Goal: Information Seeking & Learning: Learn about a topic

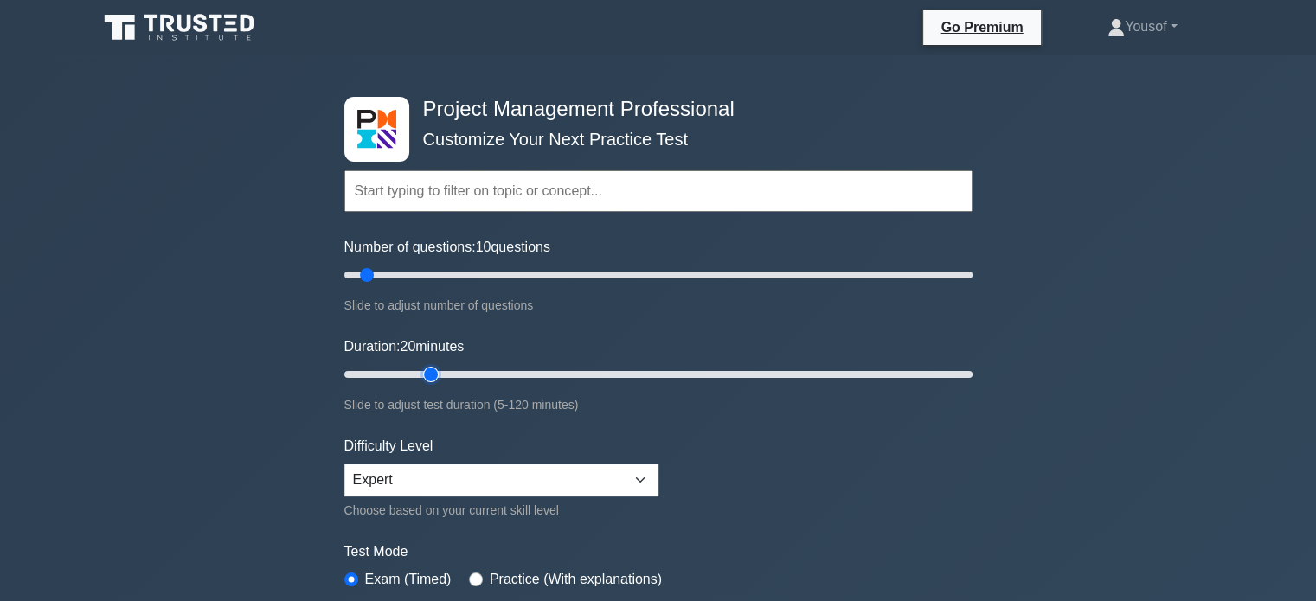
drag, startPoint x: 377, startPoint y: 369, endPoint x: 420, endPoint y: 363, distance: 42.7
type input "20"
click at [420, 364] on input "Duration: 20 minutes" at bounding box center [658, 374] width 628 height 21
drag, startPoint x: 364, startPoint y: 276, endPoint x: 377, endPoint y: 277, distance: 13.0
type input "15"
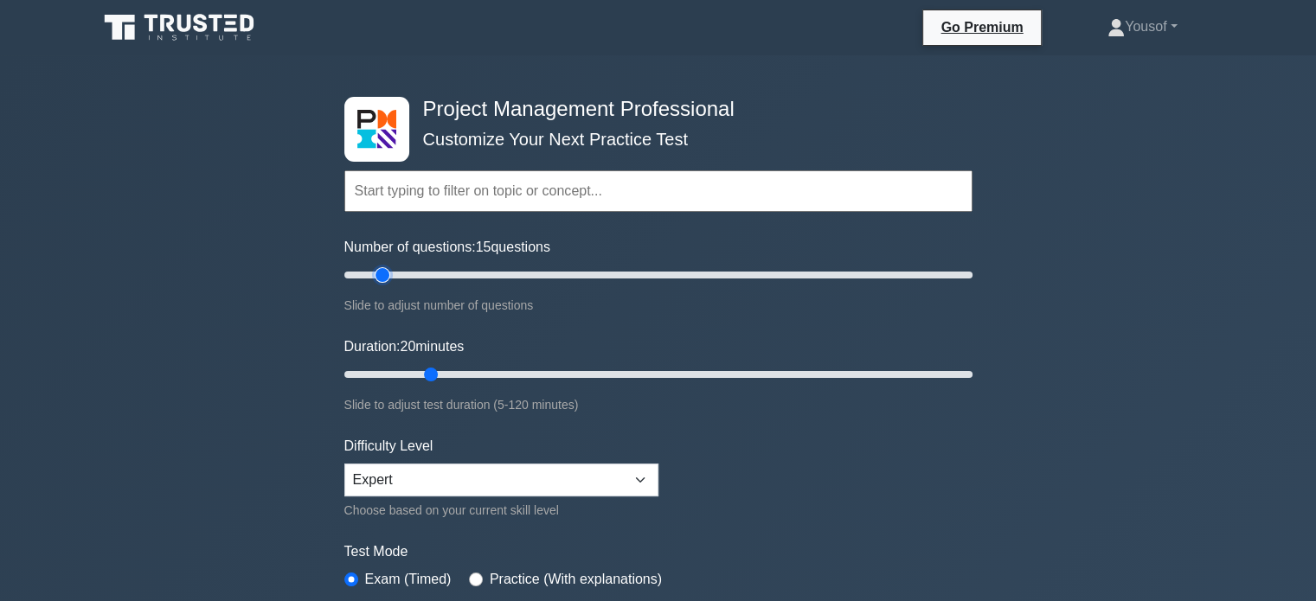
click at [377, 277] on input "Number of questions: 15 questions" at bounding box center [658, 275] width 628 height 21
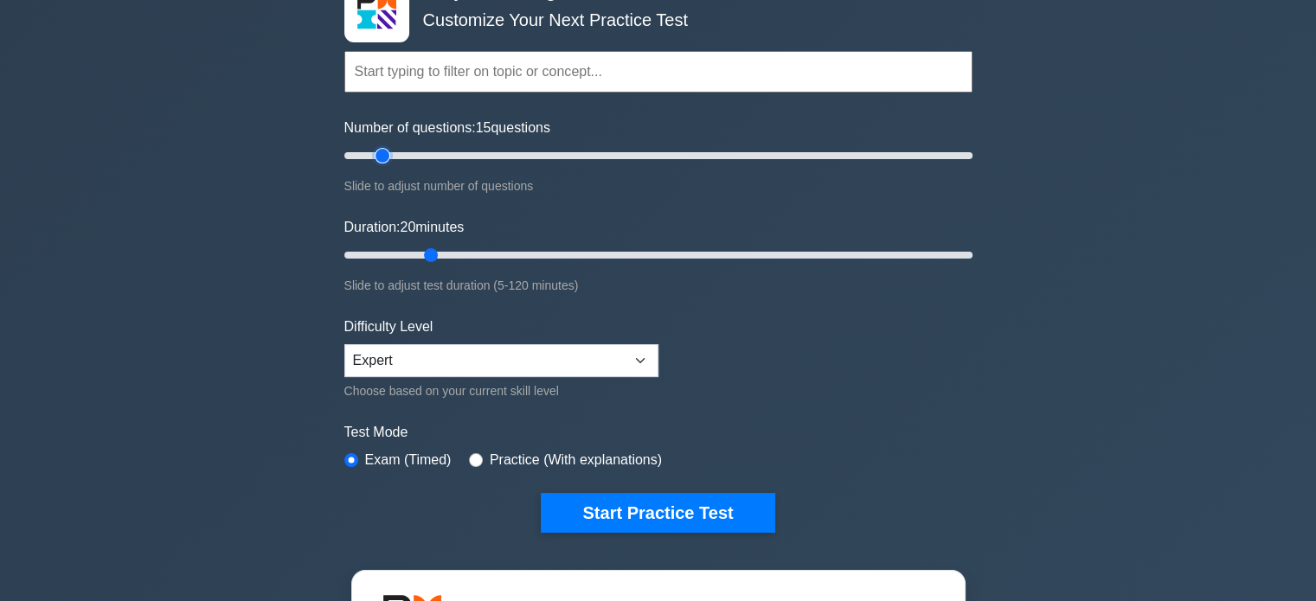
scroll to position [260, 0]
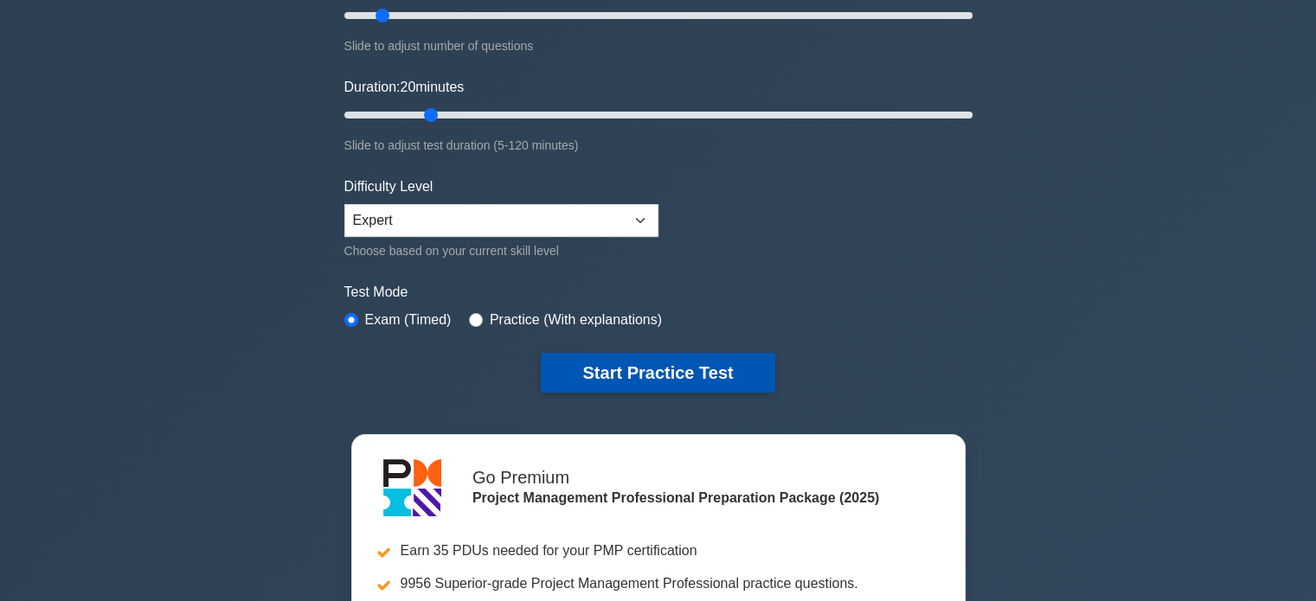
click at [630, 376] on button "Start Practice Test" at bounding box center [658, 373] width 234 height 40
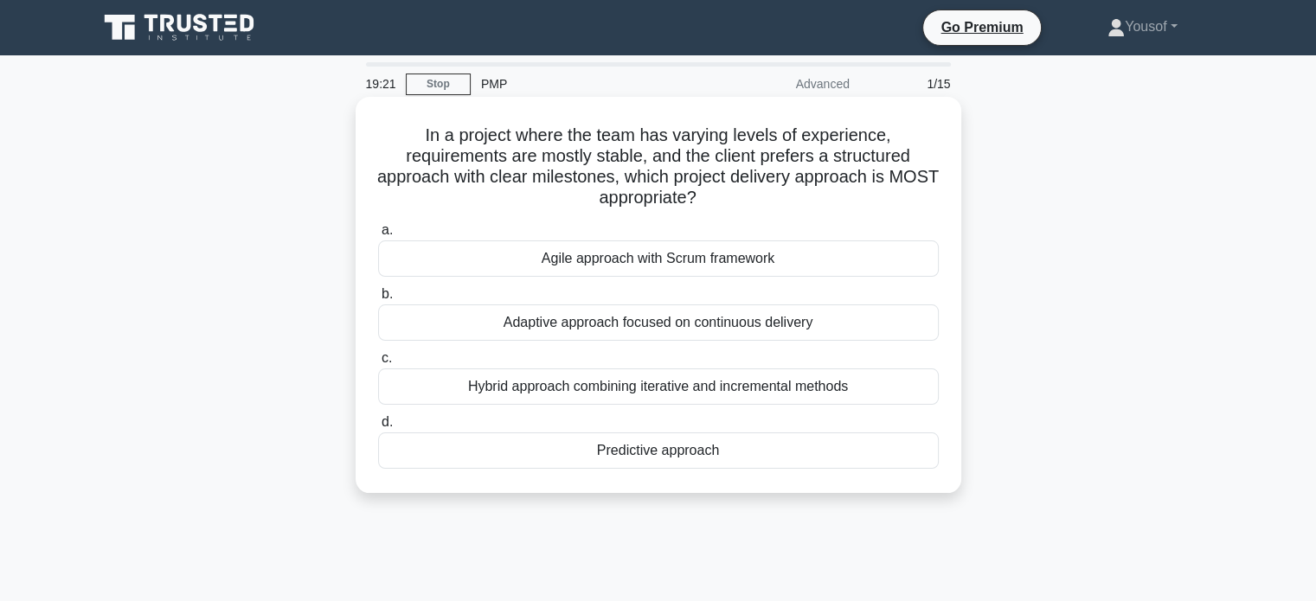
click at [721, 442] on div "Predictive approach" at bounding box center [658, 451] width 561 height 36
click at [378, 428] on input "d. Predictive approach" at bounding box center [378, 422] width 0 height 11
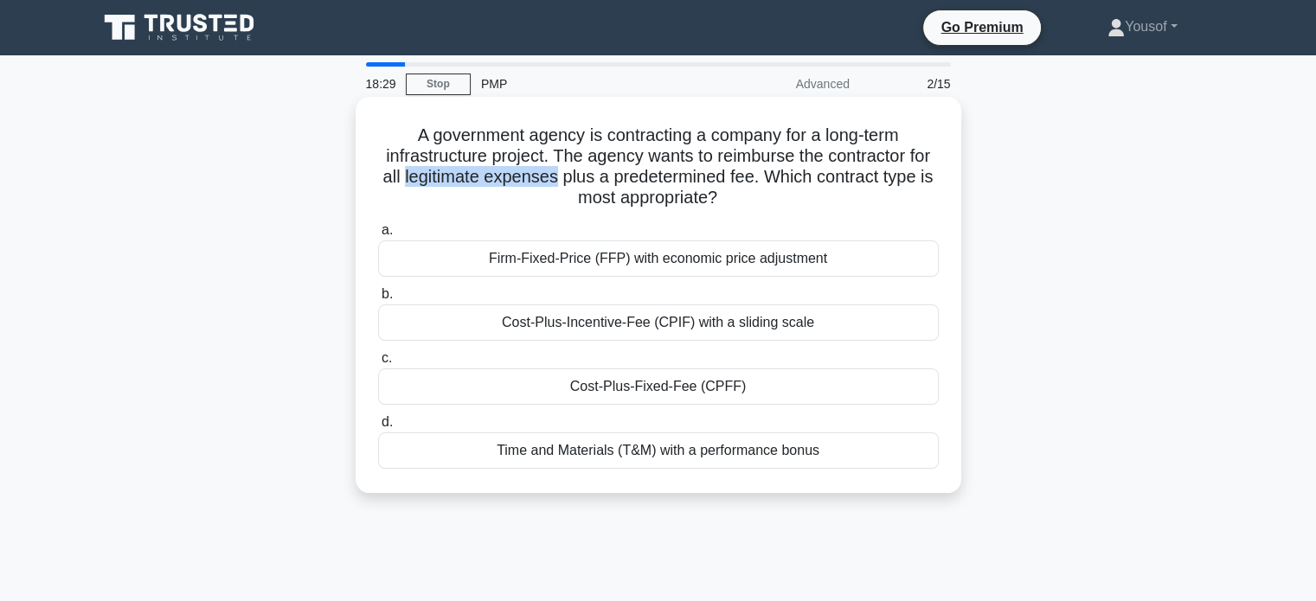
drag, startPoint x: 407, startPoint y: 176, endPoint x: 561, endPoint y: 176, distance: 154.0
click at [561, 176] on h5 "A government agency is contracting a company for a long-term infrastructure pro…" at bounding box center [658, 167] width 564 height 85
copy h5 "legitimate expenses"
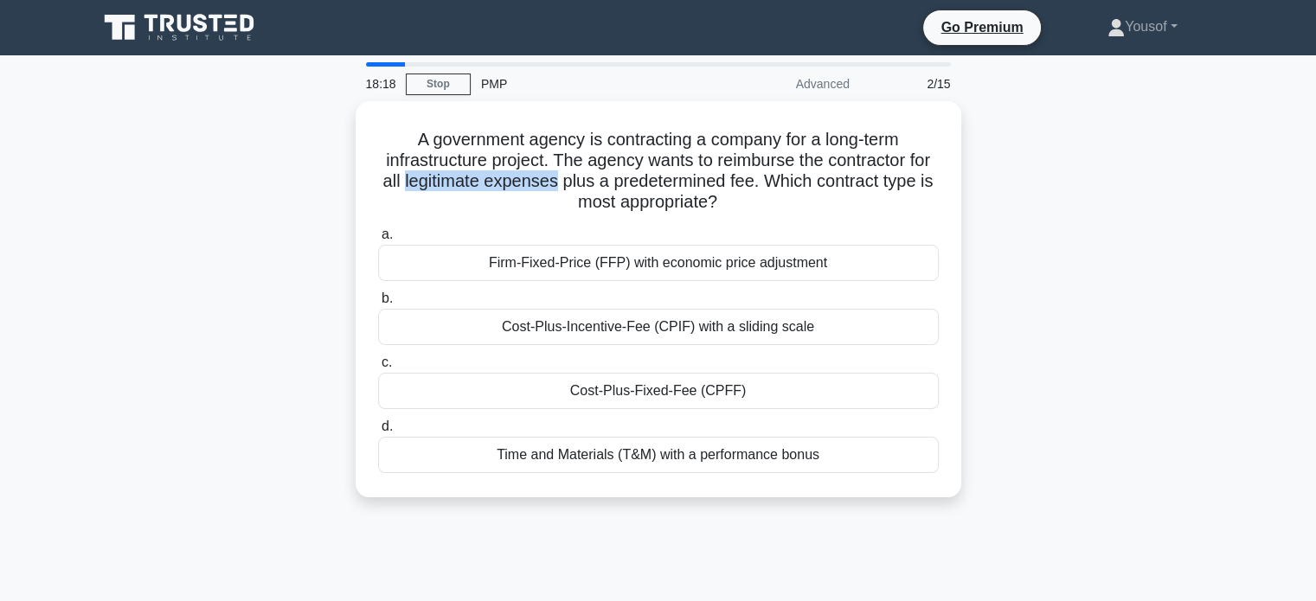
click at [165, 202] on div "A government agency is contracting a company for a long-term infrastructure pro…" at bounding box center [658, 309] width 1142 height 417
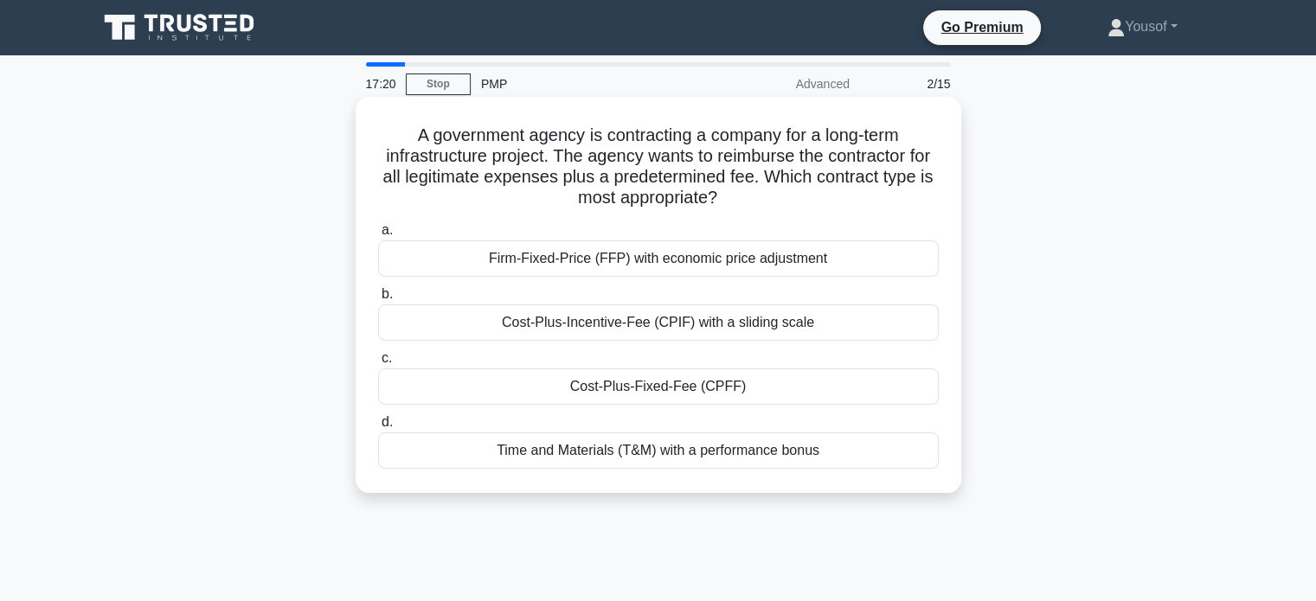
click at [619, 392] on div "Cost-Plus-Fixed-Fee (CPFF)" at bounding box center [658, 387] width 561 height 36
click at [378, 364] on input "c. Cost-Plus-Fixed-Fee (CPFF)" at bounding box center [378, 358] width 0 height 11
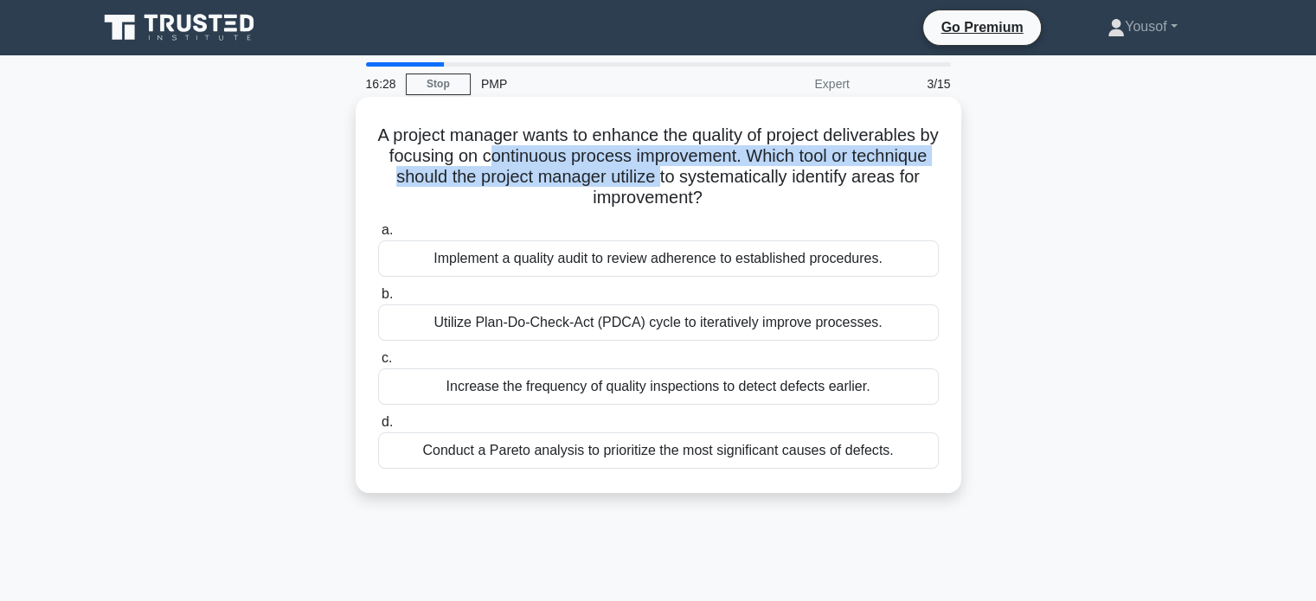
drag, startPoint x: 533, startPoint y: 156, endPoint x: 736, endPoint y: 168, distance: 203.7
click at [736, 168] on h5 "A project manager wants to enhance the quality of project deliverables by focus…" at bounding box center [658, 167] width 564 height 85
click at [664, 177] on h5 "A project manager wants to enhance the quality of project deliverables by focus…" at bounding box center [658, 167] width 564 height 85
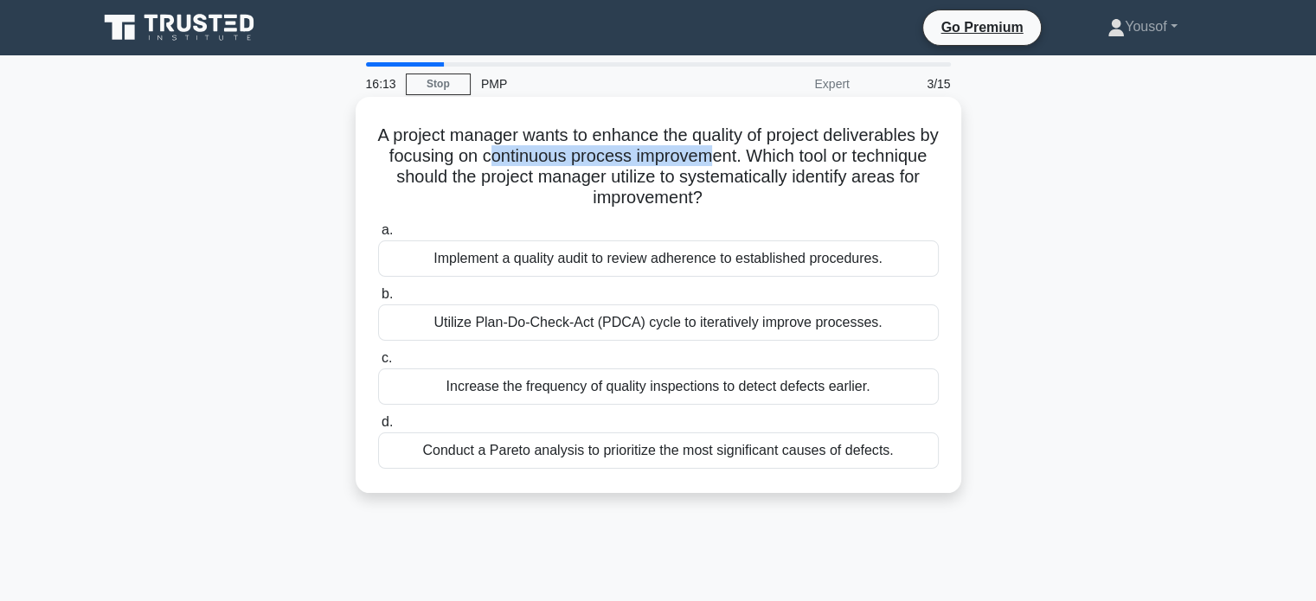
drag, startPoint x: 536, startPoint y: 157, endPoint x: 767, endPoint y: 161, distance: 231.9
click at [767, 161] on h5 "A project manager wants to enhance the quality of project deliverables by focus…" at bounding box center [658, 167] width 564 height 85
click at [540, 180] on h5 "A project manager wants to enhance the quality of project deliverables by focus…" at bounding box center [658, 167] width 564 height 85
click at [611, 330] on div "Utilize Plan-Do-Check-Act (PDCA) cycle to iteratively improve processes." at bounding box center [658, 323] width 561 height 36
click at [378, 300] on input "b. Utilize Plan-Do-Check-Act (PDCA) cycle to iteratively improve processes." at bounding box center [378, 294] width 0 height 11
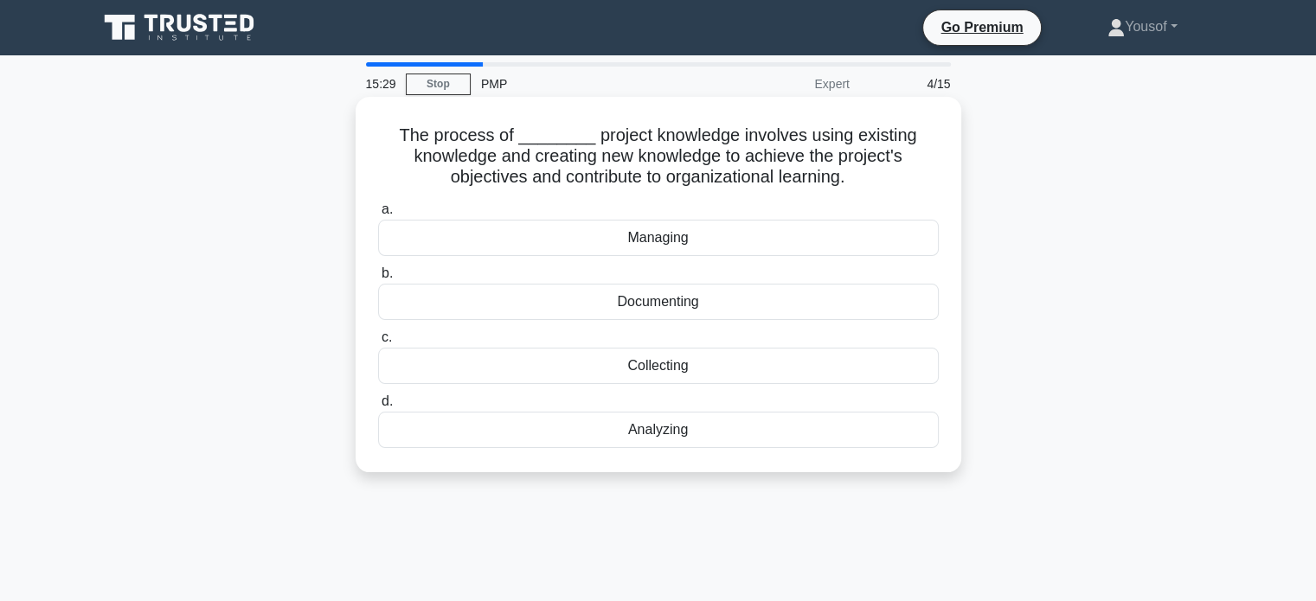
click at [714, 241] on div "Managing" at bounding box center [658, 238] width 561 height 36
click at [378, 215] on input "a. Managing" at bounding box center [378, 209] width 0 height 11
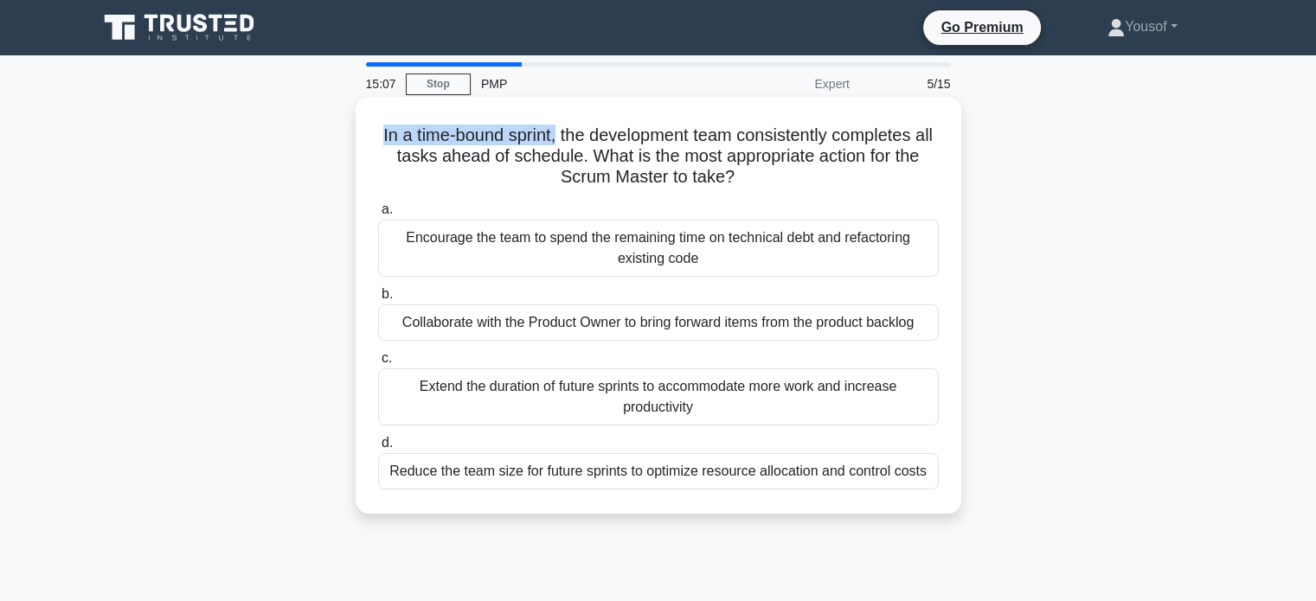
drag, startPoint x: 386, startPoint y: 134, endPoint x: 542, endPoint y: 136, distance: 156.6
click at [562, 138] on h5 "In a time-bound sprint, the development team consistently completes all tasks a…" at bounding box center [658, 157] width 564 height 64
click at [533, 136] on h5 "In a time-bound sprint, the development team consistently completes all tasks a…" at bounding box center [658, 157] width 564 height 64
click at [613, 401] on div "Extend the duration of future sprints to accommodate more work and increase pro…" at bounding box center [658, 397] width 561 height 57
click at [378, 364] on input "c. Extend the duration of future sprints to accommodate more work and increase …" at bounding box center [378, 358] width 0 height 11
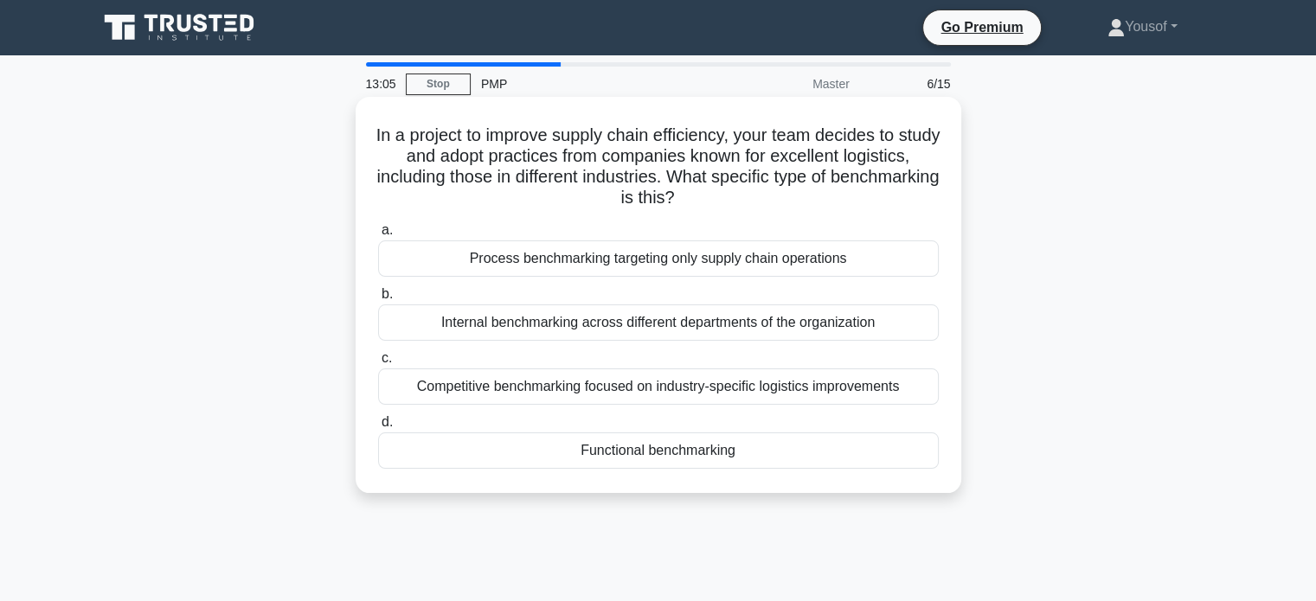
click at [701, 394] on div "Competitive benchmarking focused on industry-specific logistics improvements" at bounding box center [658, 387] width 561 height 36
click at [378, 364] on input "c. Competitive benchmarking focused on industry-specific logistics improvements" at bounding box center [378, 358] width 0 height 11
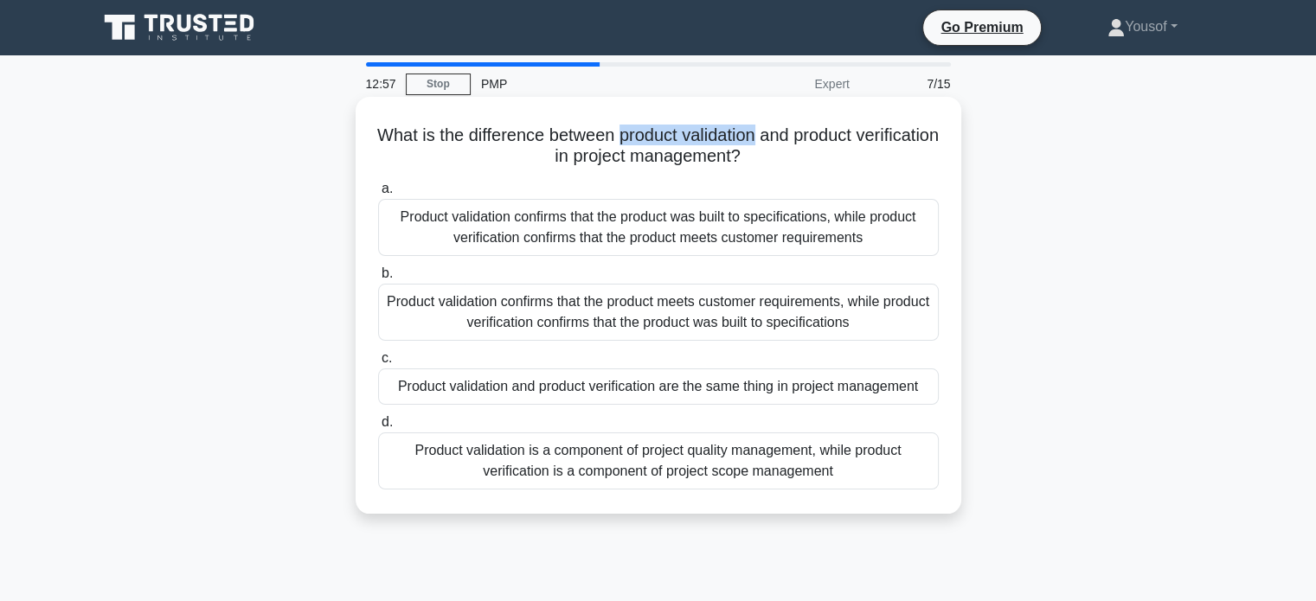
drag, startPoint x: 664, startPoint y: 127, endPoint x: 801, endPoint y: 129, distance: 136.7
click at [801, 129] on h5 "What is the difference between product validation and product verification in p…" at bounding box center [658, 146] width 564 height 43
click at [502, 158] on h5 "What is the difference between product validation and product verification in p…" at bounding box center [658, 146] width 564 height 43
click at [562, 149] on h5 "What is the difference between product validation and product verification in p…" at bounding box center [658, 146] width 564 height 43
click at [753, 313] on div "Product validation confirms that the product meets customer requirements, while…" at bounding box center [658, 312] width 561 height 57
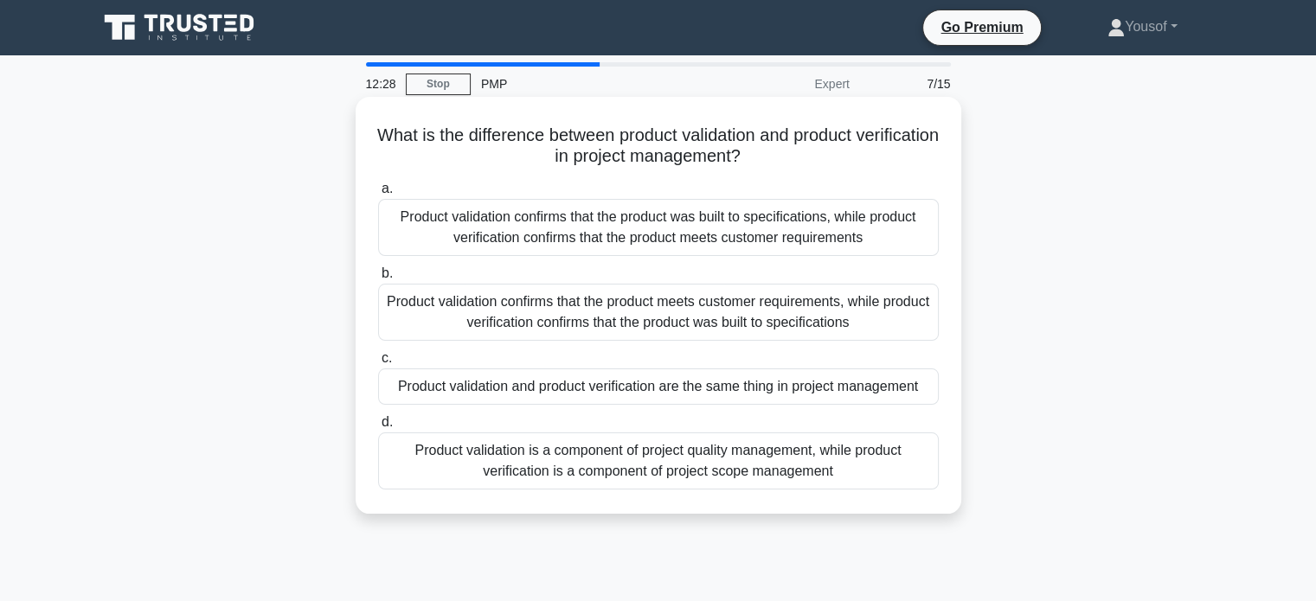
click at [378, 279] on input "b. Product validation confirms that the product meets customer requirements, wh…" at bounding box center [378, 273] width 0 height 11
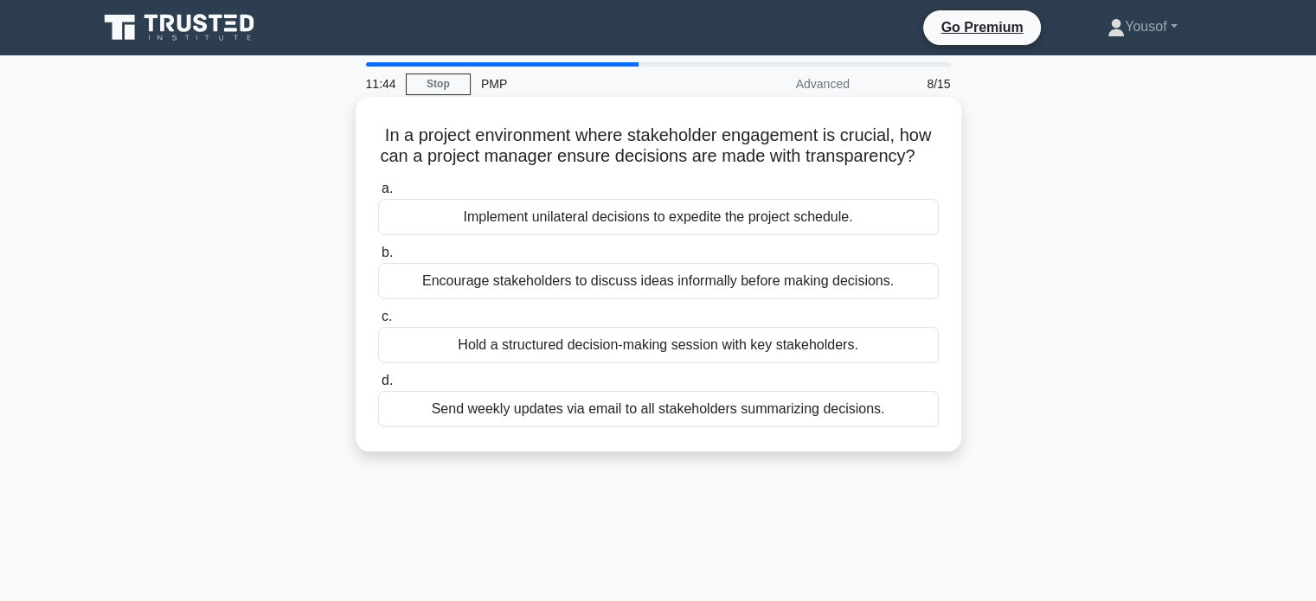
click at [545, 363] on div "Hold a structured decision-making session with key stakeholders." at bounding box center [658, 345] width 561 height 36
click at [378, 323] on input "c. Hold a structured decision-making session with key stakeholders." at bounding box center [378, 316] width 0 height 11
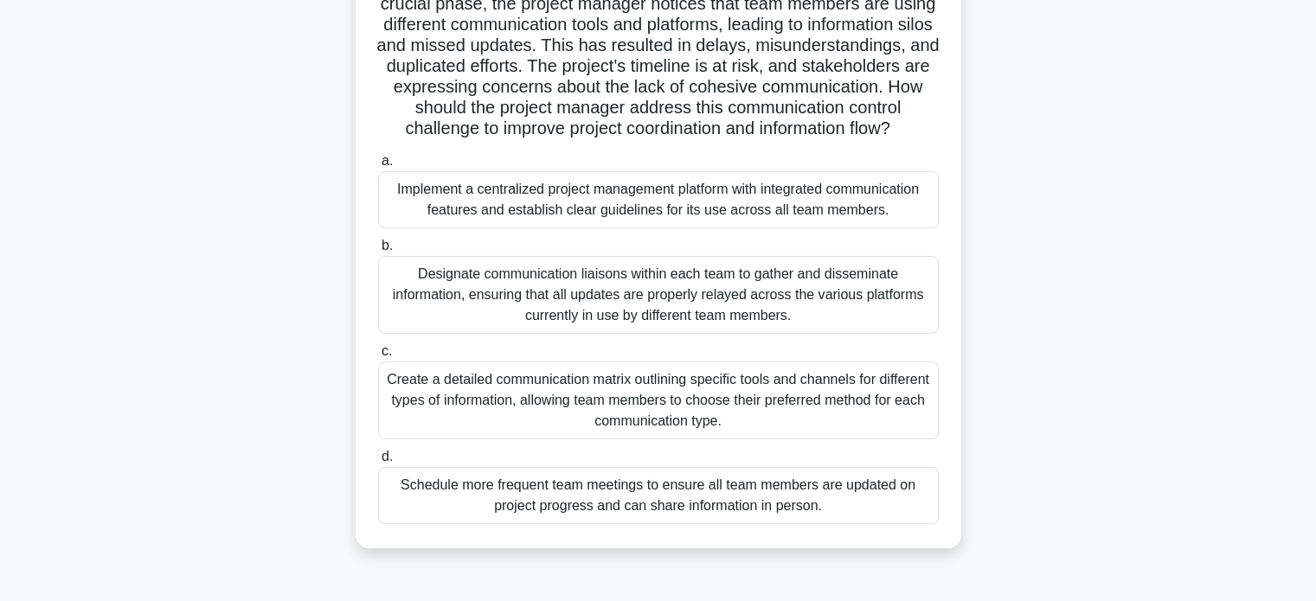
scroll to position [87, 0]
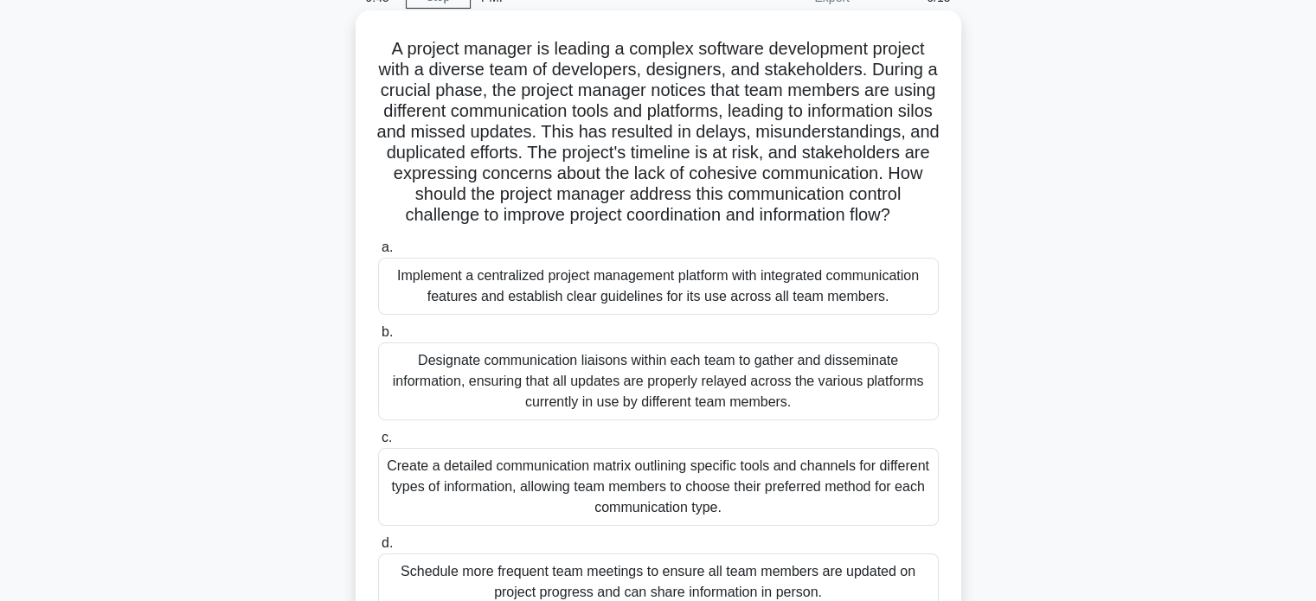
click at [553, 311] on div "Implement a centralized project management platform with integrated communicati…" at bounding box center [658, 286] width 561 height 57
click at [378, 253] on input "a. Implement a centralized project management platform with integrated communic…" at bounding box center [378, 247] width 0 height 11
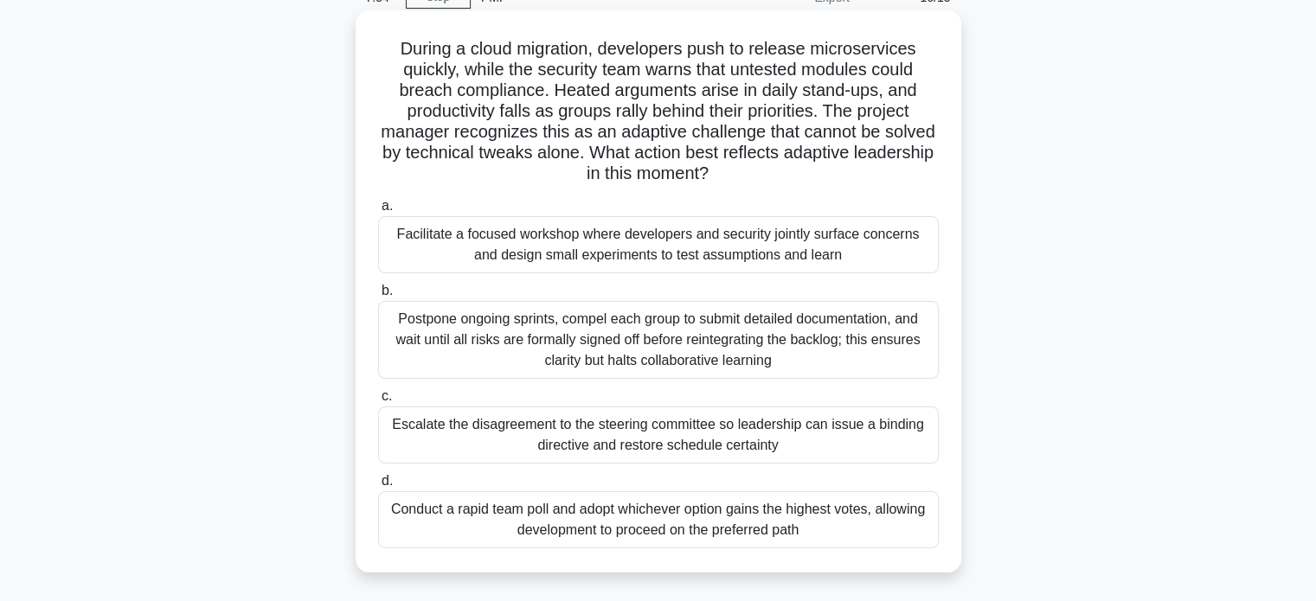
click at [497, 244] on div "Facilitate a focused workshop where developers and security jointly surface con…" at bounding box center [658, 244] width 561 height 57
click at [378, 212] on input "a. Facilitate a focused workshop where developers and security jointly surface …" at bounding box center [378, 206] width 0 height 11
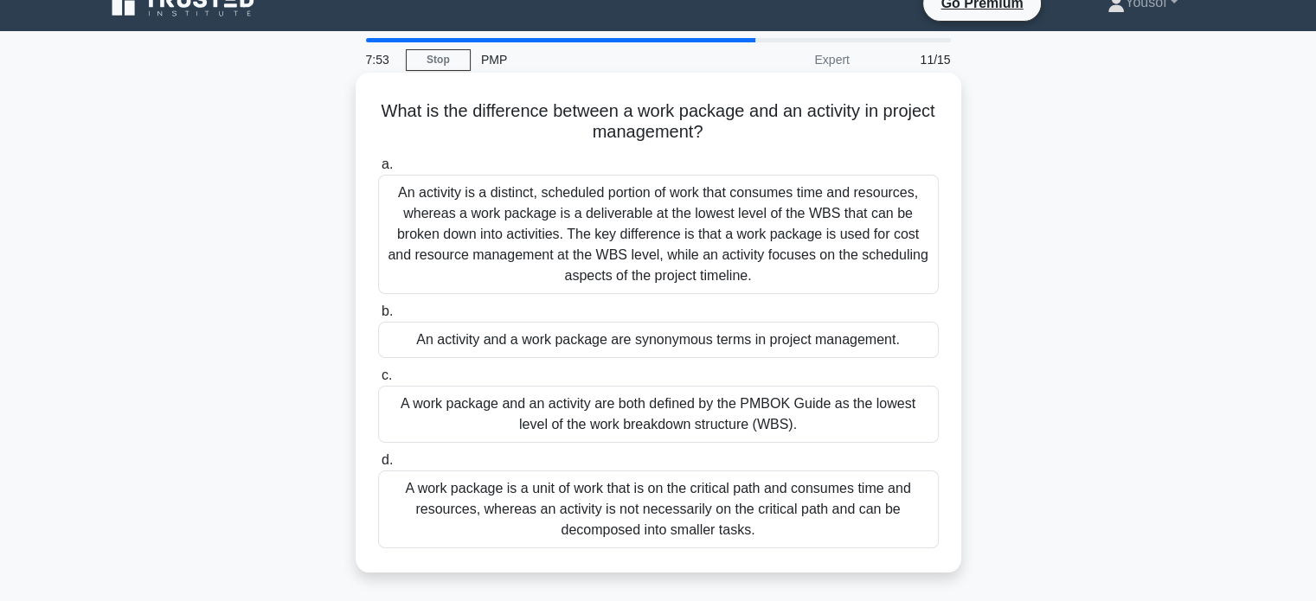
scroll to position [0, 0]
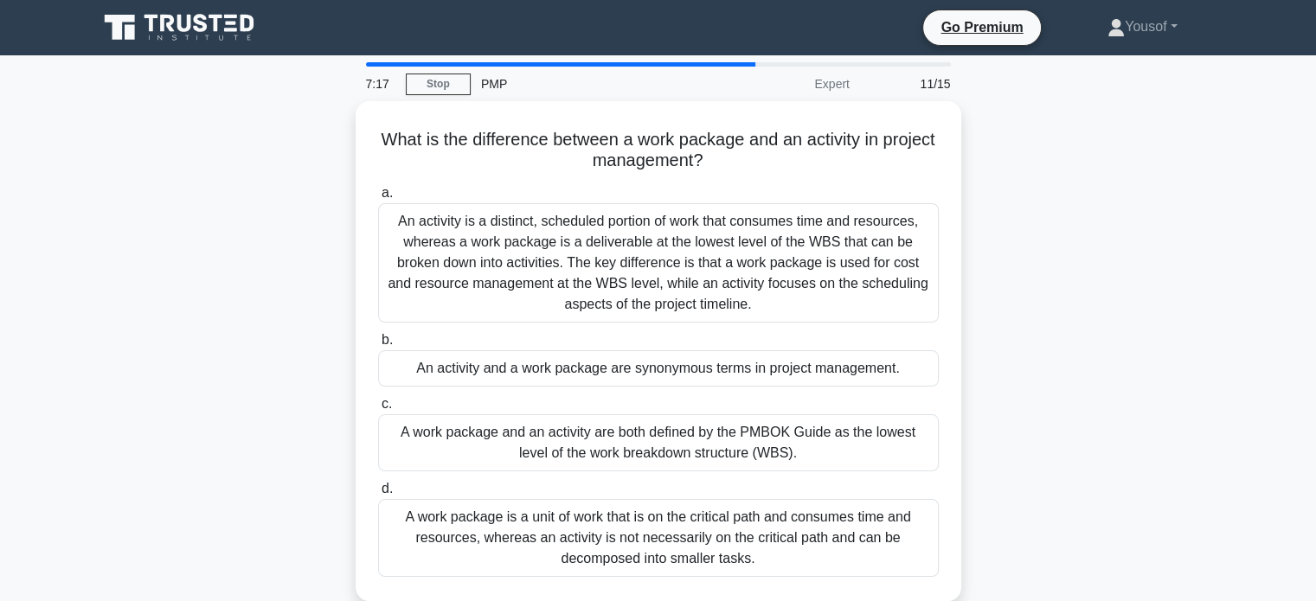
click at [179, 295] on div "What is the difference between a work package and an activity in project manage…" at bounding box center [658, 361] width 1142 height 521
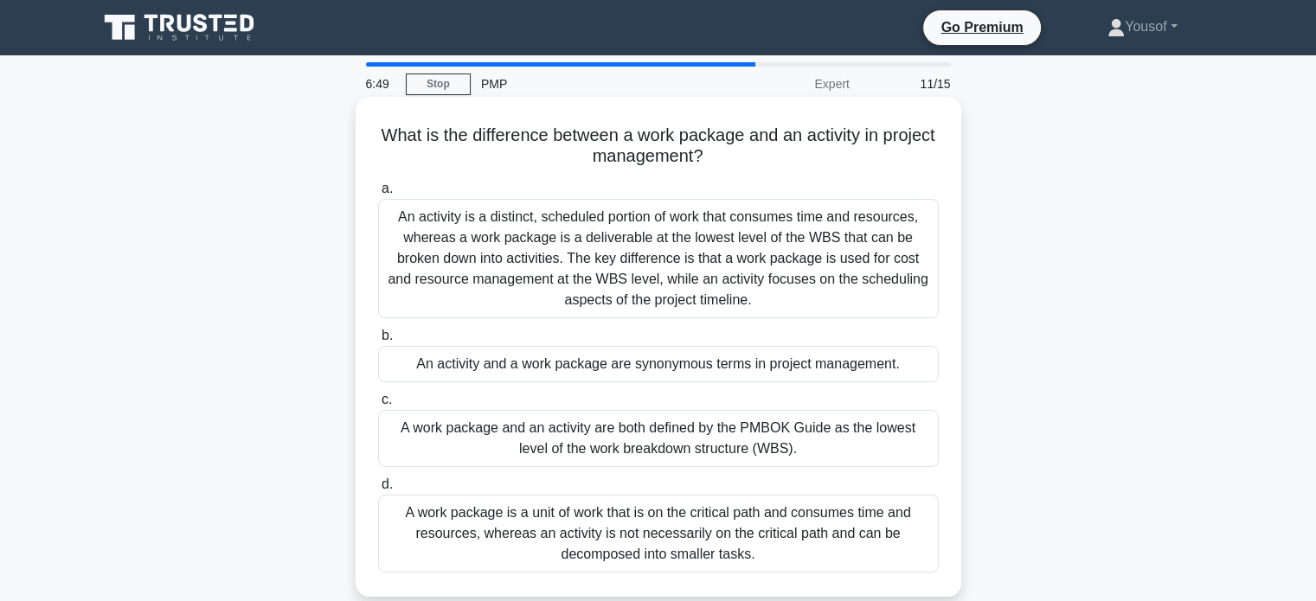
click at [541, 253] on div "An activity is a distinct, scheduled portion of work that consumes time and res…" at bounding box center [658, 258] width 561 height 119
click at [378, 195] on input "a. An activity is a distinct, scheduled portion of work that consumes time and …" at bounding box center [378, 188] width 0 height 11
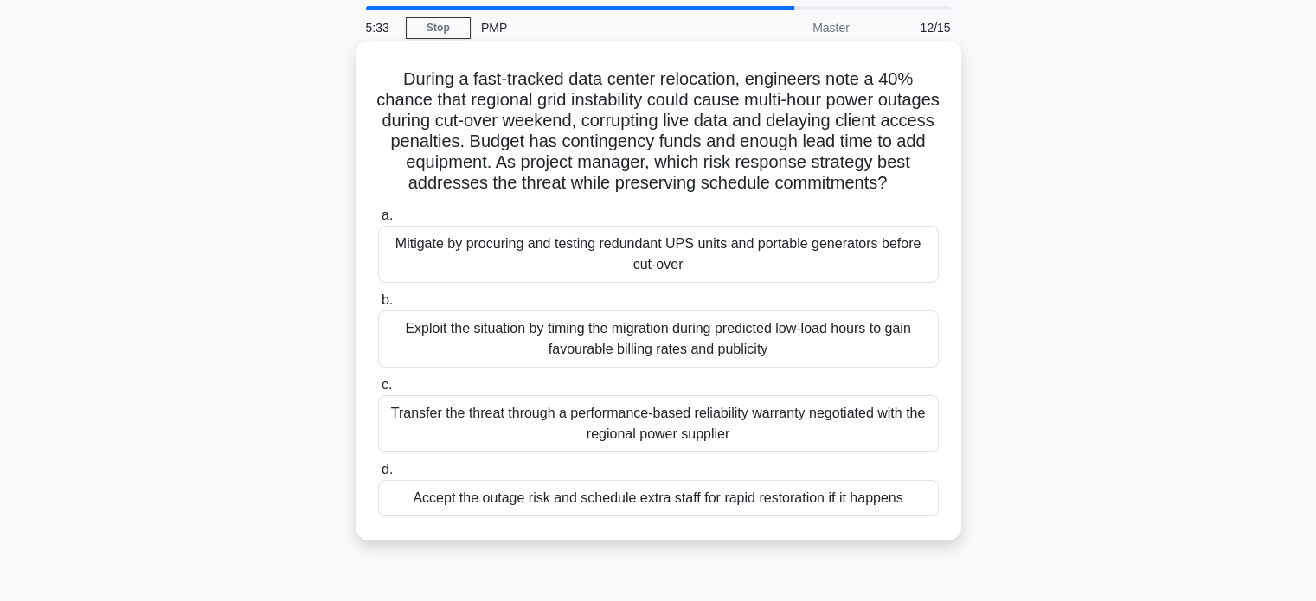
scroll to position [87, 0]
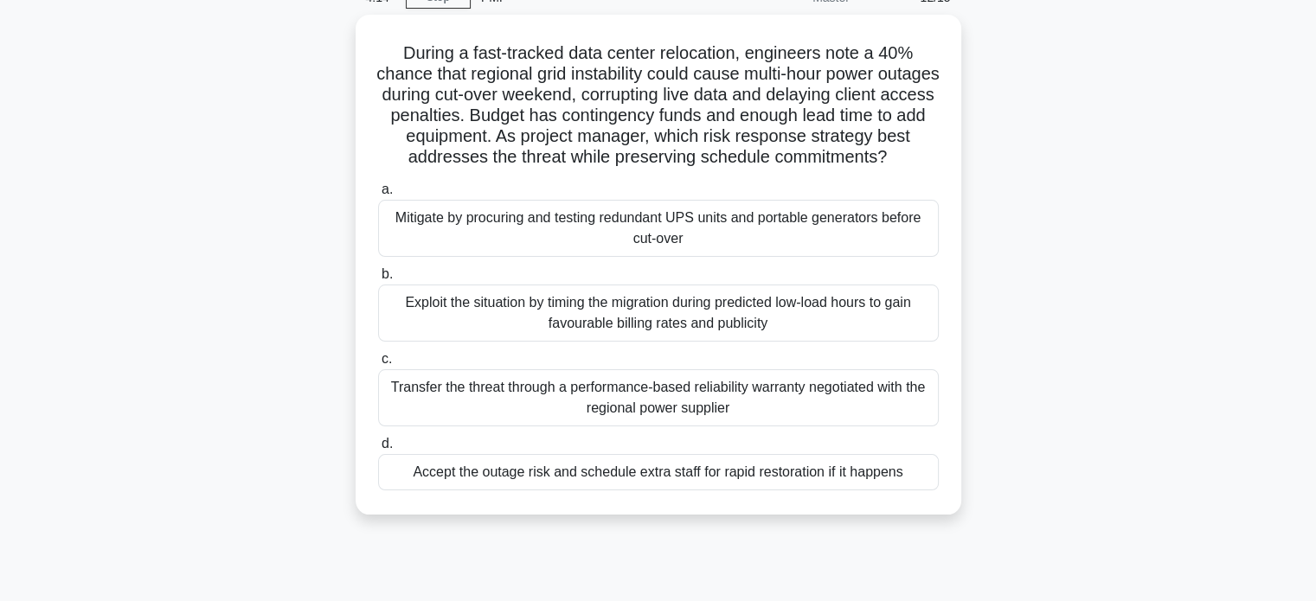
drag, startPoint x: 742, startPoint y: 497, endPoint x: 1145, endPoint y: 417, distance: 411.1
click at [1145, 417] on div "During a fast-tracked data center relocation, engineers note a 40% chance that …" at bounding box center [658, 275] width 1142 height 521
click at [1087, 401] on div "During a fast-tracked data center relocation, engineers note a 40% chance that …" at bounding box center [658, 275] width 1142 height 521
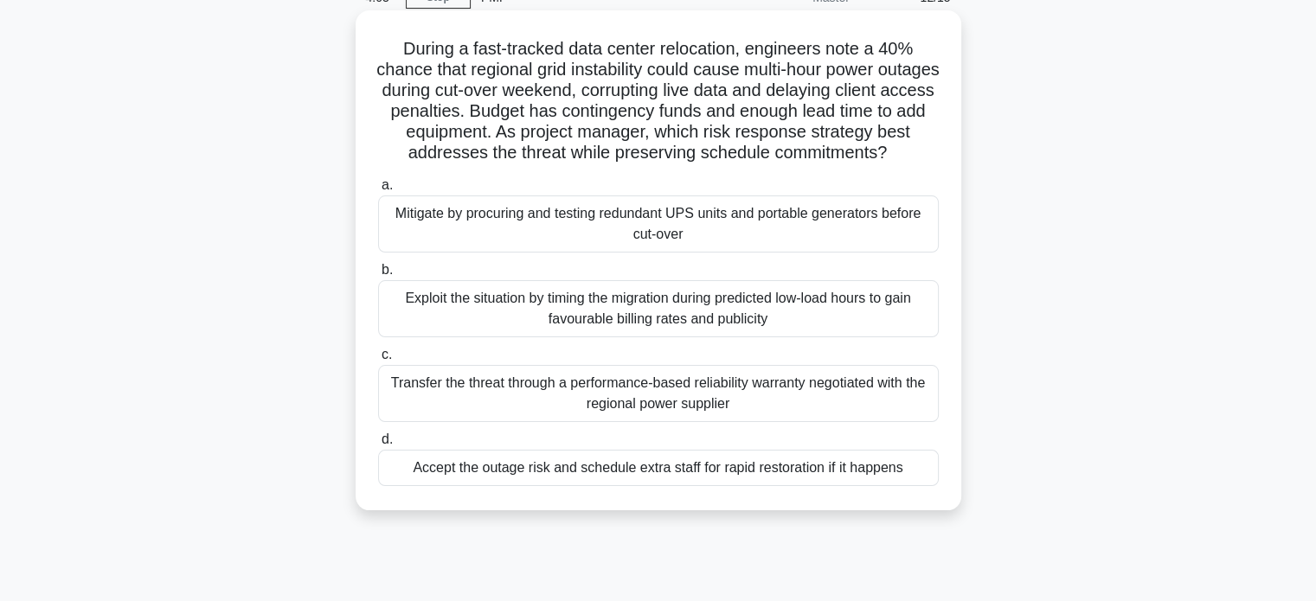
click at [583, 486] on div "Accept the outage risk and schedule extra staff for rapid restoration if it hap…" at bounding box center [658, 468] width 561 height 36
click at [378, 446] on input "d. Accept the outage risk and schedule extra staff for rapid restoration if it …" at bounding box center [378, 439] width 0 height 11
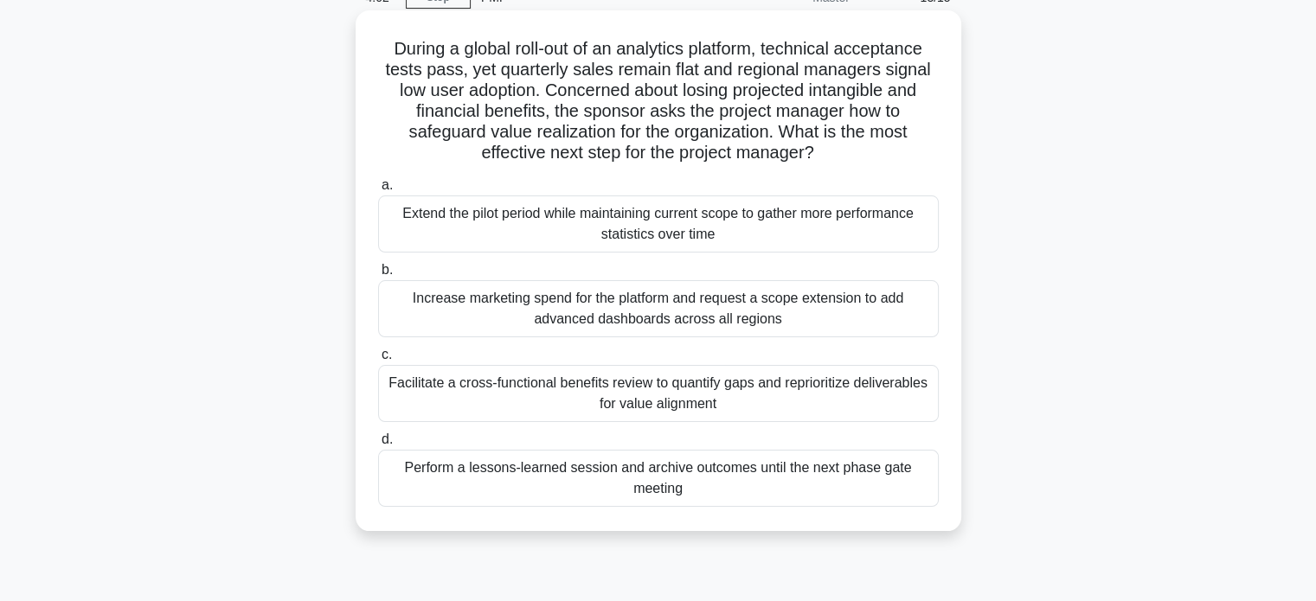
scroll to position [0, 0]
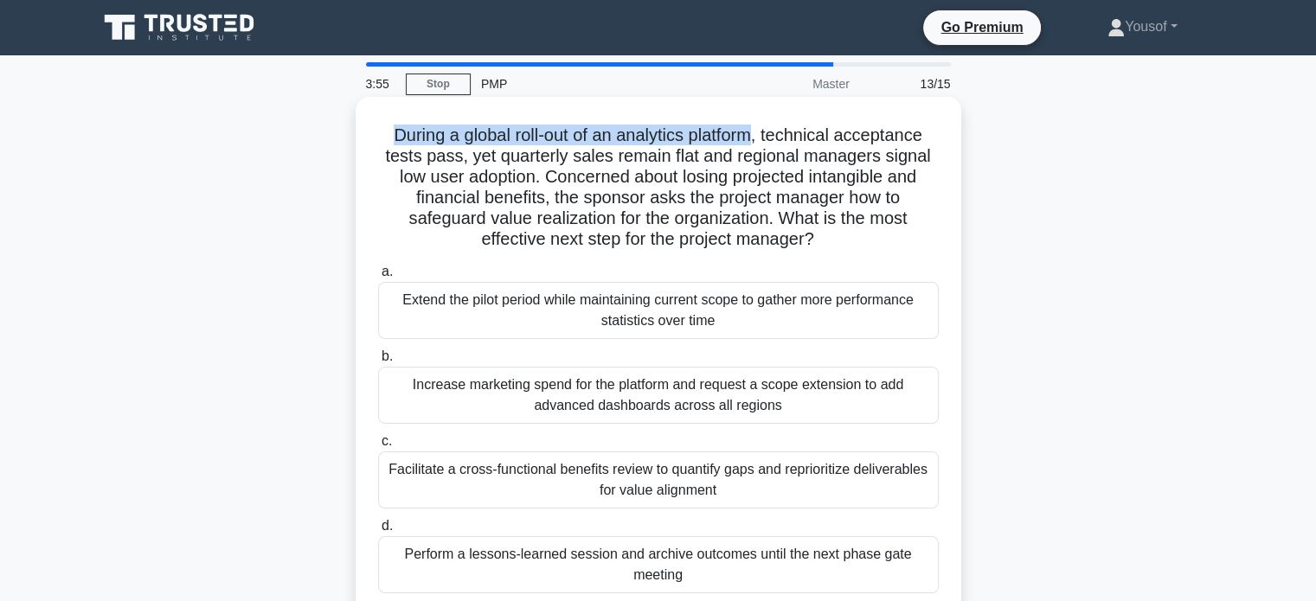
drag, startPoint x: 761, startPoint y: 135, endPoint x: 381, endPoint y: 97, distance: 382.6
click at [381, 97] on div "During a global roll-out of an analytics platform, technical acceptance tests p…" at bounding box center [659, 357] width 606 height 521
click at [678, 140] on h5 "During a global roll-out of an analytics platform, technical acceptance tests p…" at bounding box center [658, 188] width 564 height 126
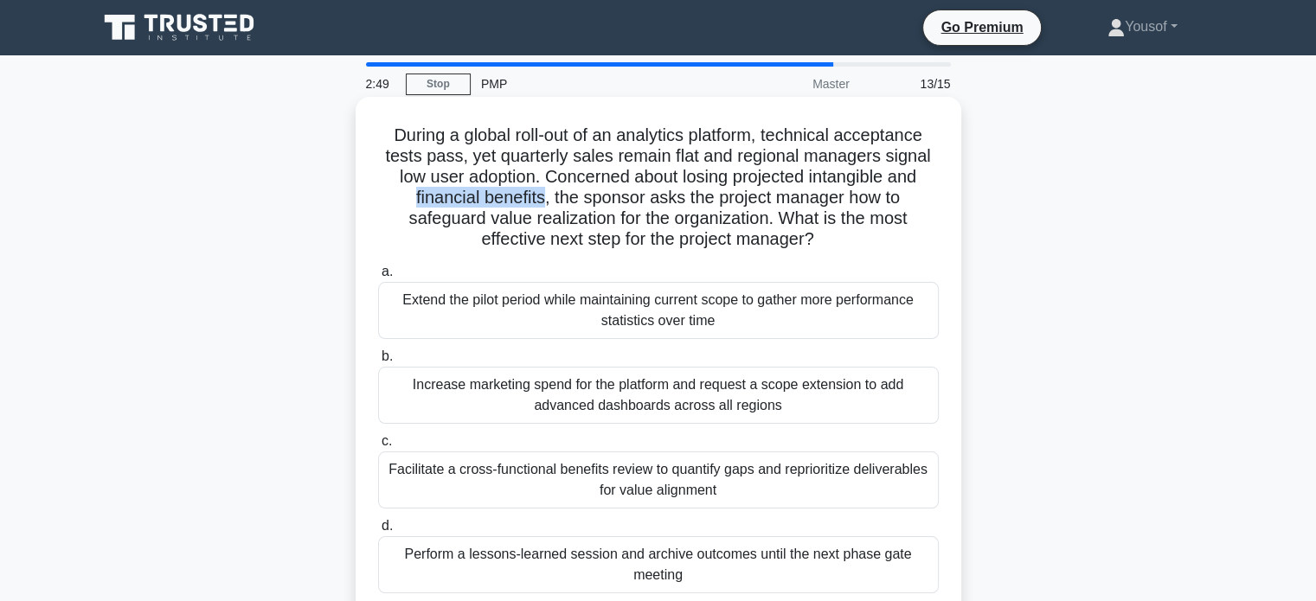
drag, startPoint x: 412, startPoint y: 196, endPoint x: 543, endPoint y: 203, distance: 131.7
click at [543, 203] on h5 "During a global roll-out of an analytics platform, technical acceptance tests p…" at bounding box center [658, 188] width 564 height 126
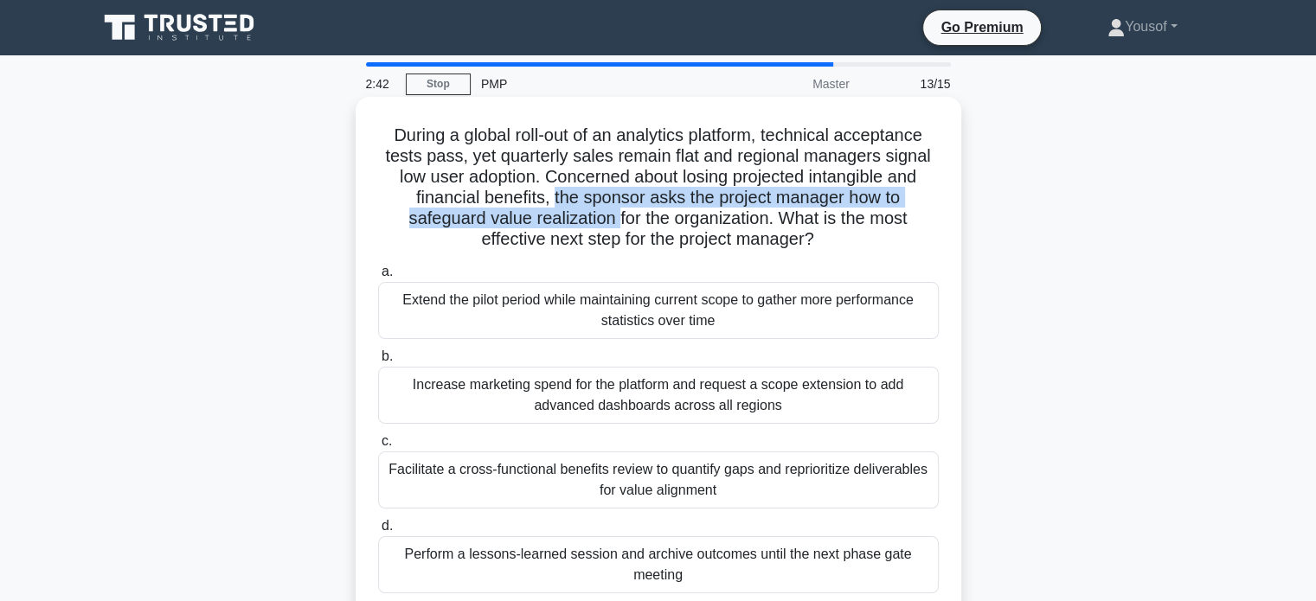
drag, startPoint x: 550, startPoint y: 196, endPoint x: 613, endPoint y: 223, distance: 68.6
click at [613, 223] on h5 "During a global roll-out of an analytics platform, technical acceptance tests p…" at bounding box center [658, 188] width 564 height 126
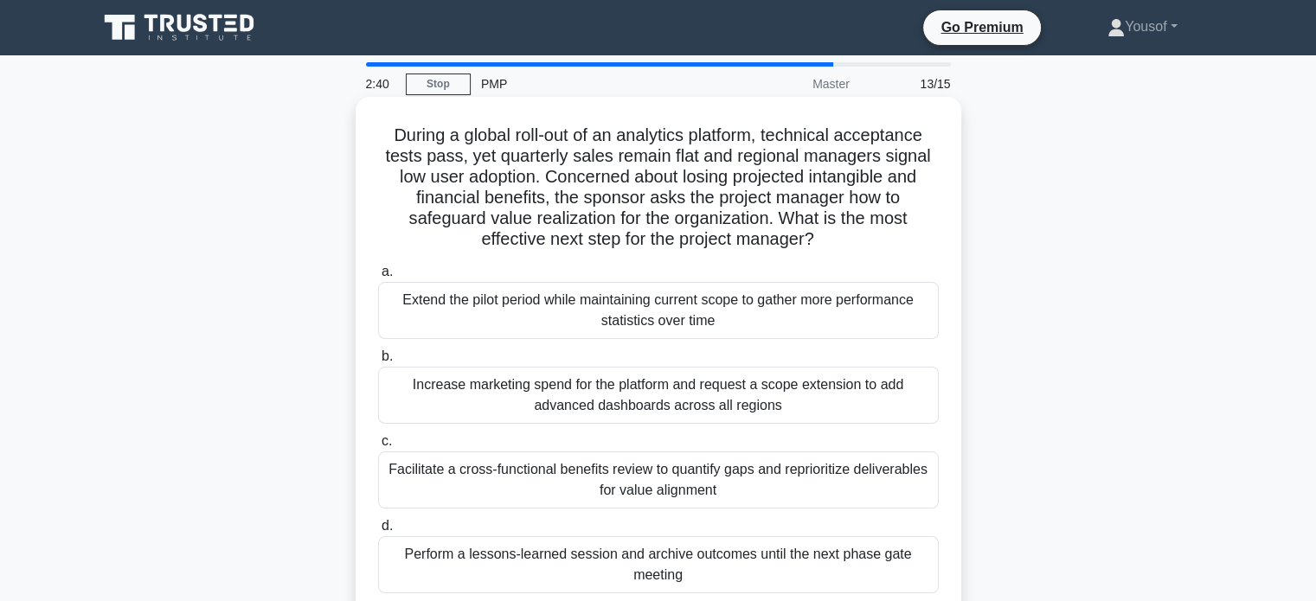
click at [593, 165] on h5 "During a global roll-out of an analytics platform, technical acceptance tests p…" at bounding box center [658, 188] width 564 height 126
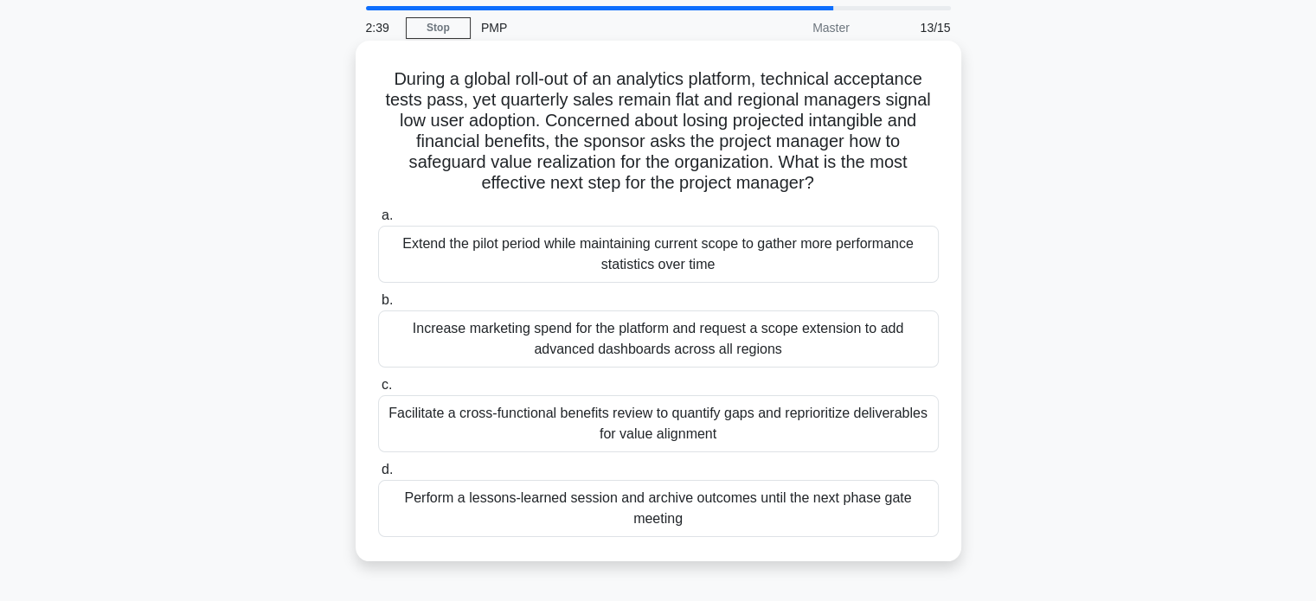
scroll to position [87, 0]
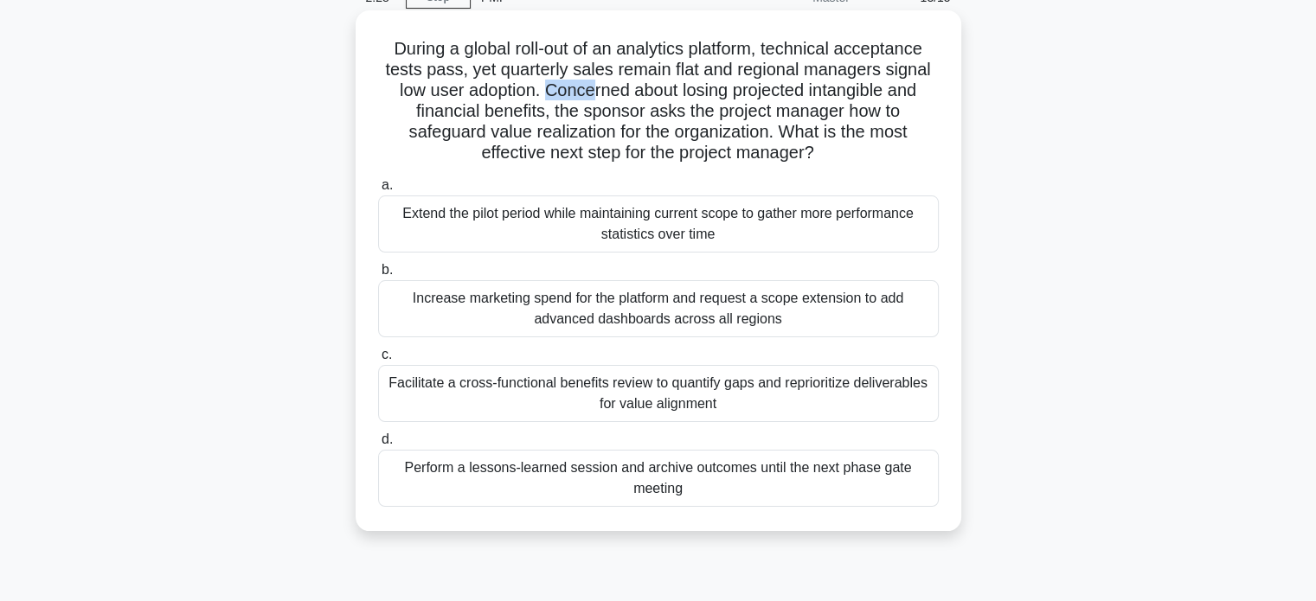
drag, startPoint x: 539, startPoint y: 89, endPoint x: 590, endPoint y: 91, distance: 51.1
click at [590, 91] on h5 "During a global roll-out of an analytics platform, technical acceptance tests p…" at bounding box center [658, 101] width 564 height 126
click at [569, 93] on h5 "During a global roll-out of an analytics platform, technical acceptance tests p…" at bounding box center [658, 101] width 564 height 126
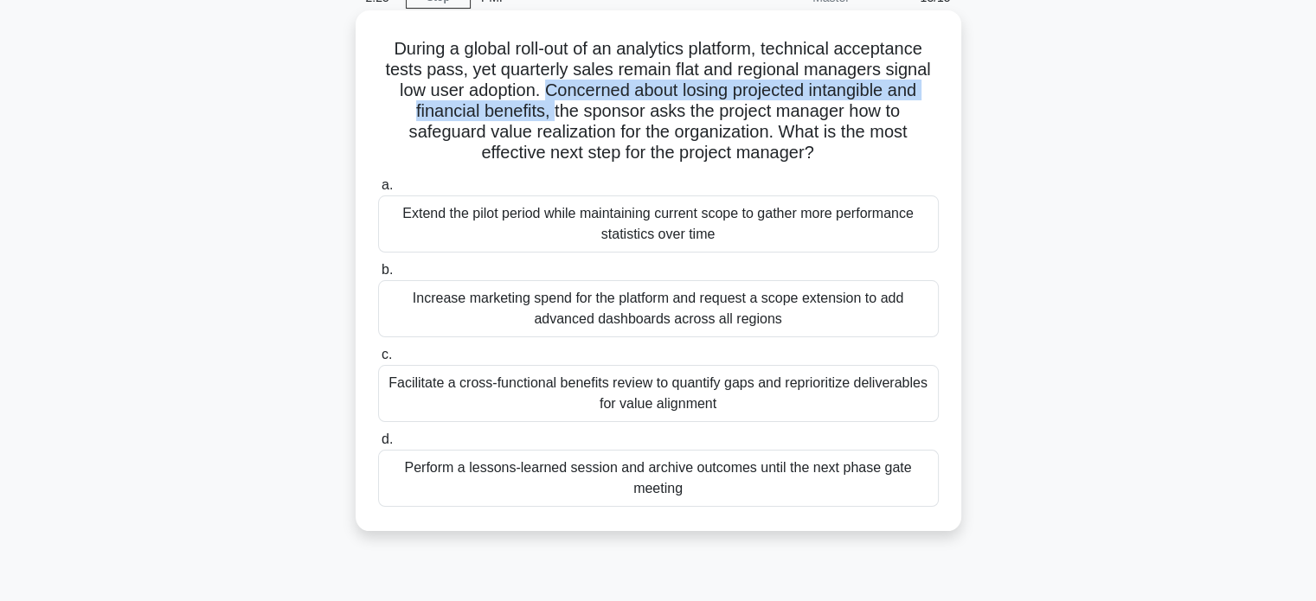
drag, startPoint x: 539, startPoint y: 84, endPoint x: 550, endPoint y: 106, distance: 24.4
click at [550, 106] on h5 "During a global roll-out of an analytics platform, technical acceptance tests p…" at bounding box center [658, 101] width 564 height 126
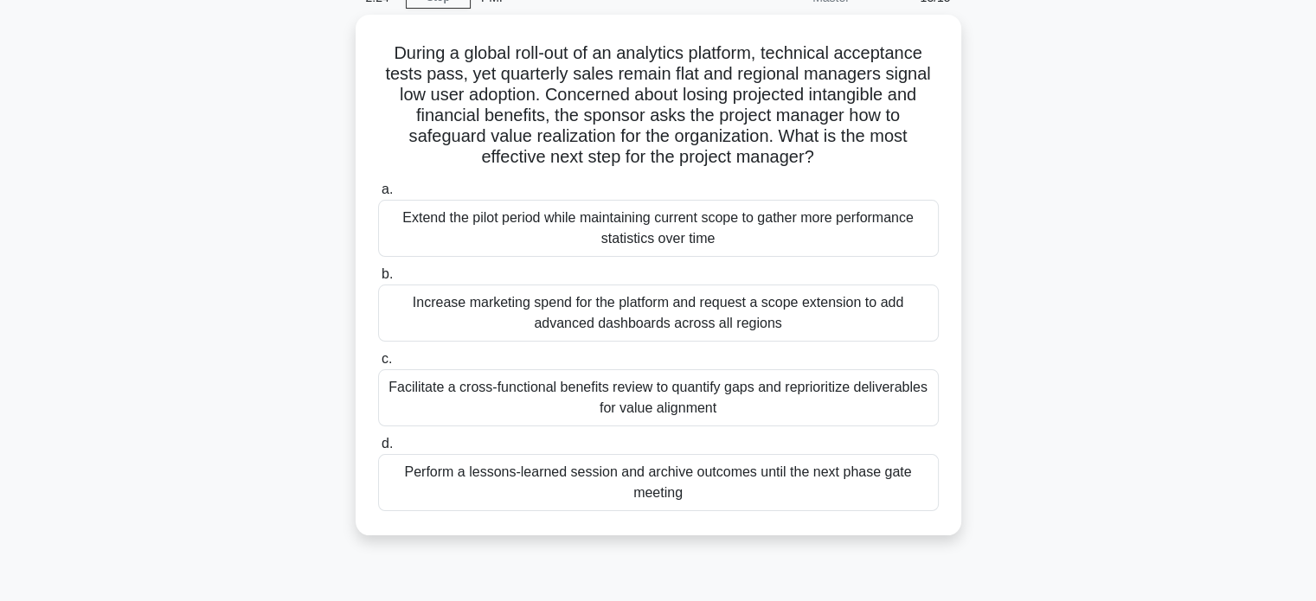
click at [224, 178] on div "During a global roll-out of an analytics platform, technical acceptance tests p…" at bounding box center [658, 286] width 1142 height 542
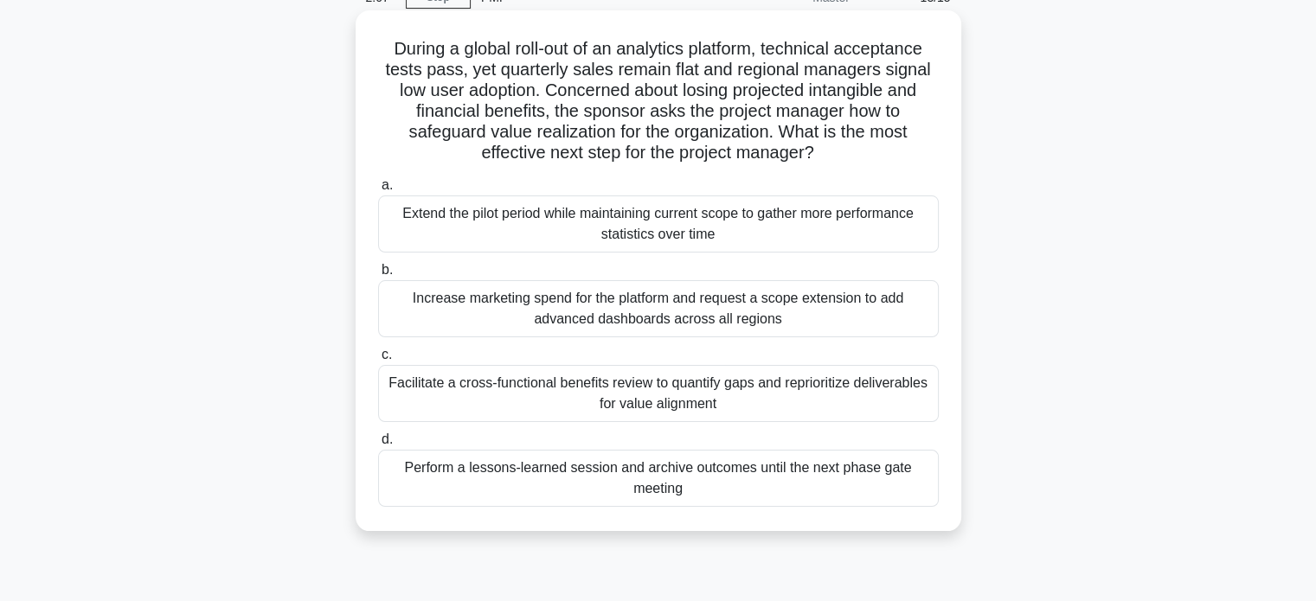
click at [664, 401] on div "Facilitate a cross-functional benefits review to quantify gaps and reprioritize…" at bounding box center [658, 393] width 561 height 57
click at [378, 361] on input "c. Facilitate a cross-functional benefits review to quantify gaps and repriorit…" at bounding box center [378, 355] width 0 height 11
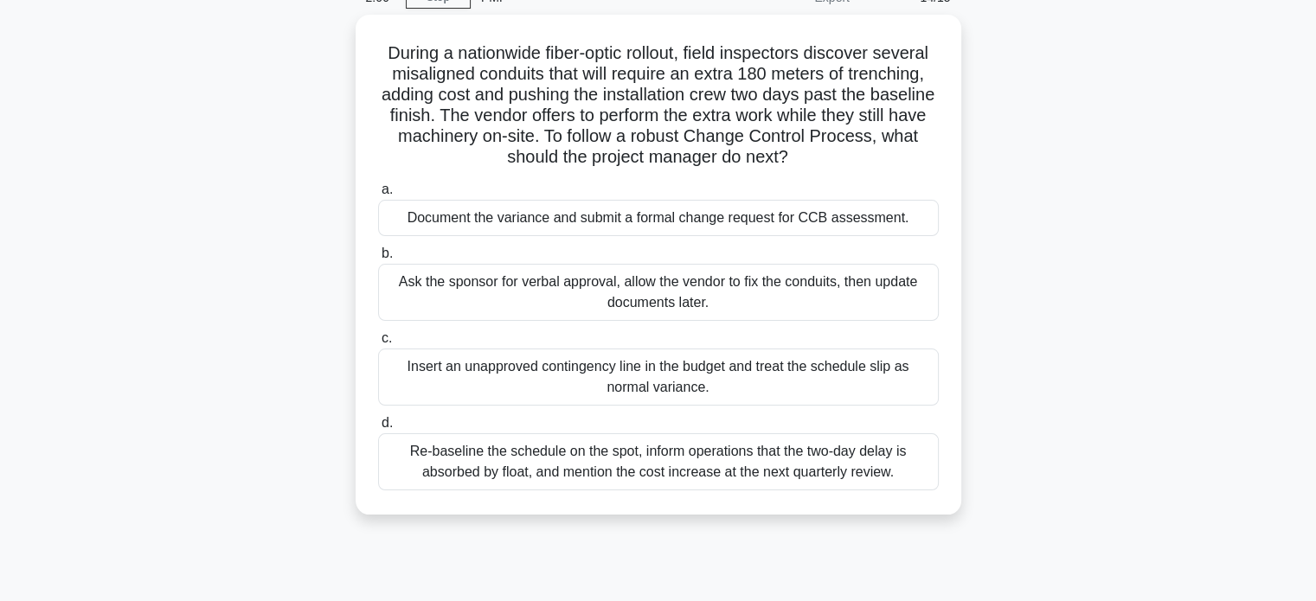
scroll to position [0, 0]
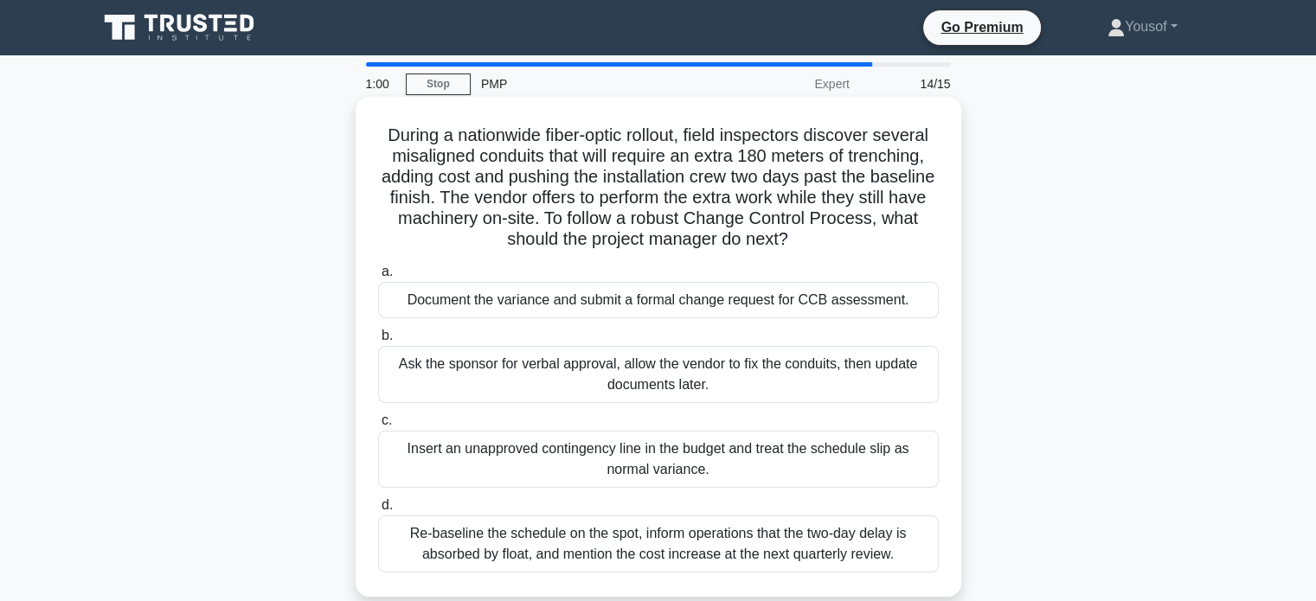
click at [623, 298] on div "Document the variance and submit a formal change request for CCB assessment." at bounding box center [658, 300] width 561 height 36
click at [378, 278] on input "a. Document the variance and submit a formal change request for CCB assessment." at bounding box center [378, 271] width 0 height 11
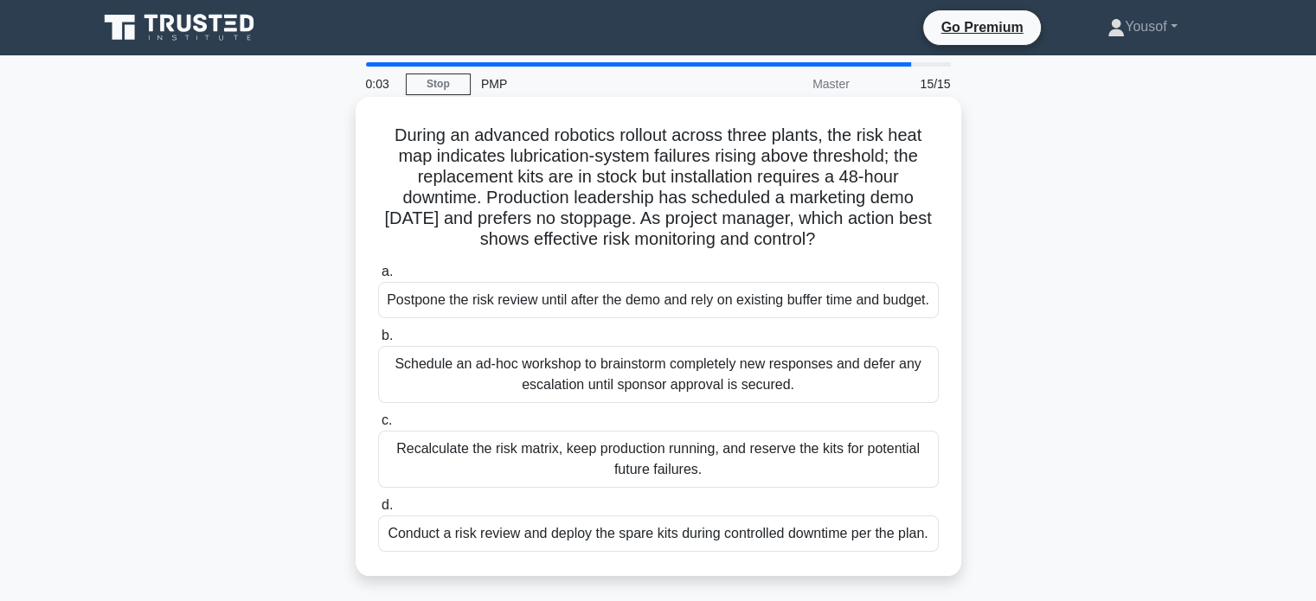
click at [611, 318] on div "Postpone the risk review until after the demo and rely on existing buffer time …" at bounding box center [658, 300] width 561 height 36
click at [378, 278] on input "a. Postpone the risk review until after the demo and rely on existing buffer ti…" at bounding box center [378, 271] width 0 height 11
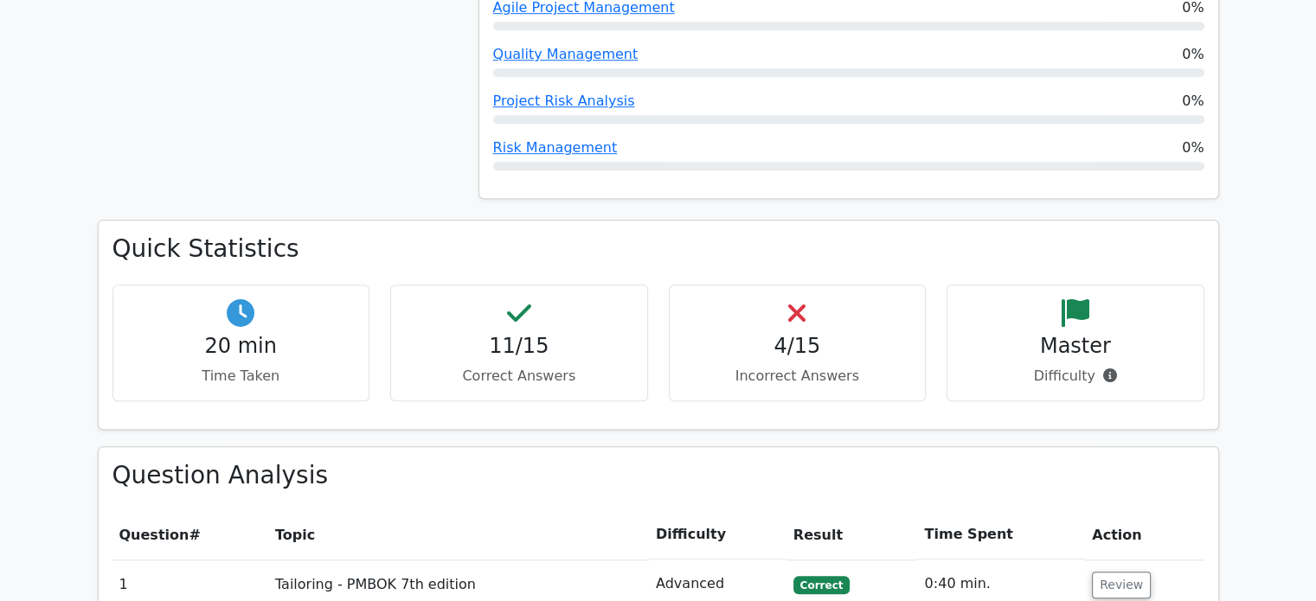
scroll to position [1471, 0]
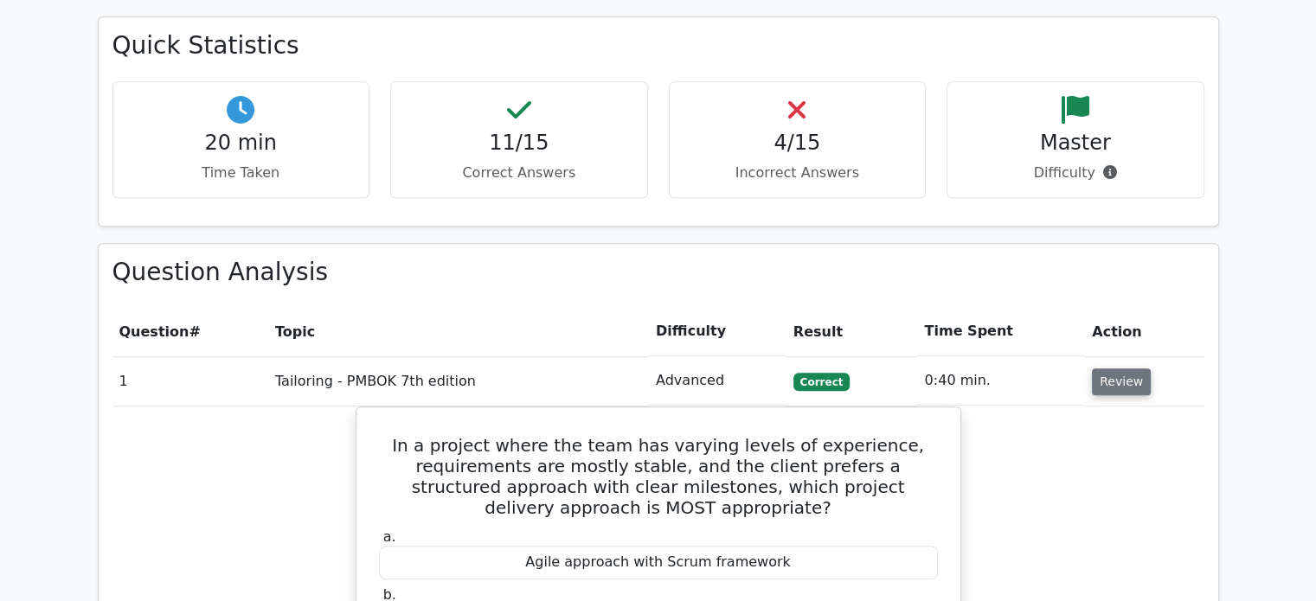
click at [1120, 369] on button "Review" at bounding box center [1121, 382] width 59 height 27
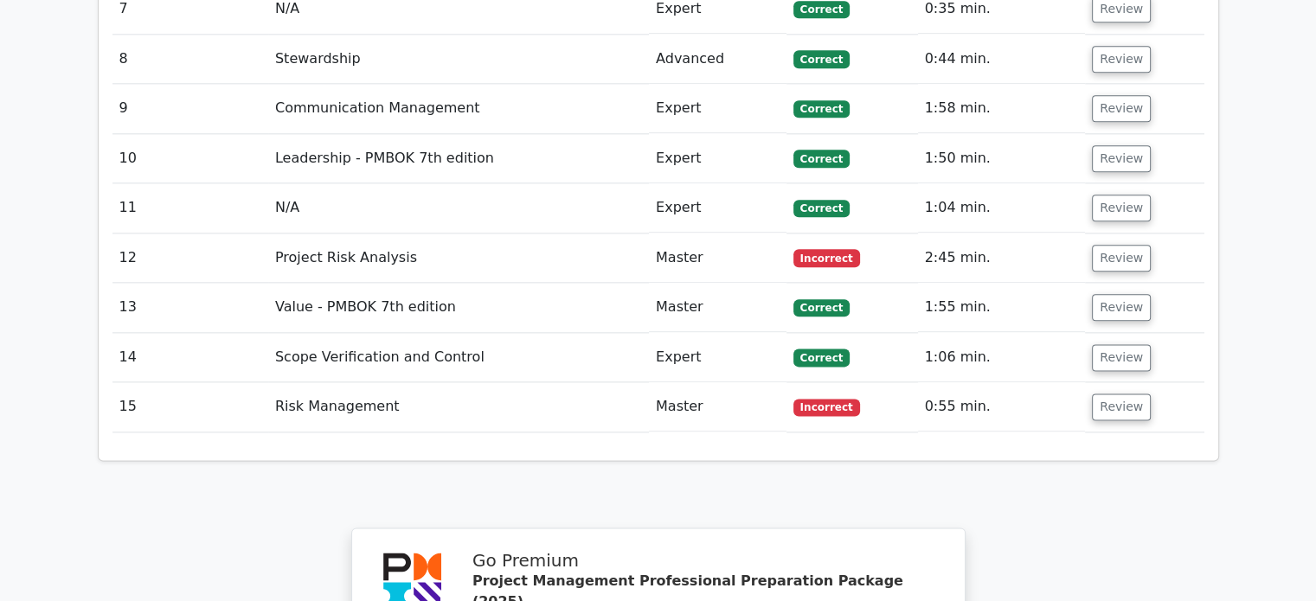
scroll to position [2249, 0]
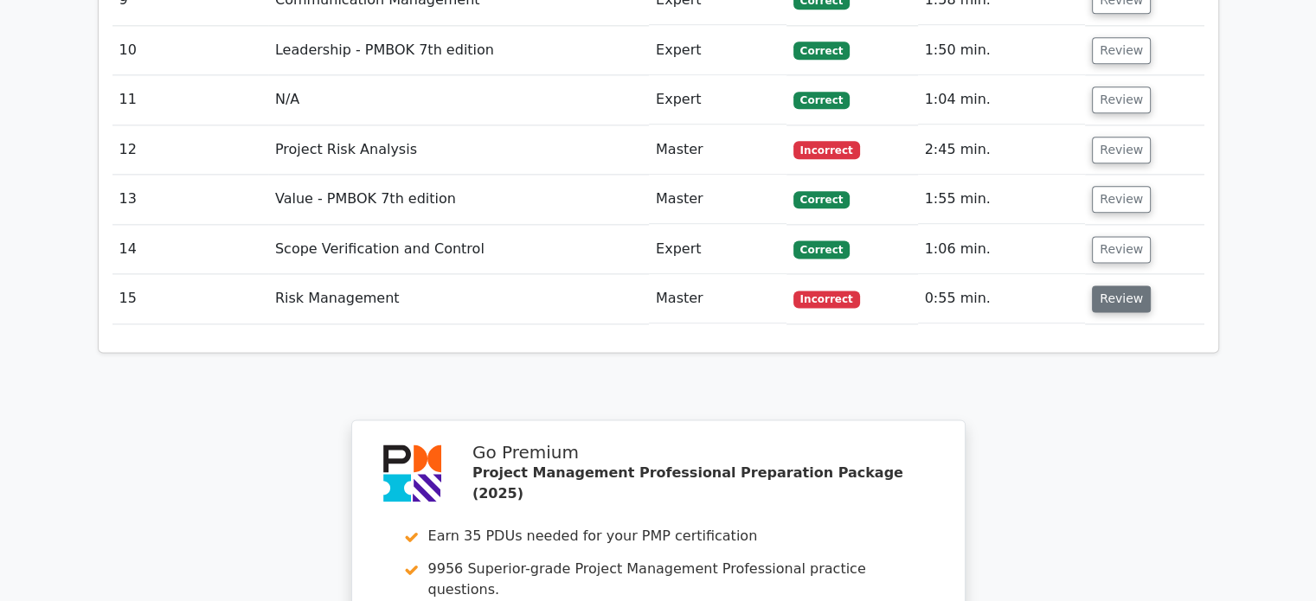
click at [1129, 285] on button "Review" at bounding box center [1121, 298] width 59 height 27
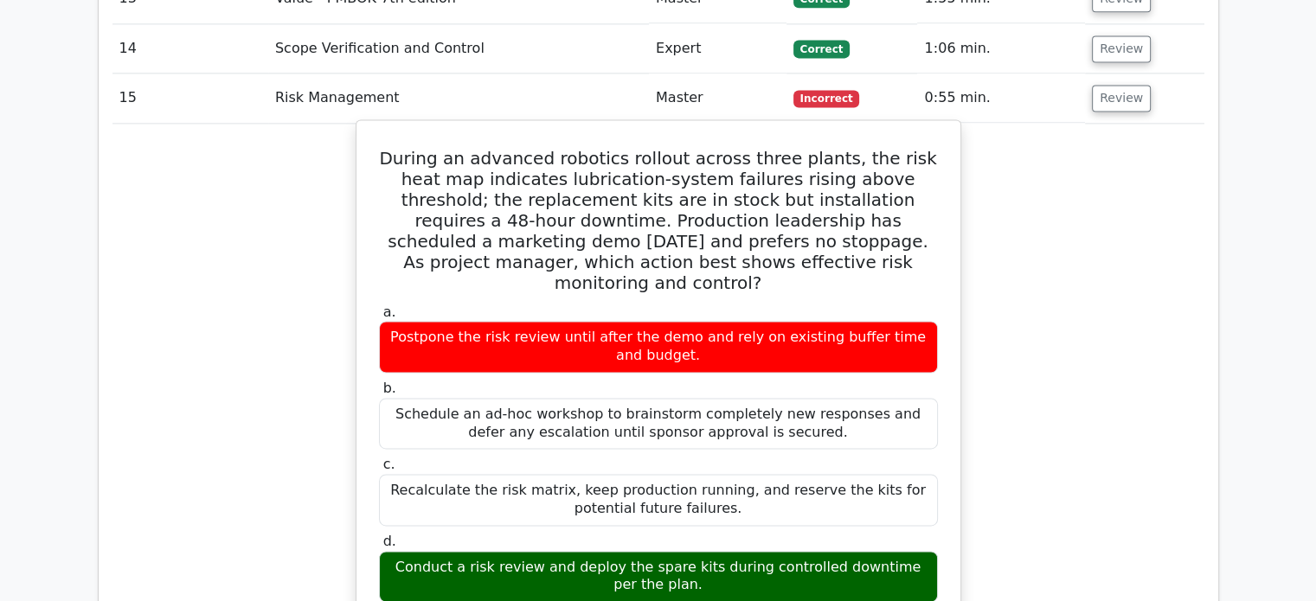
scroll to position [2422, 0]
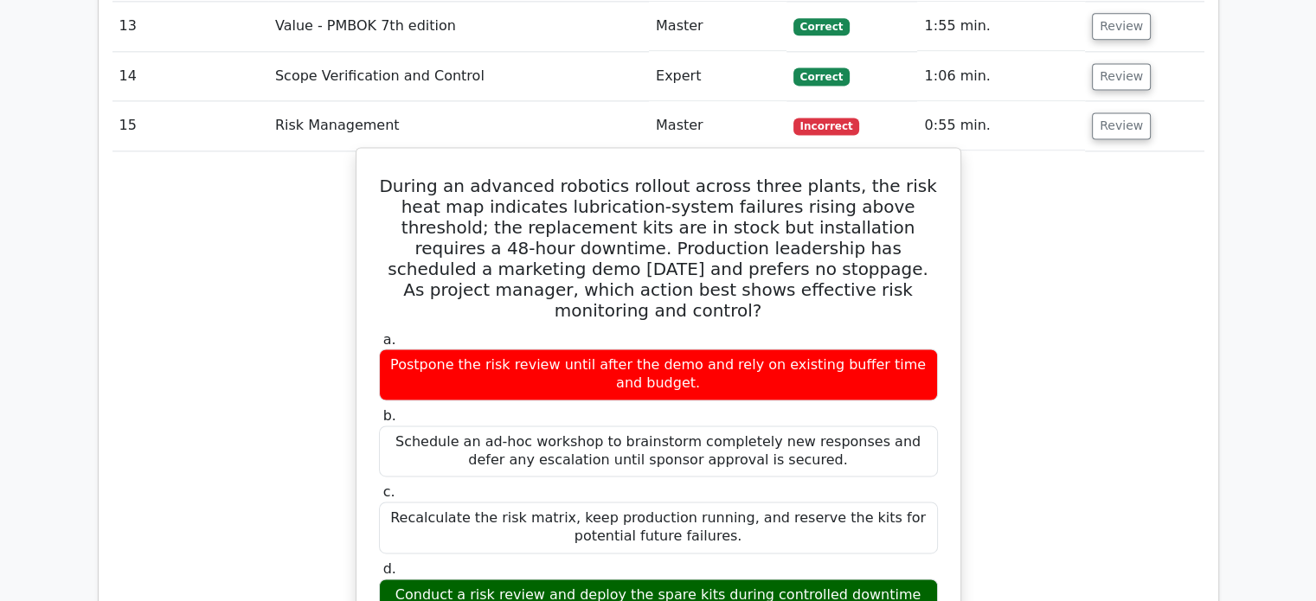
drag, startPoint x: 497, startPoint y: 209, endPoint x: 850, endPoint y: 210, distance: 352.1
click at [850, 210] on h5 "During an advanced robotics rollout across three plants, the risk heat map indi…" at bounding box center [658, 248] width 562 height 145
click at [443, 349] on div "Postpone the risk review until after the demo and rely on existing buffer time …" at bounding box center [658, 375] width 559 height 52
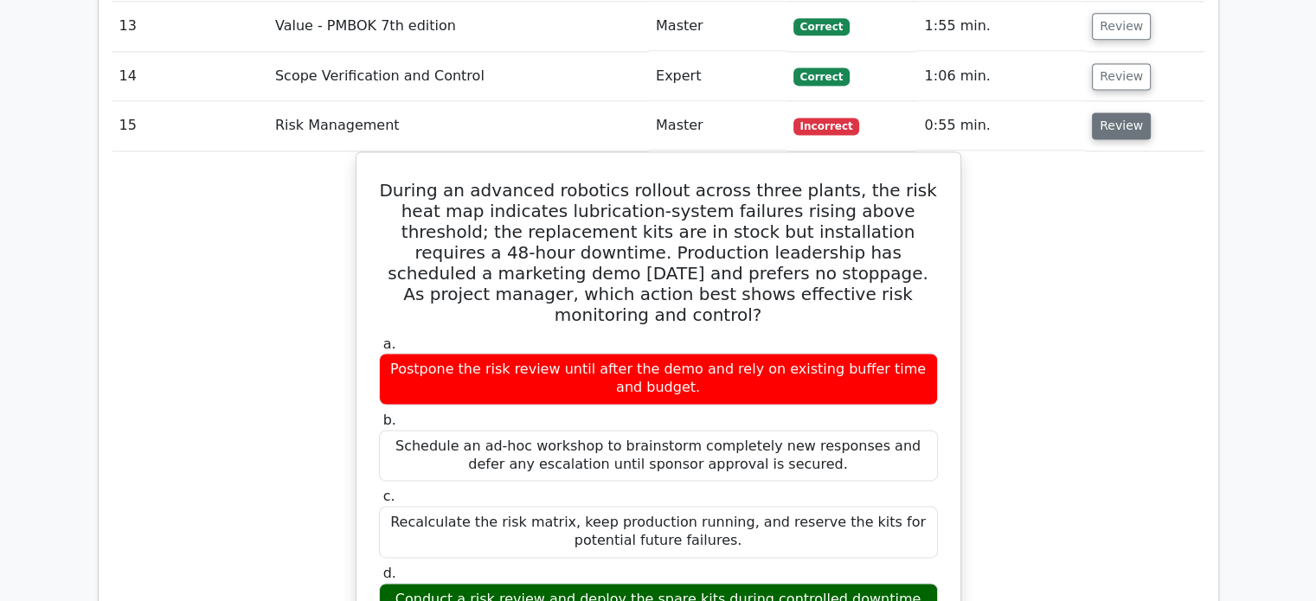
click at [1114, 112] on button "Review" at bounding box center [1121, 125] width 59 height 27
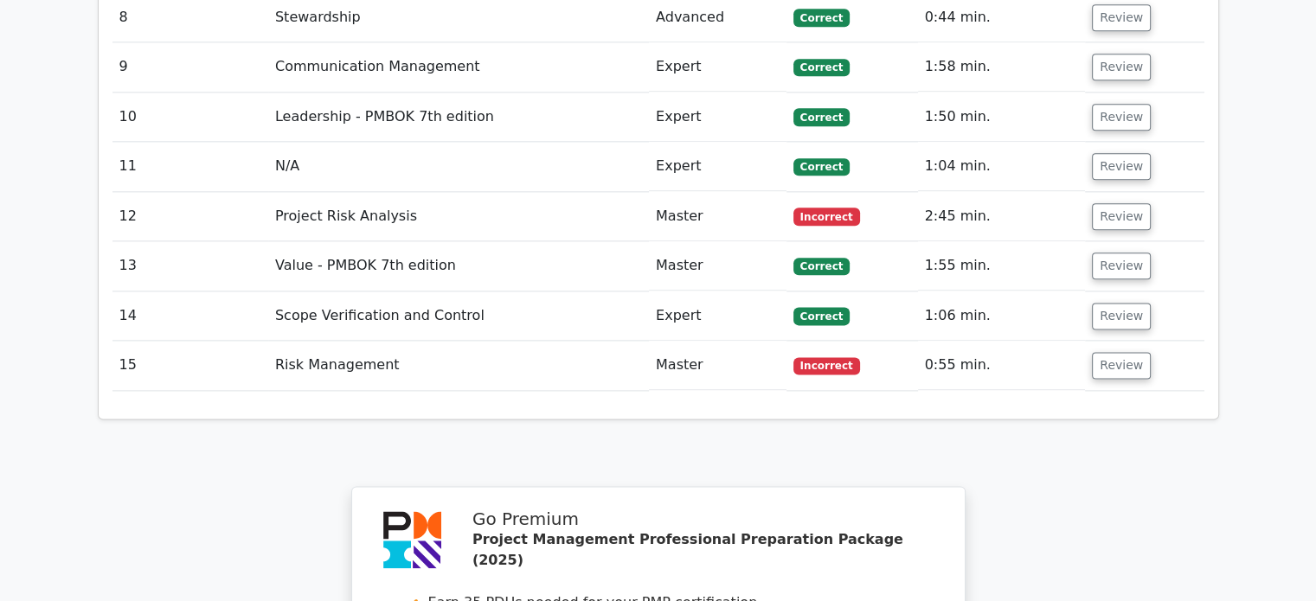
scroll to position [2076, 0]
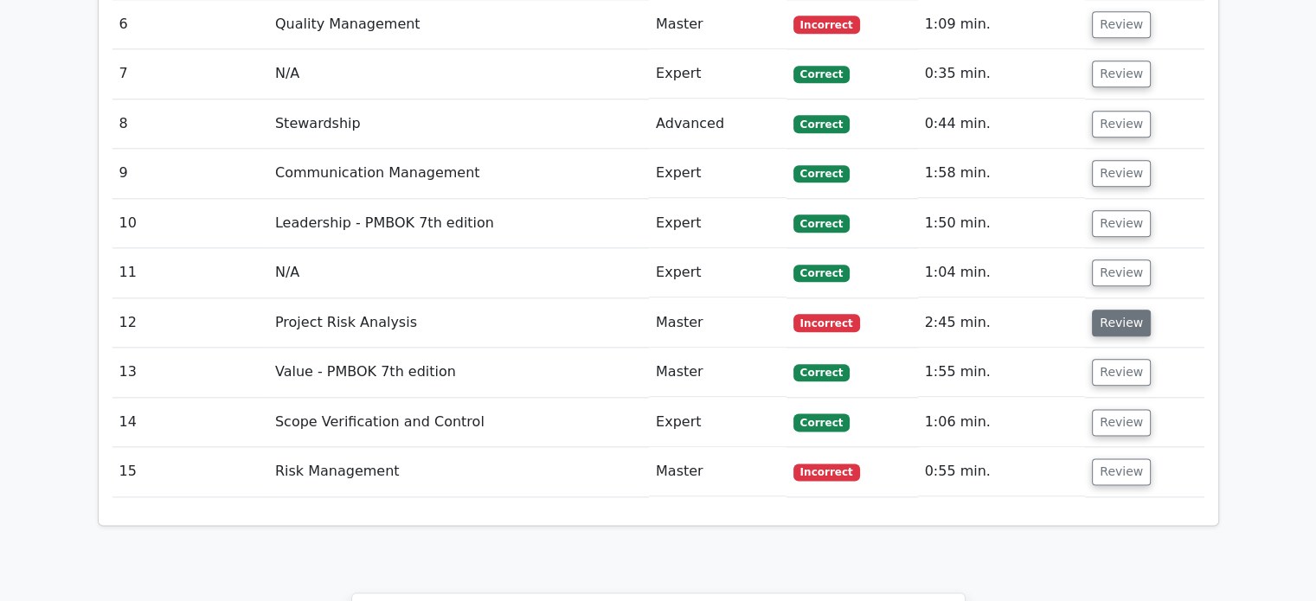
click at [1125, 310] on button "Review" at bounding box center [1121, 323] width 59 height 27
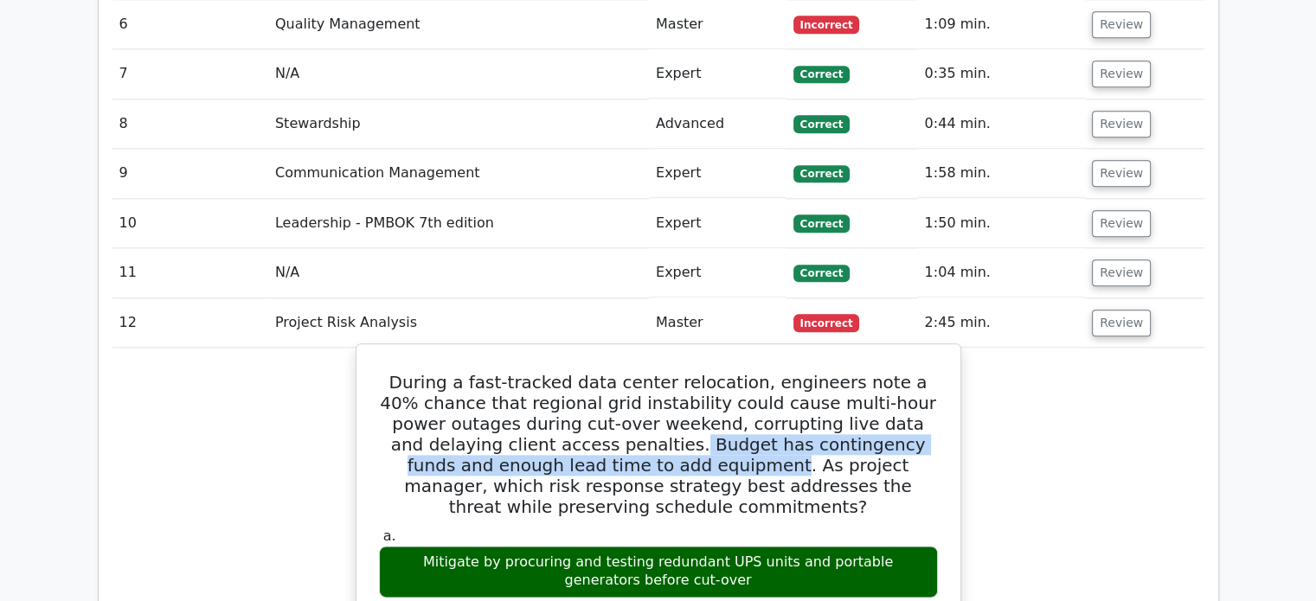
drag, startPoint x: 571, startPoint y: 356, endPoint x: 587, endPoint y: 375, distance: 24.5
click at [587, 375] on h5 "During a fast-tracked data center relocation, engineers note a 40% chance that …" at bounding box center [658, 444] width 562 height 145
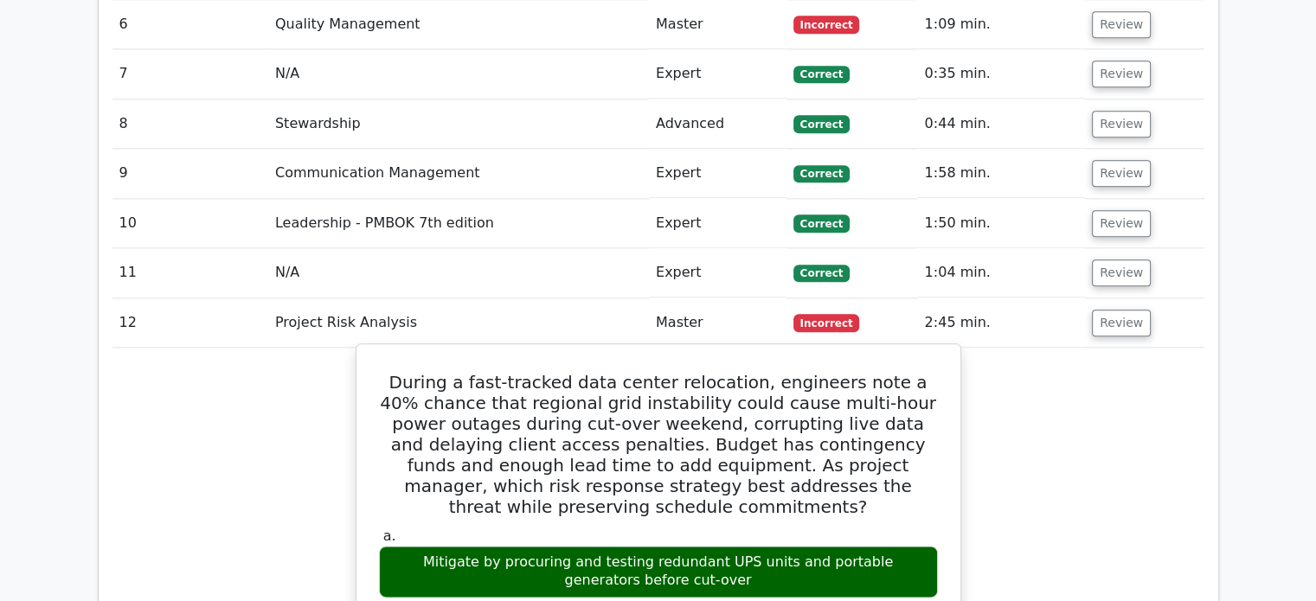
click at [495, 406] on h5 "During a fast-tracked data center relocation, engineers note a 40% chance that …" at bounding box center [658, 444] width 562 height 145
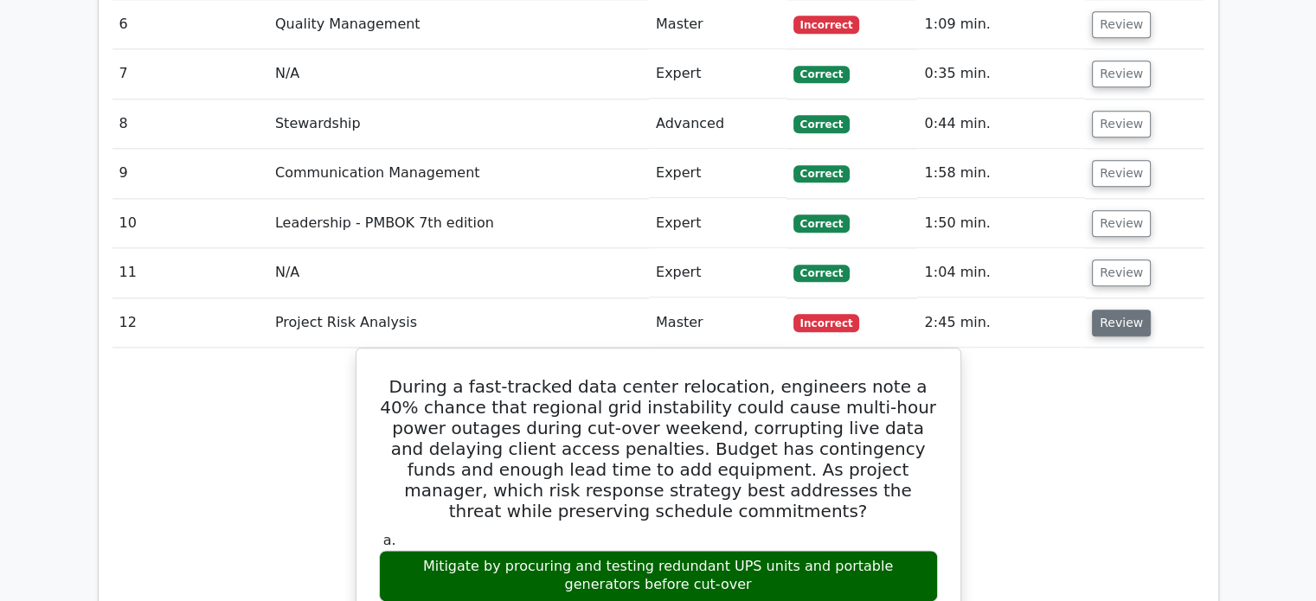
click at [1107, 310] on button "Review" at bounding box center [1121, 323] width 59 height 27
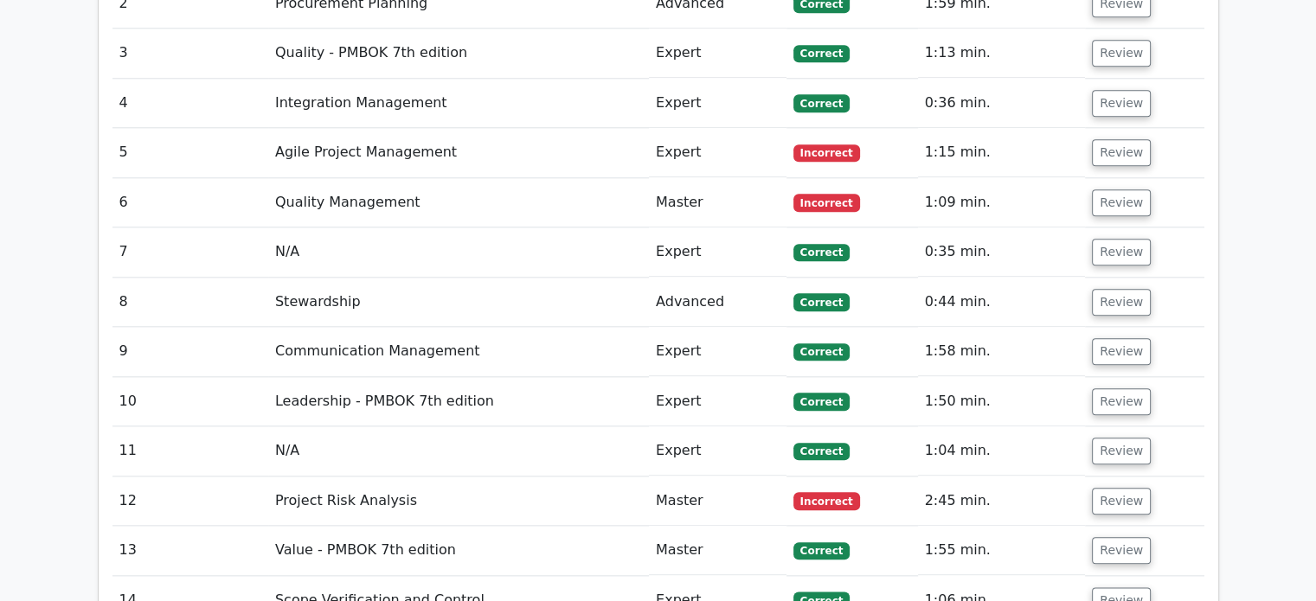
scroll to position [1817, 0]
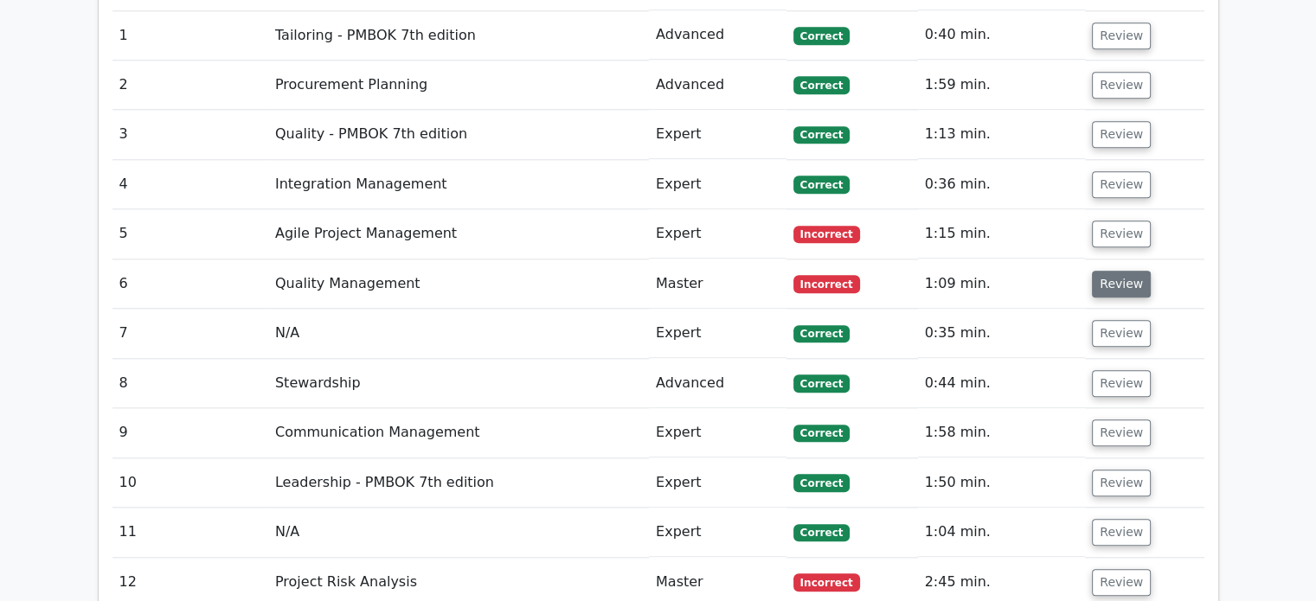
click at [1108, 271] on button "Review" at bounding box center [1121, 284] width 59 height 27
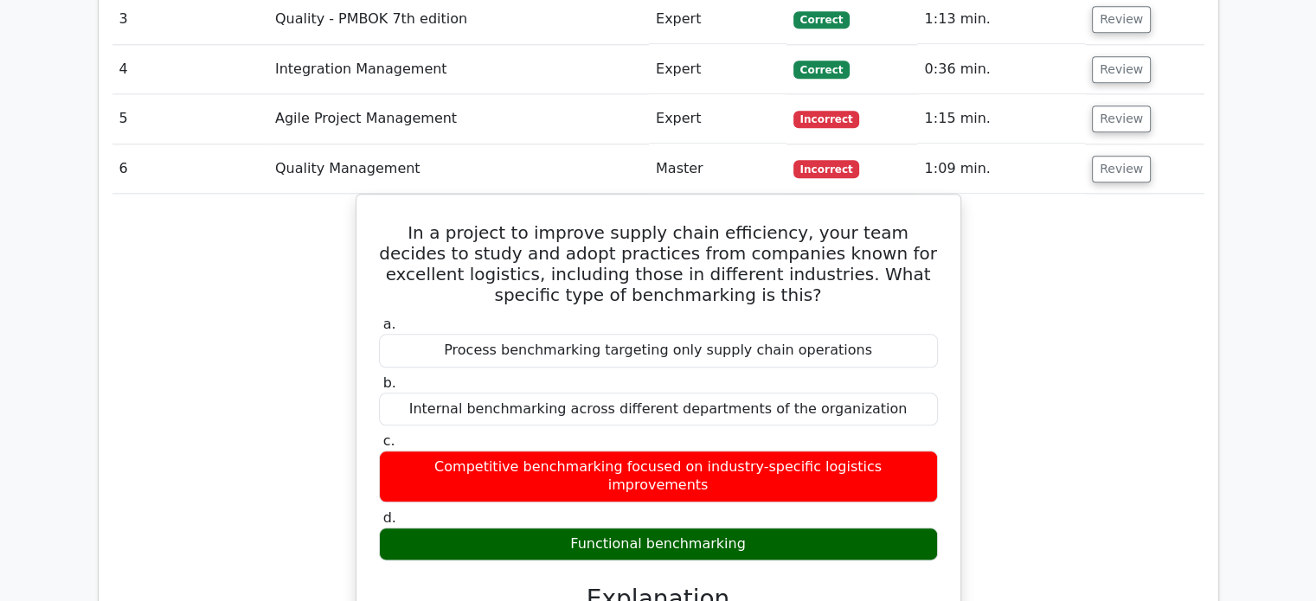
scroll to position [1903, 0]
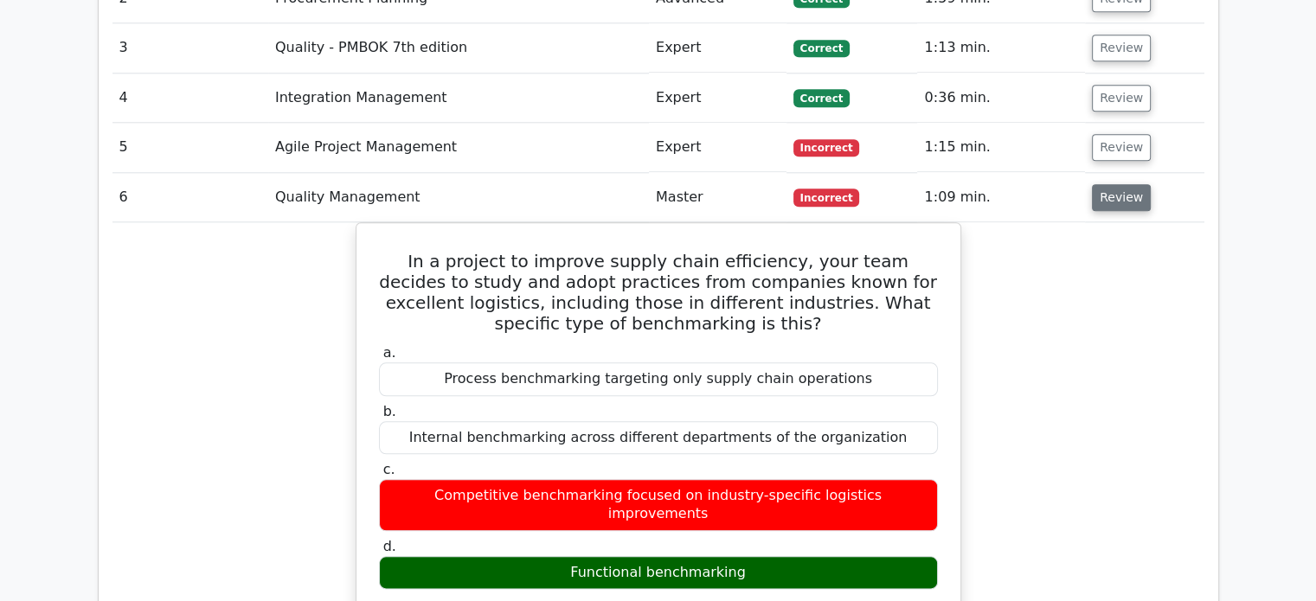
click at [1111, 184] on button "Review" at bounding box center [1121, 197] width 59 height 27
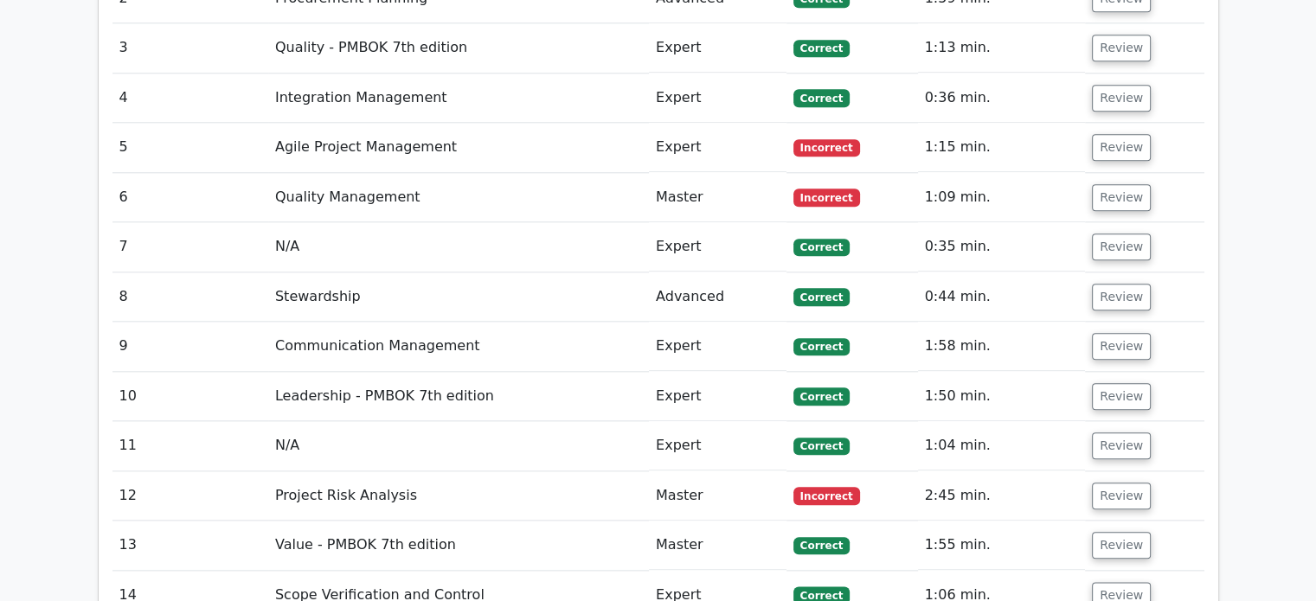
click at [1100, 123] on td "Review" at bounding box center [1144, 147] width 119 height 49
click at [1100, 134] on button "Review" at bounding box center [1121, 147] width 59 height 27
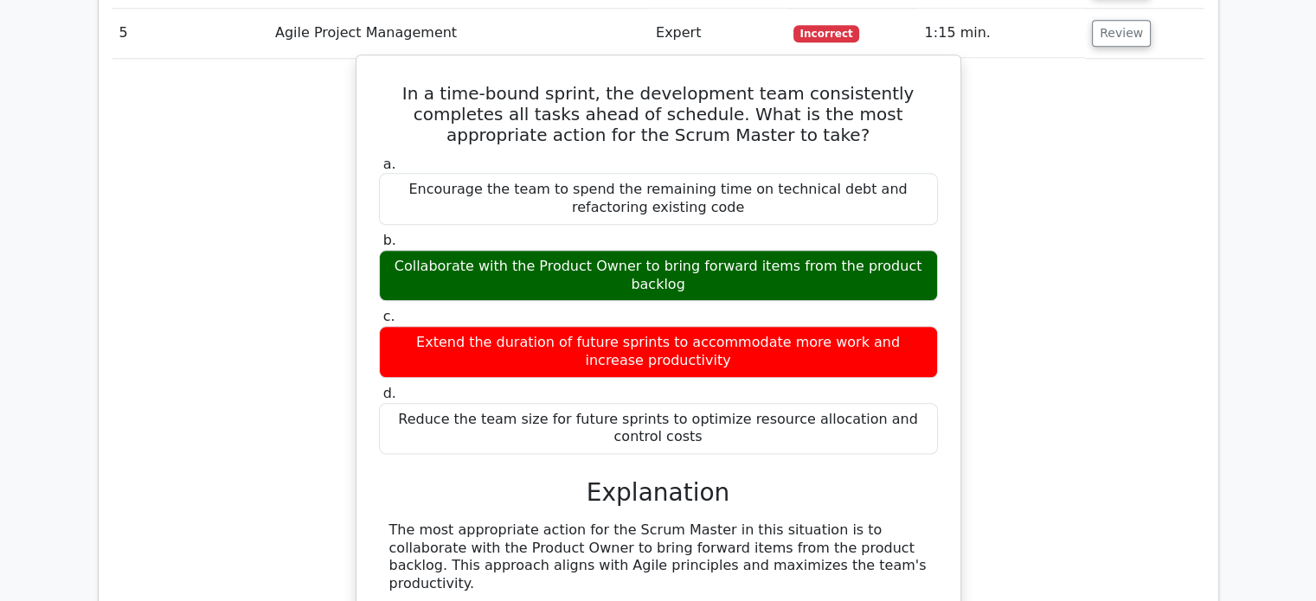
scroll to position [1990, 0]
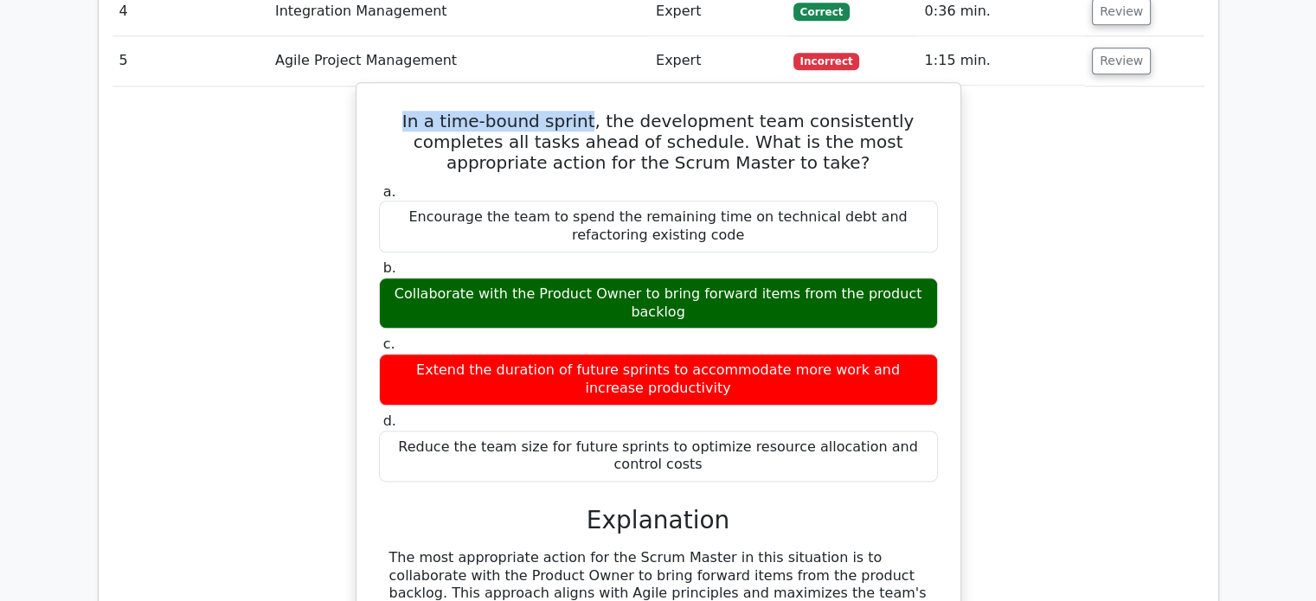
drag, startPoint x: 414, startPoint y: 31, endPoint x: 561, endPoint y: 31, distance: 147.1
click at [561, 111] on h5 "In a time-bound sprint, the development team consistently completes all tasks a…" at bounding box center [658, 142] width 562 height 62
copy h5 "In a time-bound sprint"
click at [492, 111] on h5 "In a time-bound sprint, the development team consistently completes all tasks a…" at bounding box center [658, 142] width 562 height 62
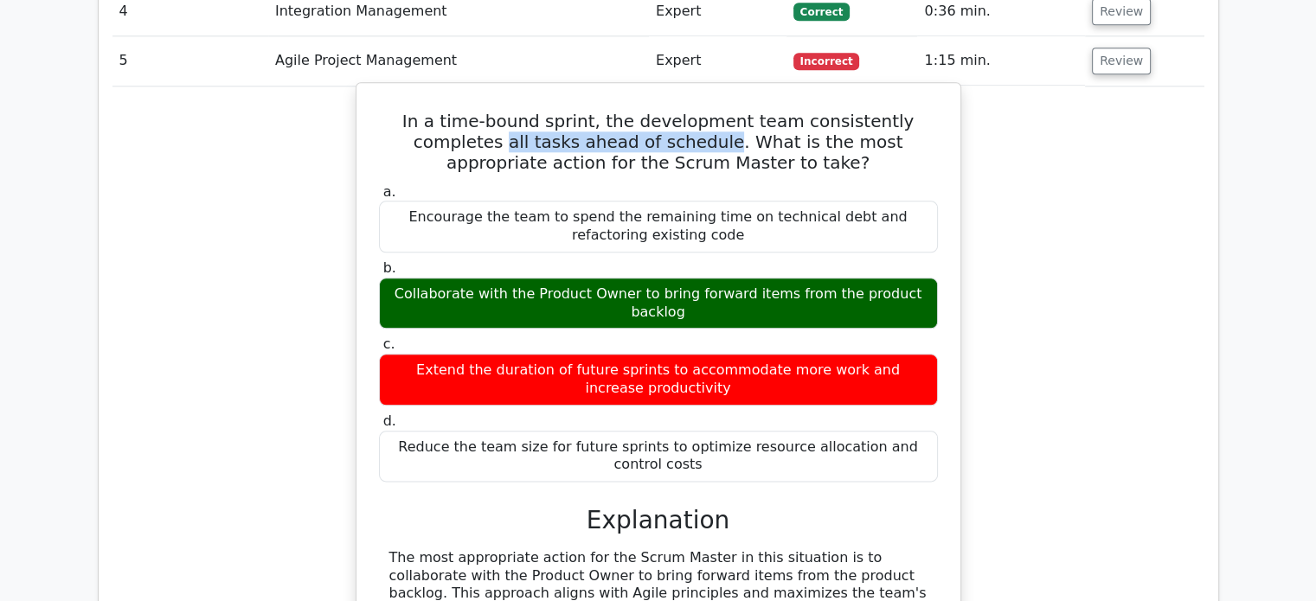
drag, startPoint x: 421, startPoint y: 61, endPoint x: 586, endPoint y: 63, distance: 164.4
click at [586, 90] on div "In a time-bound sprint, the development team consistently completes all tasks a…" at bounding box center [658, 585] width 590 height 991
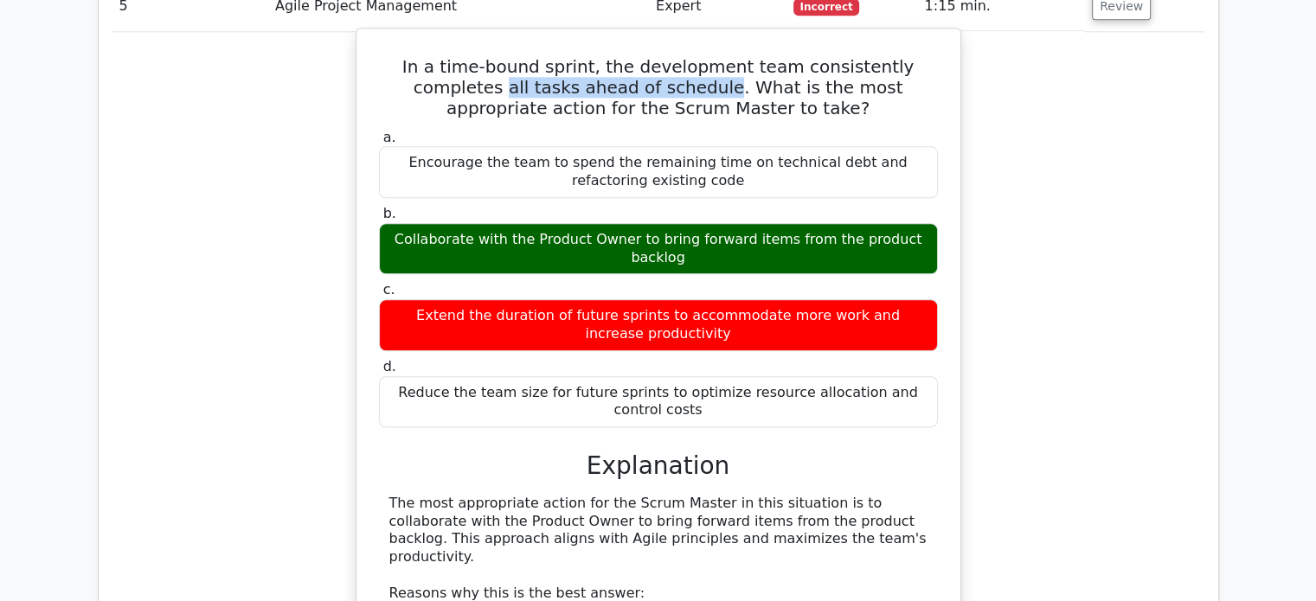
scroll to position [1903, 0]
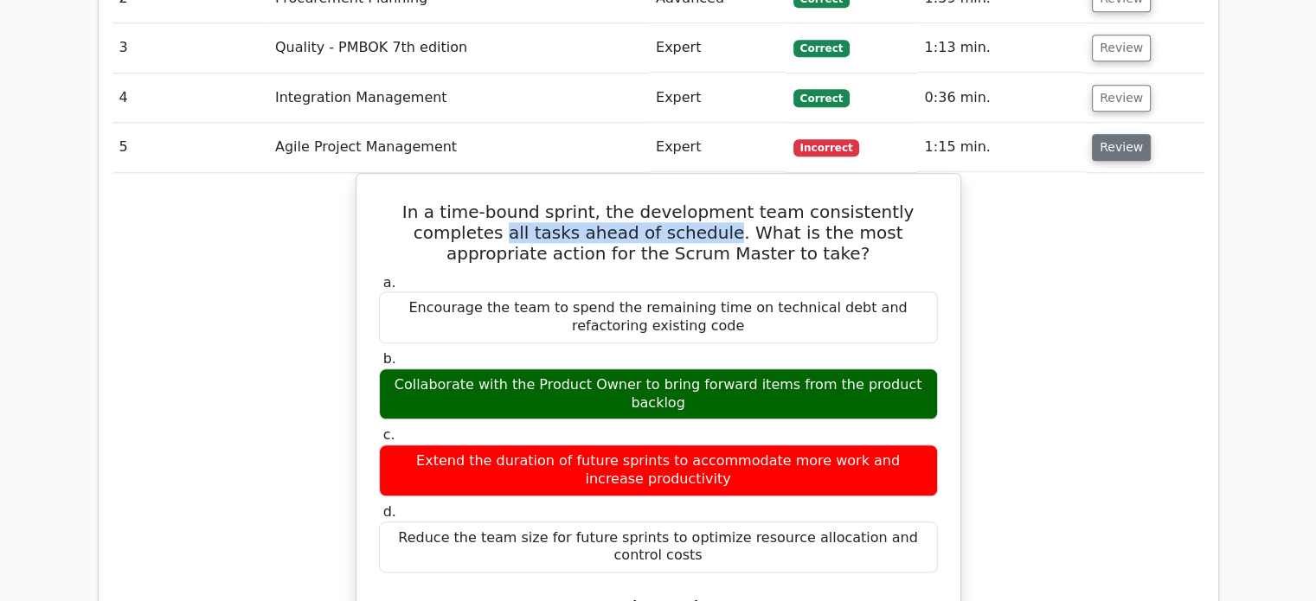
click at [1113, 134] on button "Review" at bounding box center [1121, 147] width 59 height 27
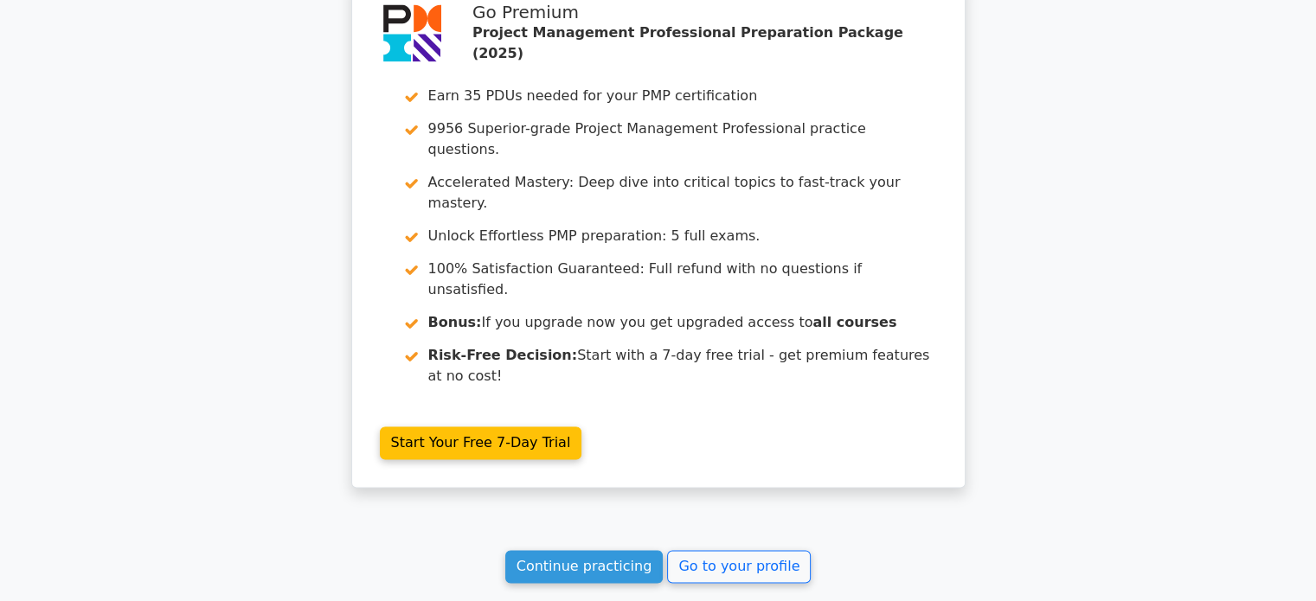
scroll to position [2744, 0]
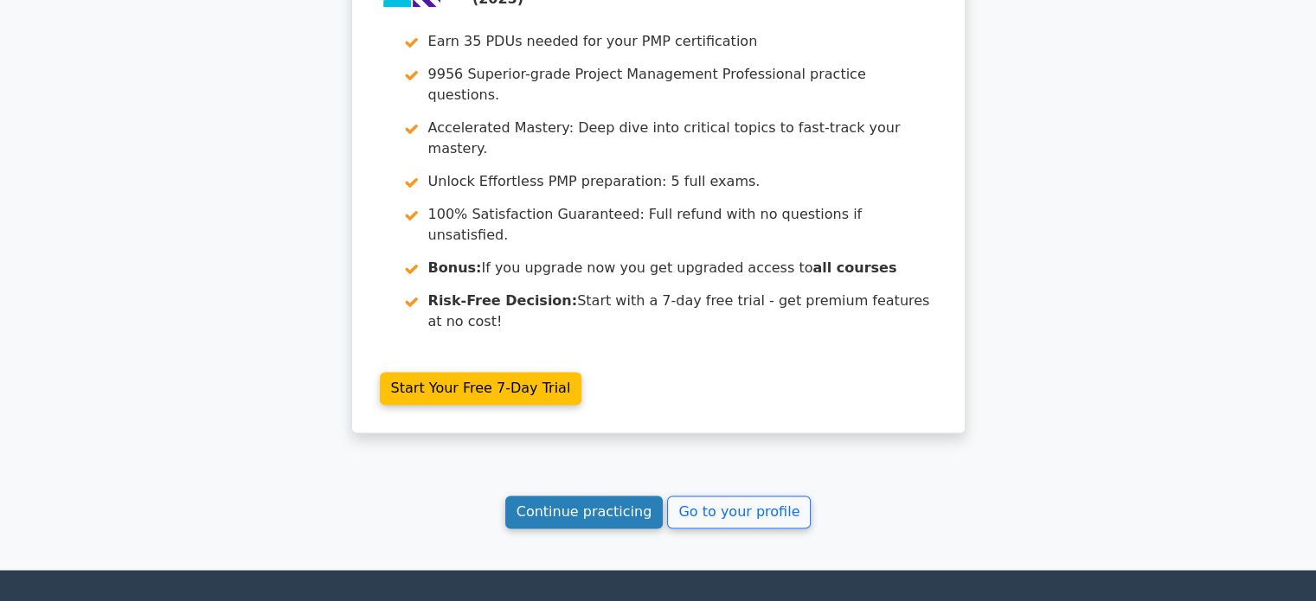
click at [641, 496] on link "Continue practicing" at bounding box center [584, 512] width 158 height 33
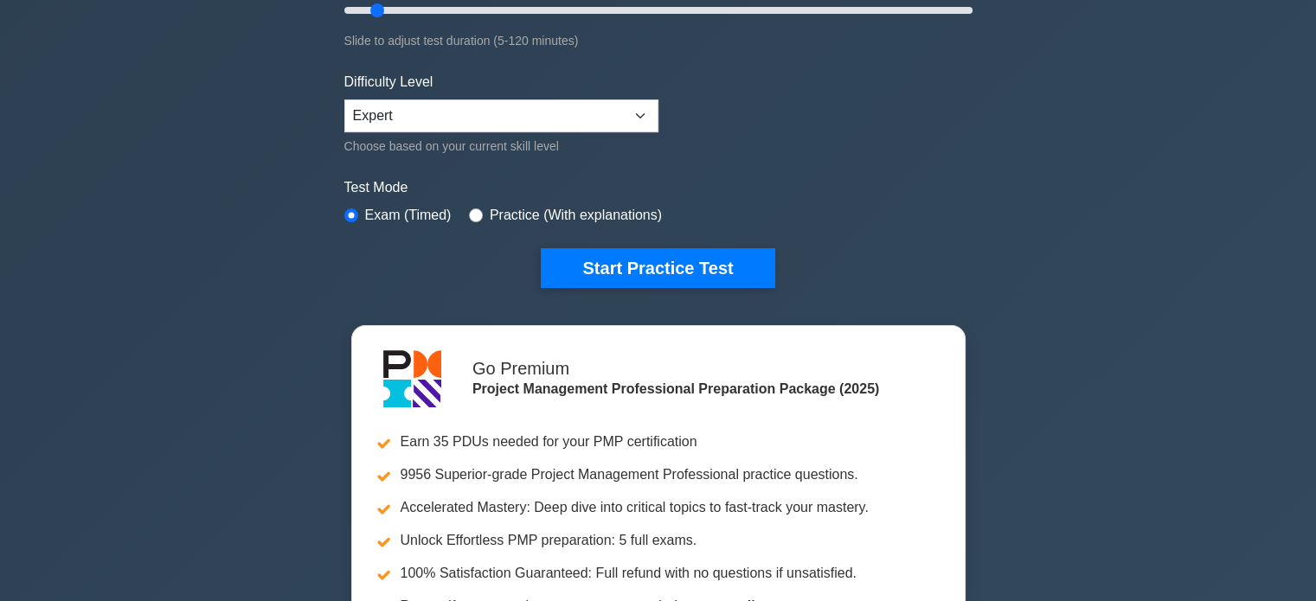
scroll to position [346, 0]
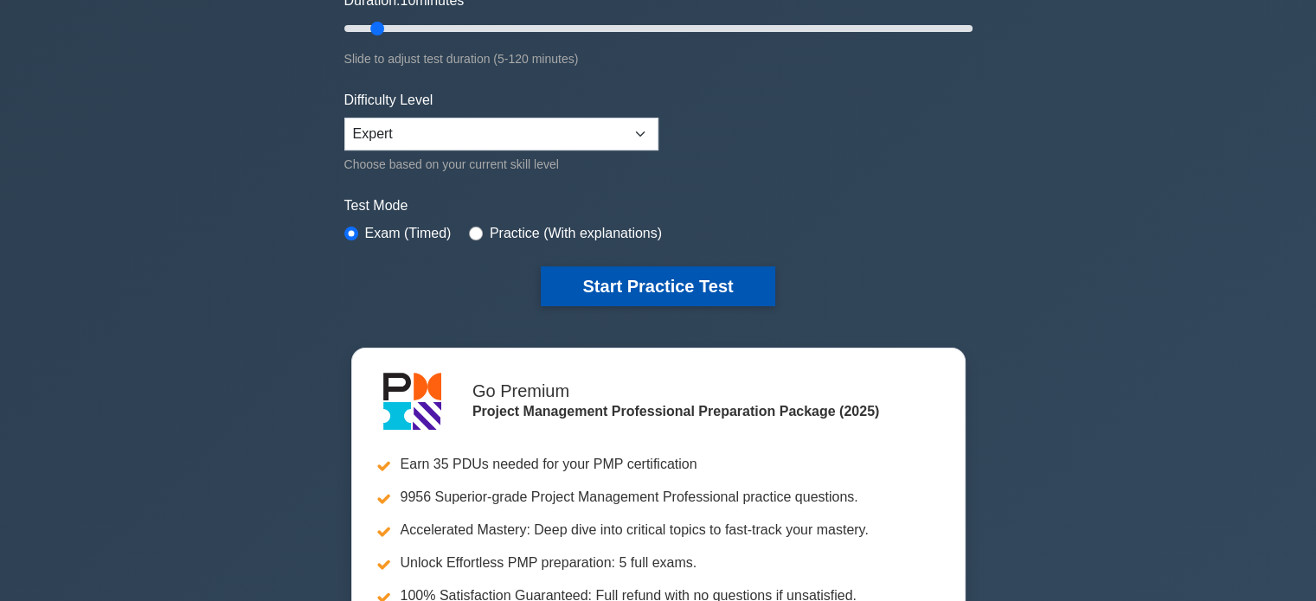
click at [622, 285] on button "Start Practice Test" at bounding box center [658, 286] width 234 height 40
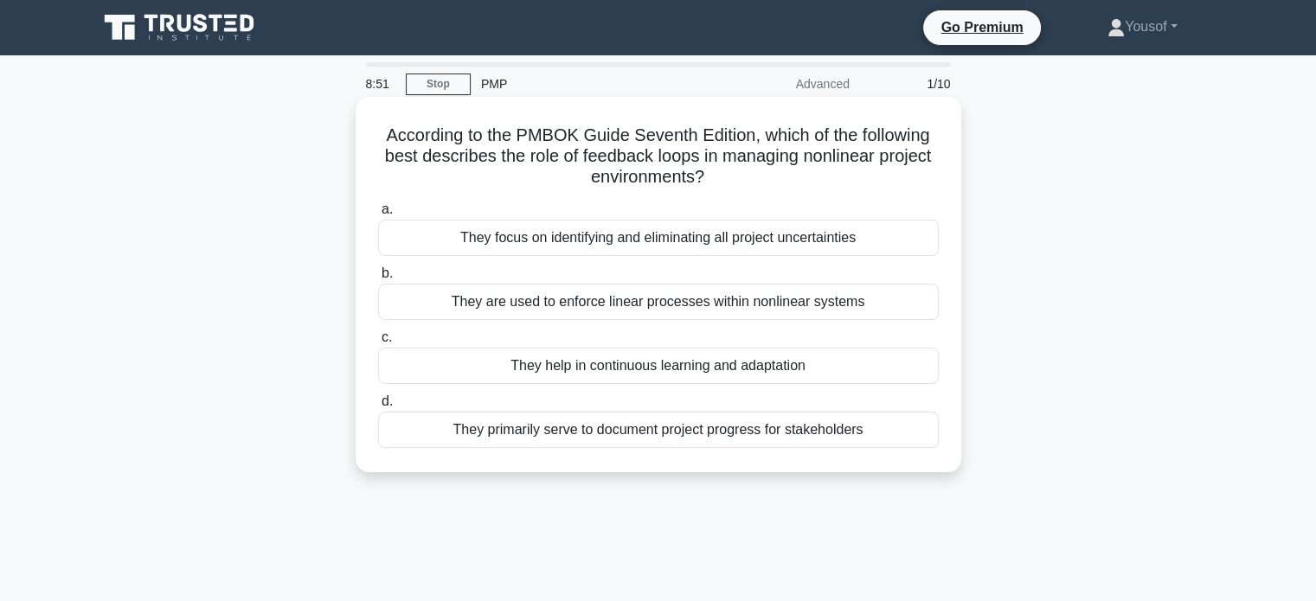
click at [747, 247] on div "They focus on identifying and eliminating all project uncertainties" at bounding box center [658, 238] width 561 height 36
click at [378, 215] on input "a. They focus on identifying and eliminating all project uncertainties" at bounding box center [378, 209] width 0 height 11
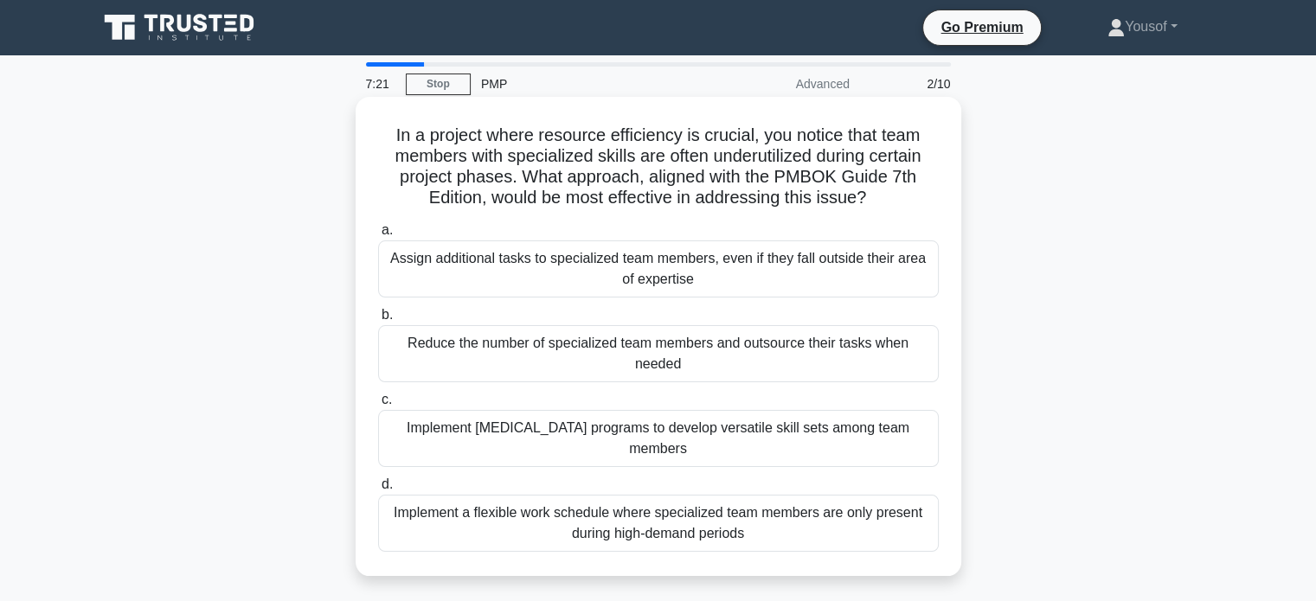
click at [818, 357] on div "Reduce the number of specialized team members and outsource their tasks when ne…" at bounding box center [658, 353] width 561 height 57
click at [378, 321] on input "b. Reduce the number of specialized team members and outsource their tasks when…" at bounding box center [378, 315] width 0 height 11
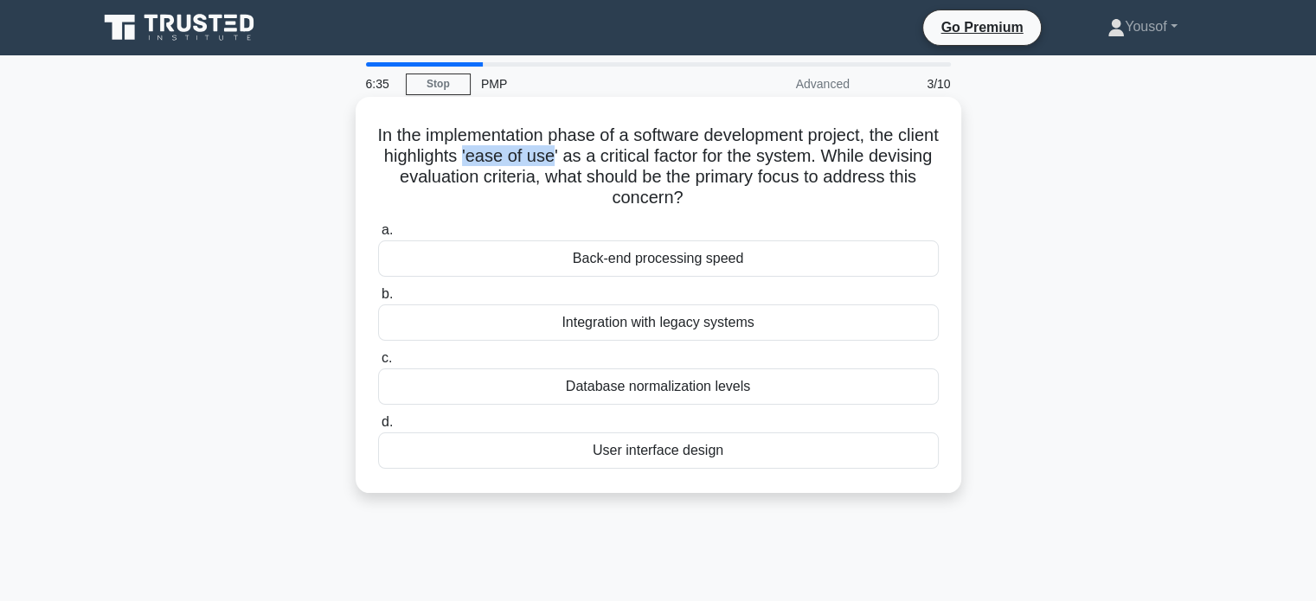
drag, startPoint x: 519, startPoint y: 155, endPoint x: 612, endPoint y: 152, distance: 92.6
click at [612, 152] on h5 "In the implementation phase of a software development project, the client highl…" at bounding box center [658, 167] width 564 height 85
click at [517, 173] on h5 "In the implementation phase of a software development project, the client highl…" at bounding box center [658, 167] width 564 height 85
click at [682, 448] on div "User interface design" at bounding box center [658, 451] width 561 height 36
click at [378, 428] on input "d. User interface design" at bounding box center [378, 422] width 0 height 11
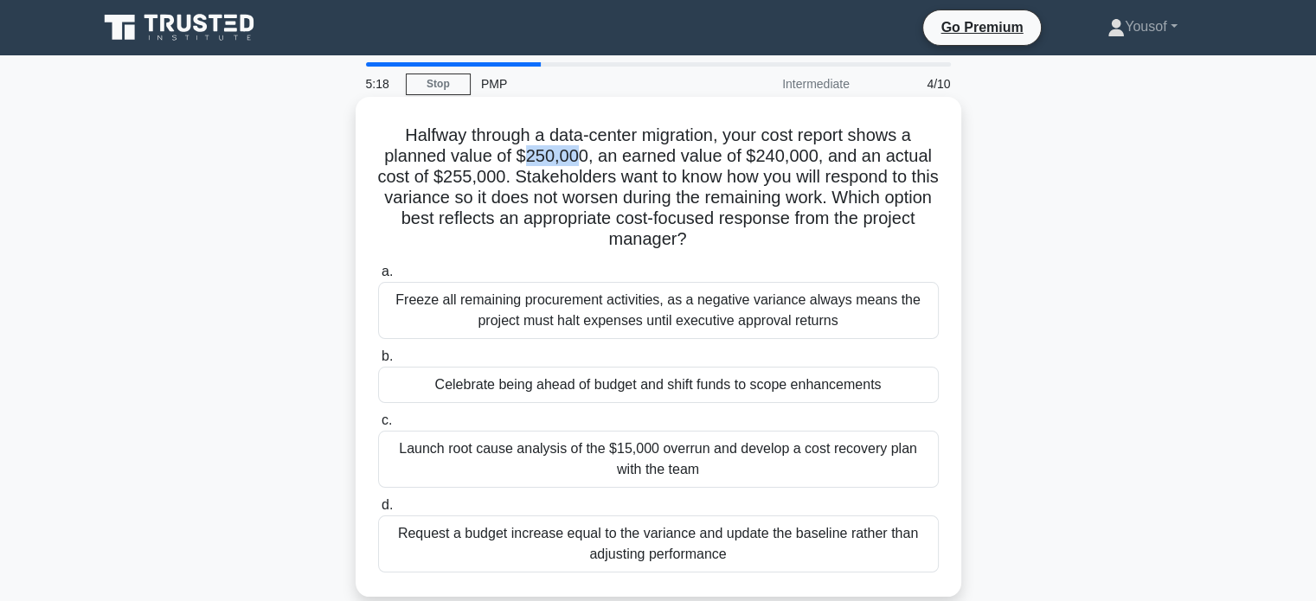
drag, startPoint x: 533, startPoint y: 152, endPoint x: 574, endPoint y: 149, distance: 41.7
click at [574, 149] on h5 "Halfway through a data-center migration, your cost report shows a planned value…" at bounding box center [658, 188] width 564 height 126
drag, startPoint x: 747, startPoint y: 162, endPoint x: 817, endPoint y: 157, distance: 69.4
click at [817, 157] on h5 "Halfway through a data-center migration, your cost report shows a planned value…" at bounding box center [658, 188] width 564 height 126
drag, startPoint x: 402, startPoint y: 179, endPoint x: 519, endPoint y: 179, distance: 116.8
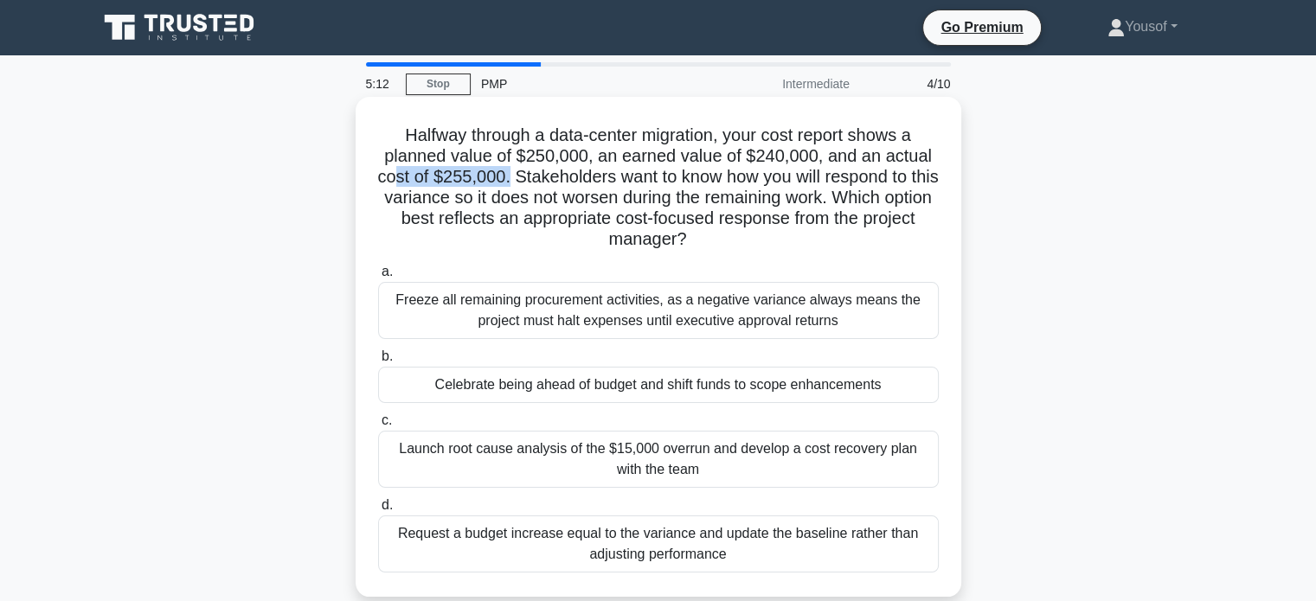
click at [519, 179] on h5 "Halfway through a data-center migration, your cost report shows a planned value…" at bounding box center [658, 188] width 564 height 126
click at [562, 176] on h5 "Halfway through a data-center migration, your cost report shows a planned value…" at bounding box center [658, 188] width 564 height 126
click at [678, 466] on div "Launch root cause analysis of the $15,000 overrun and develop a cost recovery p…" at bounding box center [658, 459] width 561 height 57
click at [378, 427] on input "c. Launch root cause analysis of the $15,000 overrun and develop a cost recover…" at bounding box center [378, 420] width 0 height 11
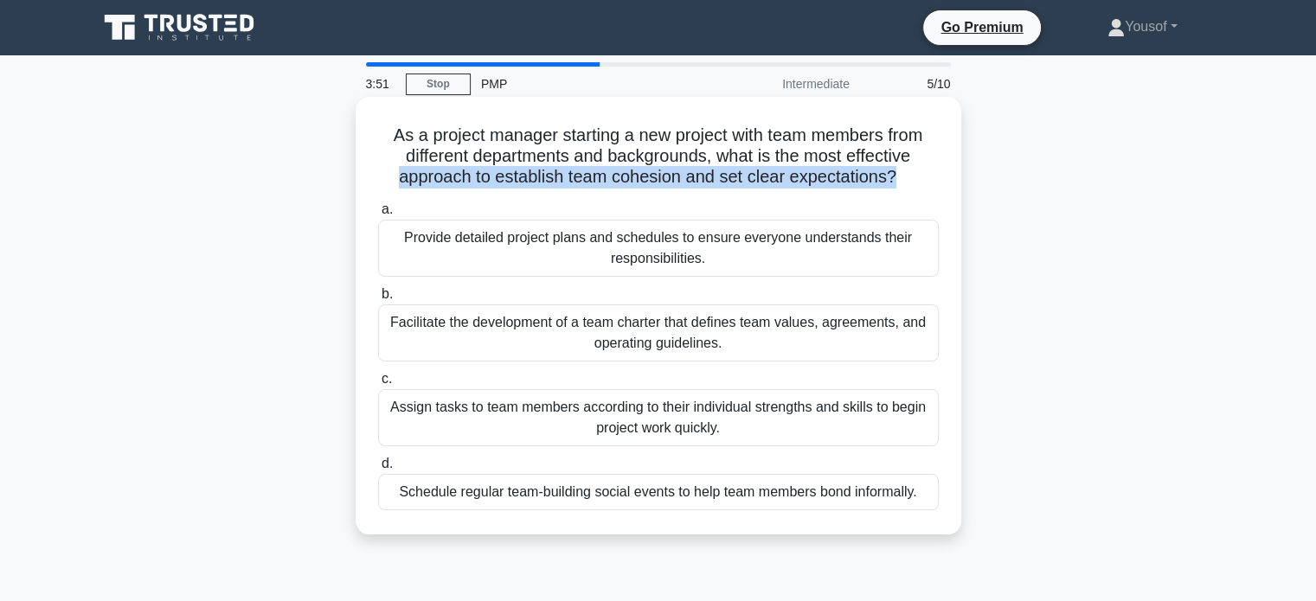
drag, startPoint x: 396, startPoint y: 181, endPoint x: 895, endPoint y: 176, distance: 498.3
click at [895, 176] on h5 "As a project manager starting a new project with team members from different de…" at bounding box center [658, 157] width 564 height 64
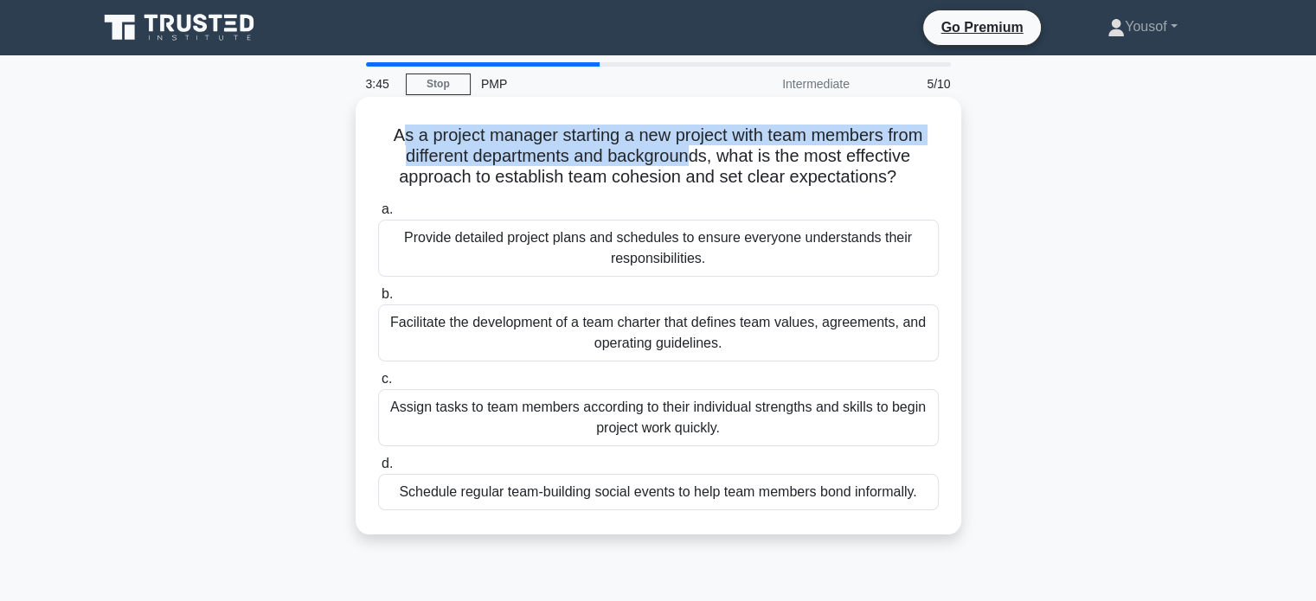
drag, startPoint x: 408, startPoint y: 142, endPoint x: 681, endPoint y: 168, distance: 273.8
click at [696, 165] on h5 "As a project manager starting a new project with team members from different de…" at bounding box center [658, 157] width 564 height 64
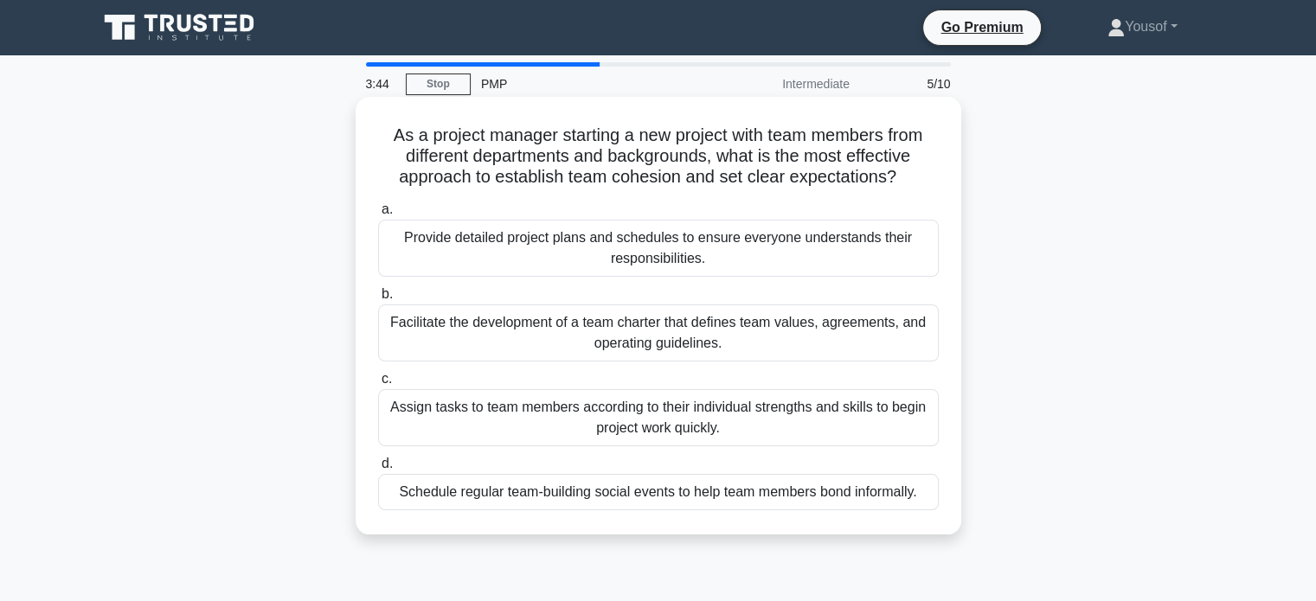
click at [543, 173] on h5 "As a project manager starting a new project with team members from different de…" at bounding box center [658, 157] width 564 height 64
drag, startPoint x: 380, startPoint y: 172, endPoint x: 517, endPoint y: 176, distance: 137.6
click at [517, 176] on div "As a project manager starting a new project with team members from different de…" at bounding box center [658, 316] width 592 height 424
click at [501, 203] on label "a. Provide detailed project plans and schedules to ensure everyone understands …" at bounding box center [658, 238] width 561 height 78
click at [378, 204] on input "a. Provide detailed project plans and schedules to ensure everyone understands …" at bounding box center [378, 209] width 0 height 11
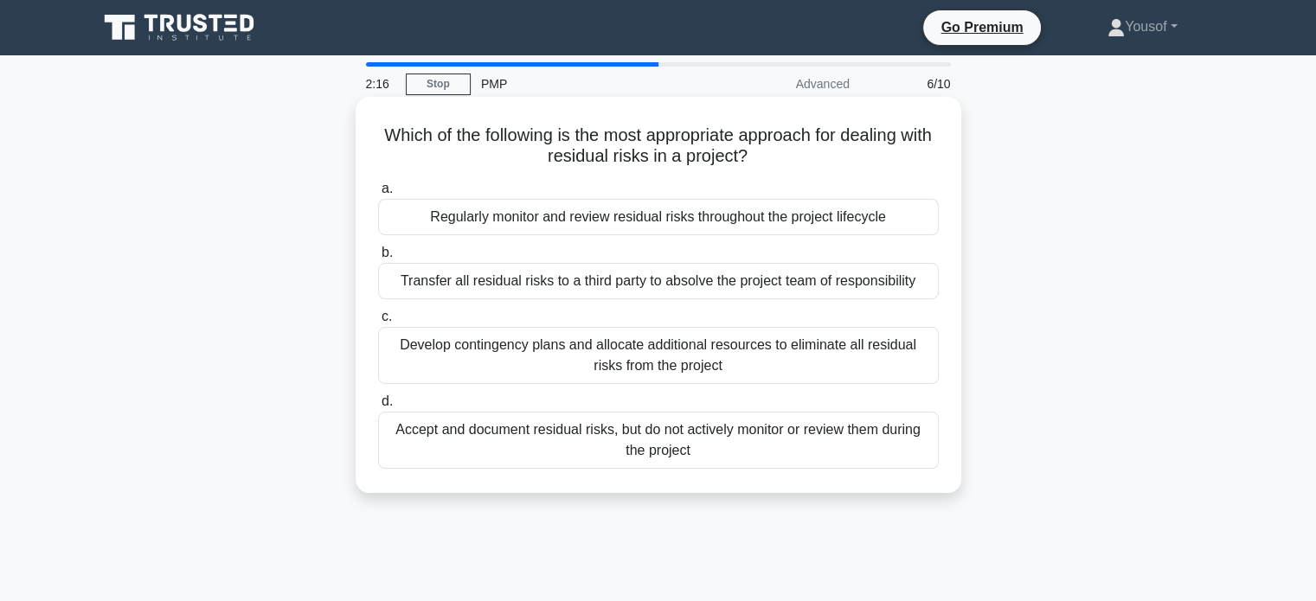
click at [535, 211] on div "Regularly monitor and review residual risks throughout the project lifecycle" at bounding box center [658, 217] width 561 height 36
click at [378, 195] on input "a. Regularly monitor and review residual risks throughout the project lifecycle" at bounding box center [378, 188] width 0 height 11
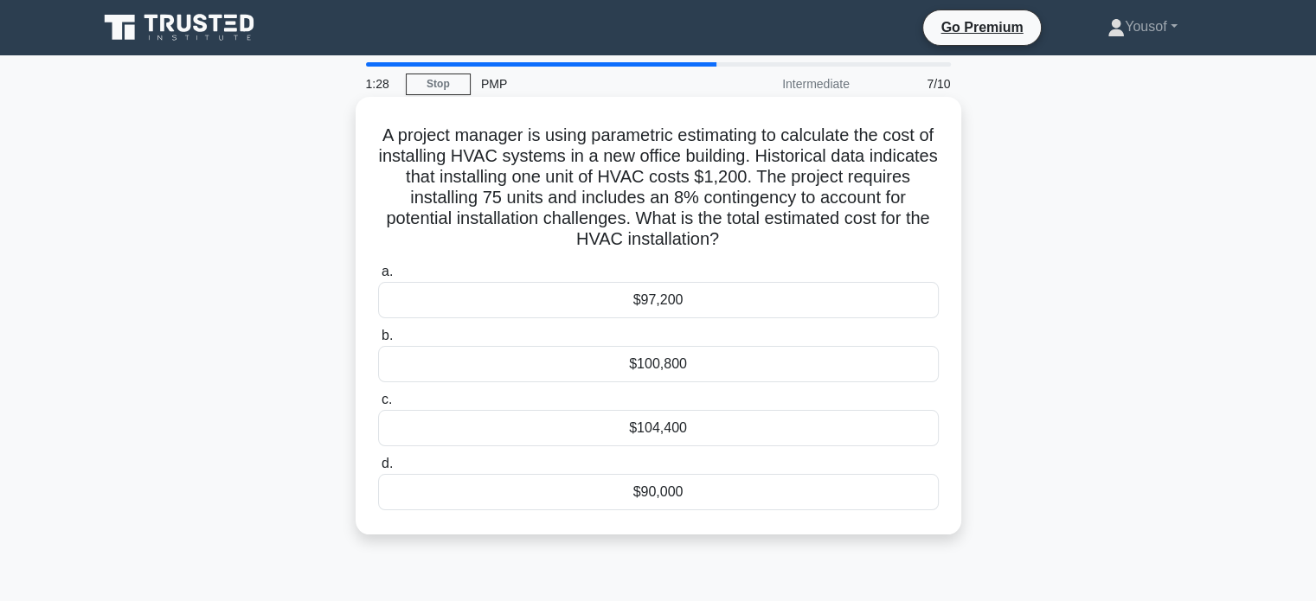
click at [532, 296] on div "$97,200" at bounding box center [658, 300] width 561 height 36
click at [378, 278] on input "a. $97,200" at bounding box center [378, 271] width 0 height 11
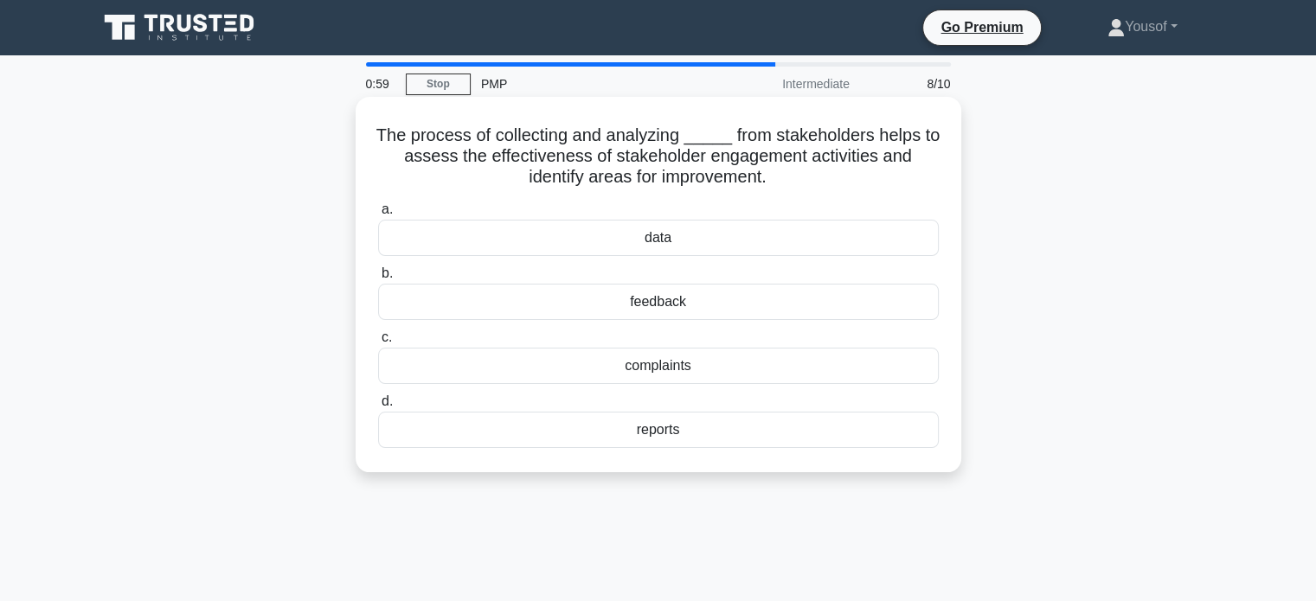
click at [690, 311] on div "feedback" at bounding box center [658, 302] width 561 height 36
click at [378, 279] on input "b. feedback" at bounding box center [378, 273] width 0 height 11
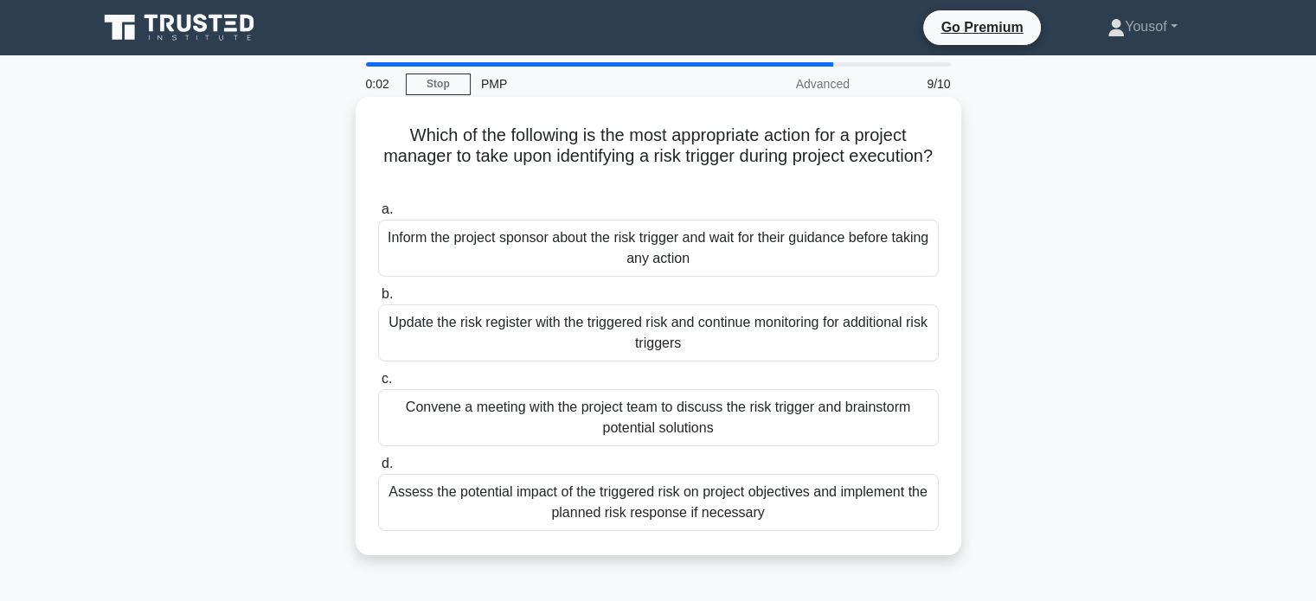
click at [621, 501] on div "Assess the potential impact of the triggered risk on project objectives and imp…" at bounding box center [658, 502] width 561 height 57
click at [378, 470] on input "d. Assess the potential impact of the triggered risk on project objectives and …" at bounding box center [378, 464] width 0 height 11
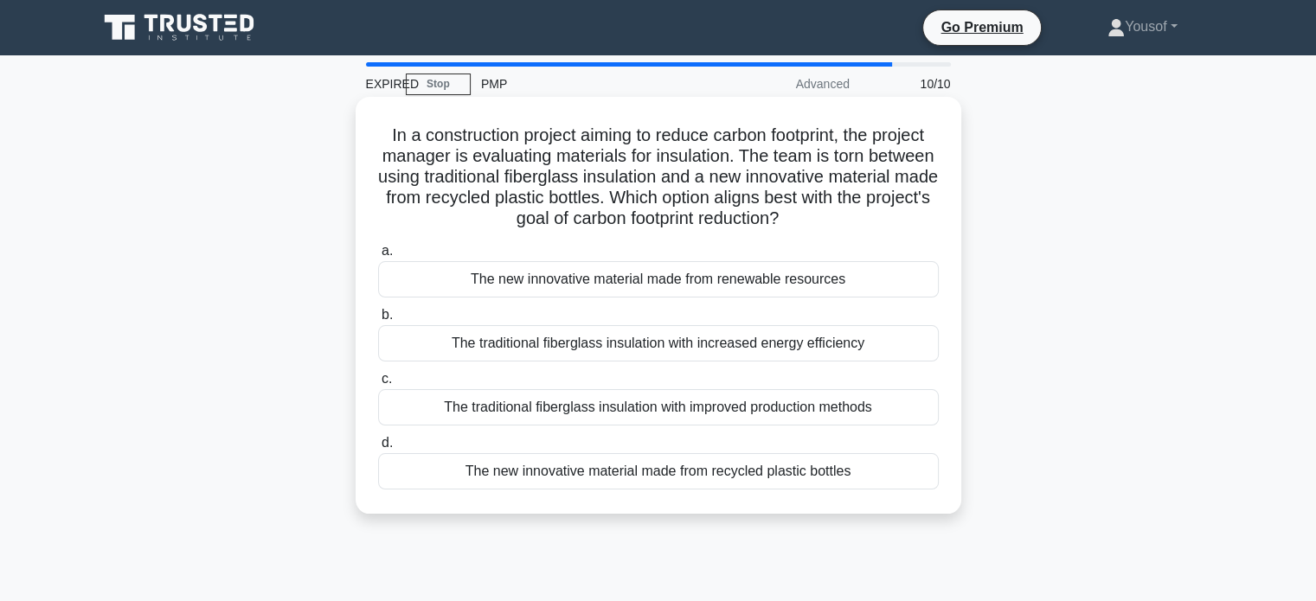
click at [468, 345] on div "The traditional fiberglass insulation with increased energy efficiency" at bounding box center [658, 343] width 561 height 36
click at [378, 321] on input "b. The traditional fiberglass insulation with increased energy efficiency" at bounding box center [378, 315] width 0 height 11
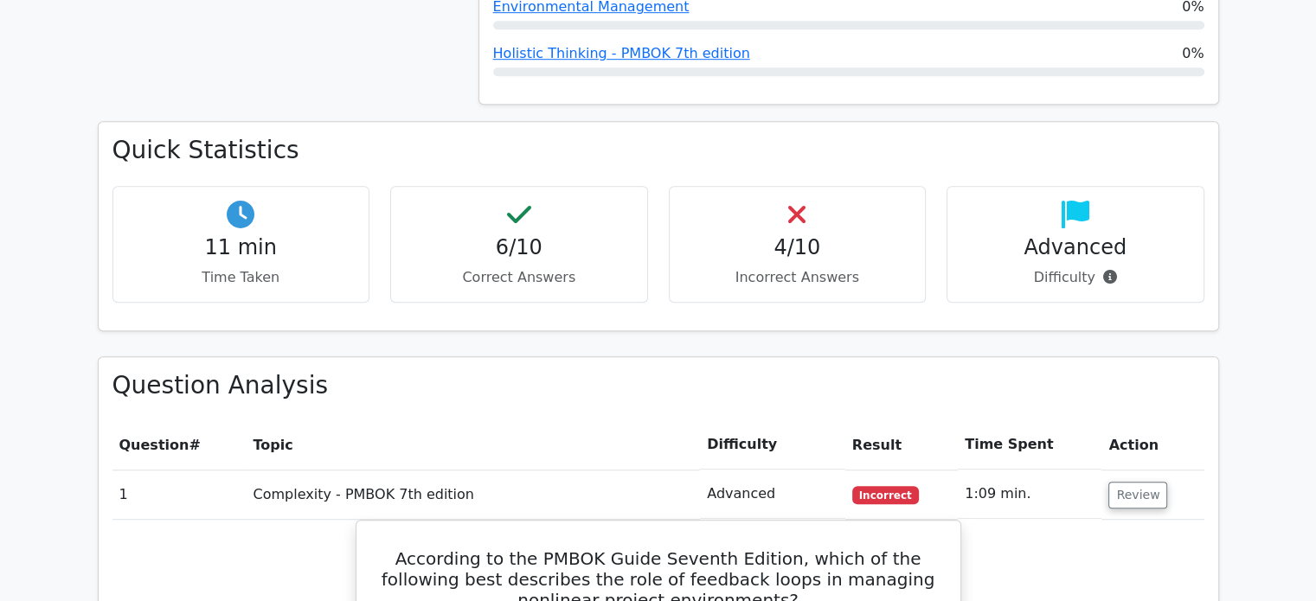
scroll to position [1211, 0]
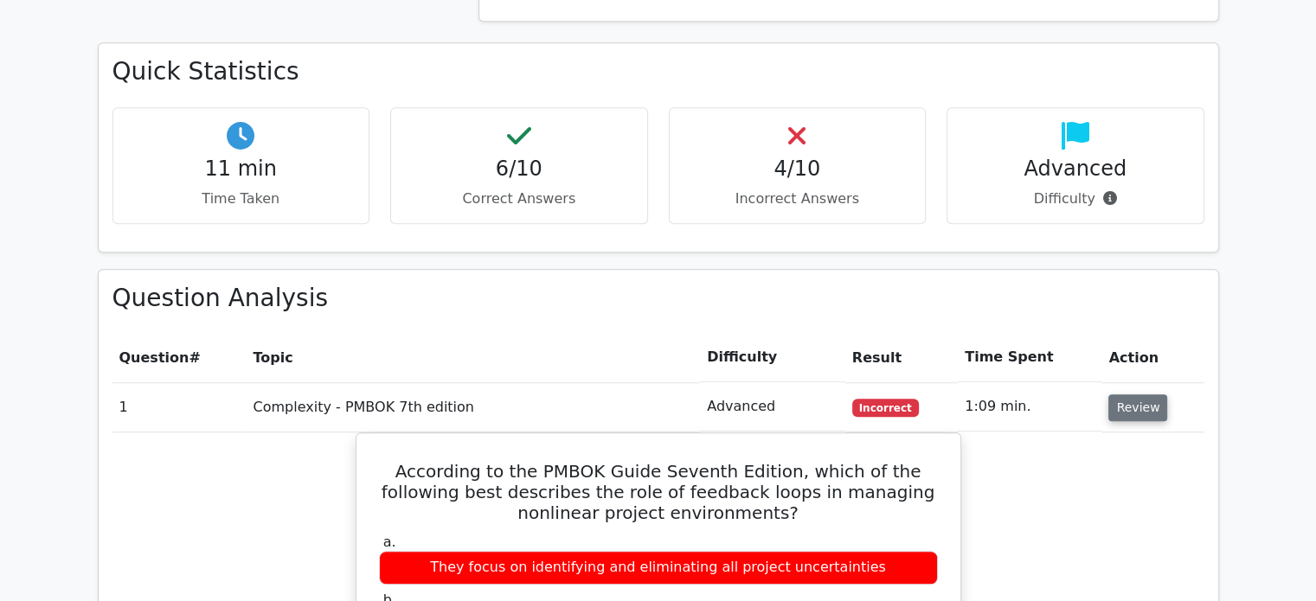
click at [1126, 395] on button "Review" at bounding box center [1137, 408] width 59 height 27
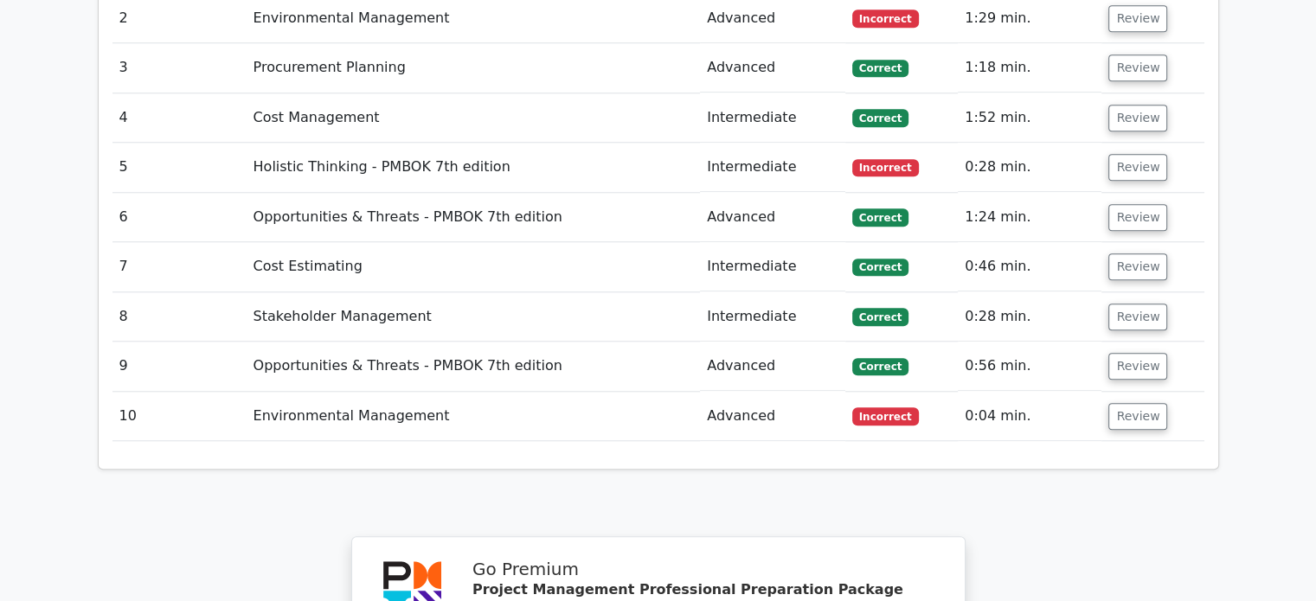
scroll to position [1557, 0]
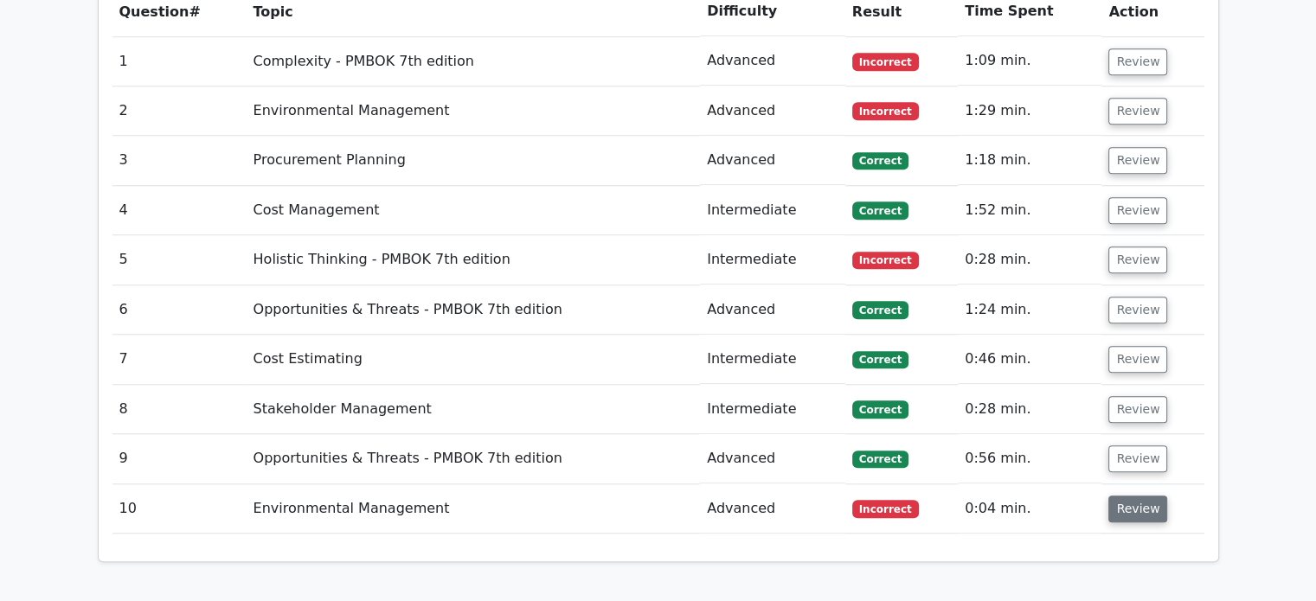
click at [1126, 496] on button "Review" at bounding box center [1137, 509] width 59 height 27
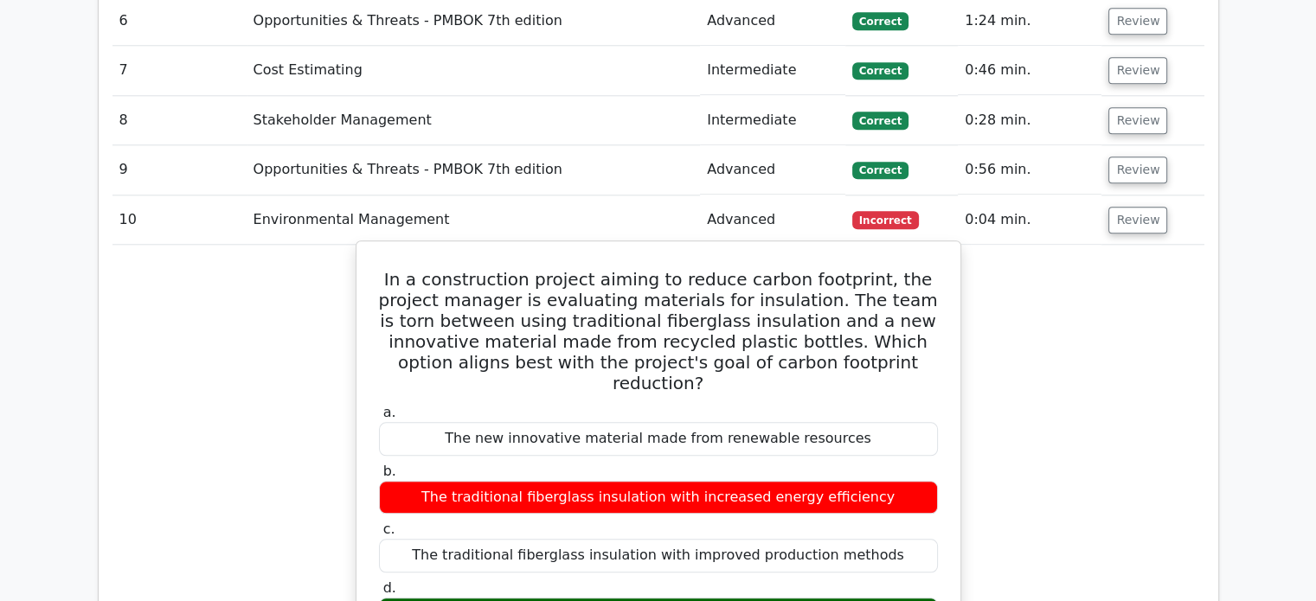
scroll to position [1817, 0]
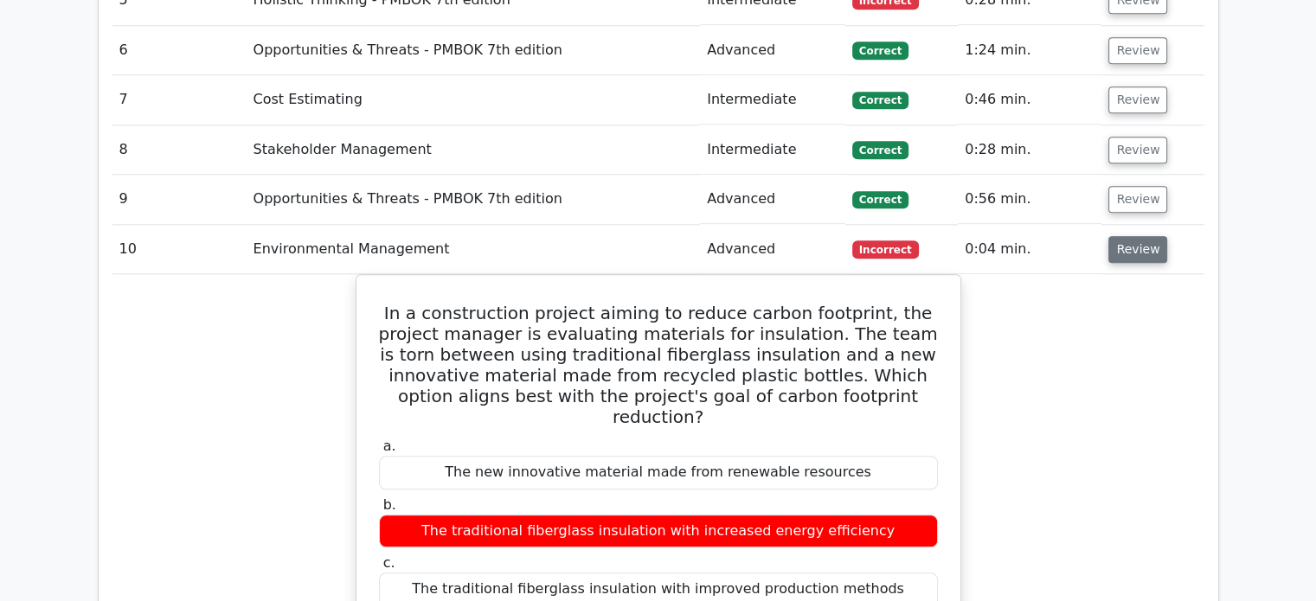
click at [1145, 236] on button "Review" at bounding box center [1137, 249] width 59 height 27
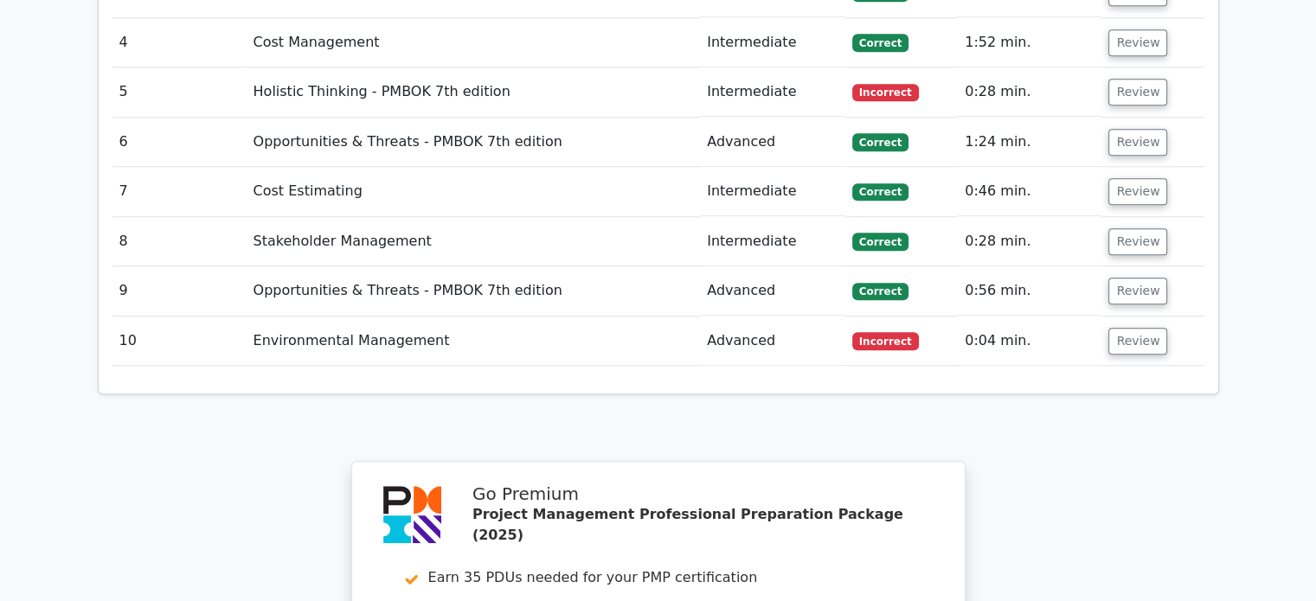
scroll to position [1644, 0]
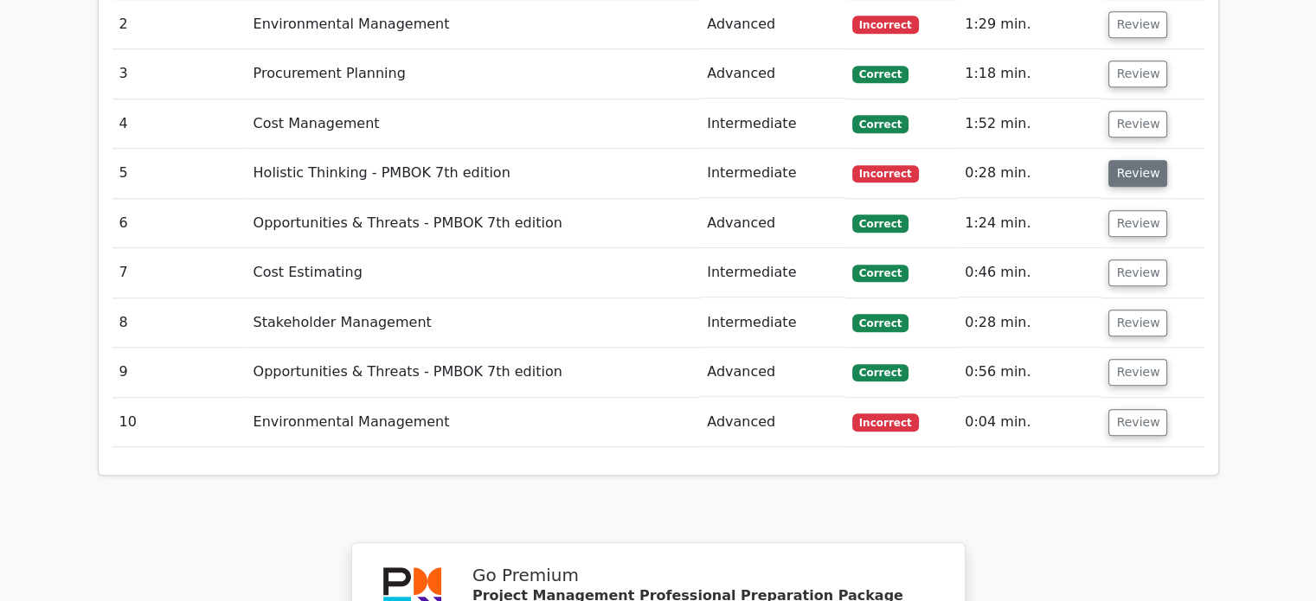
click at [1129, 160] on button "Review" at bounding box center [1137, 173] width 59 height 27
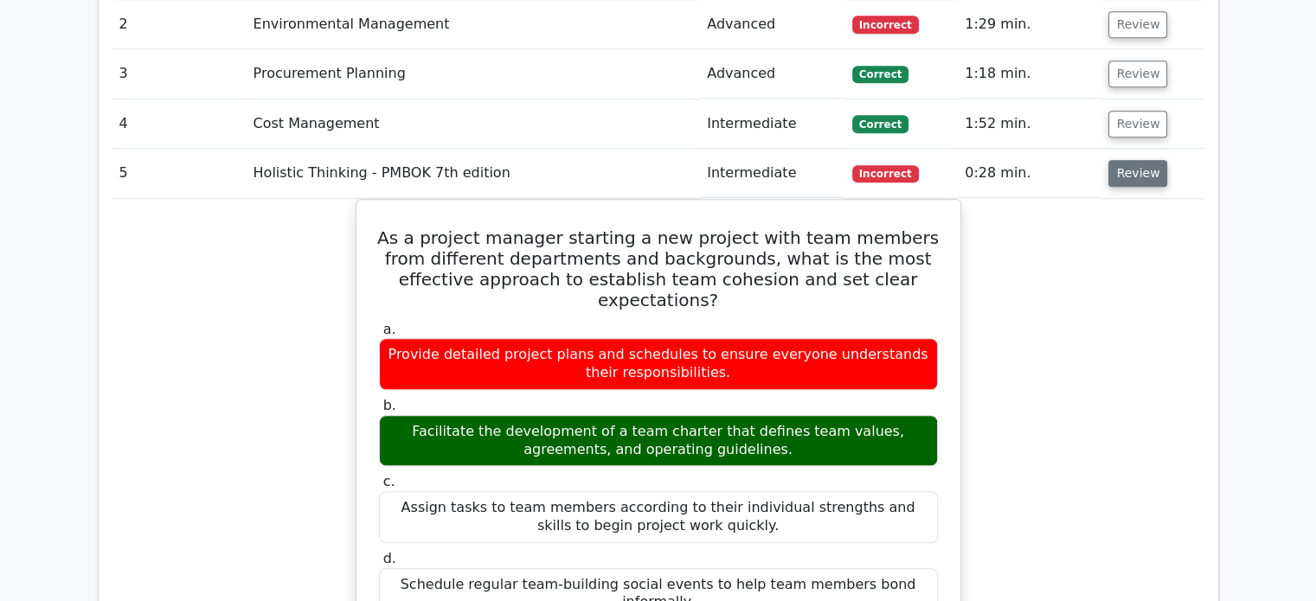
click at [1117, 160] on button "Review" at bounding box center [1137, 173] width 59 height 27
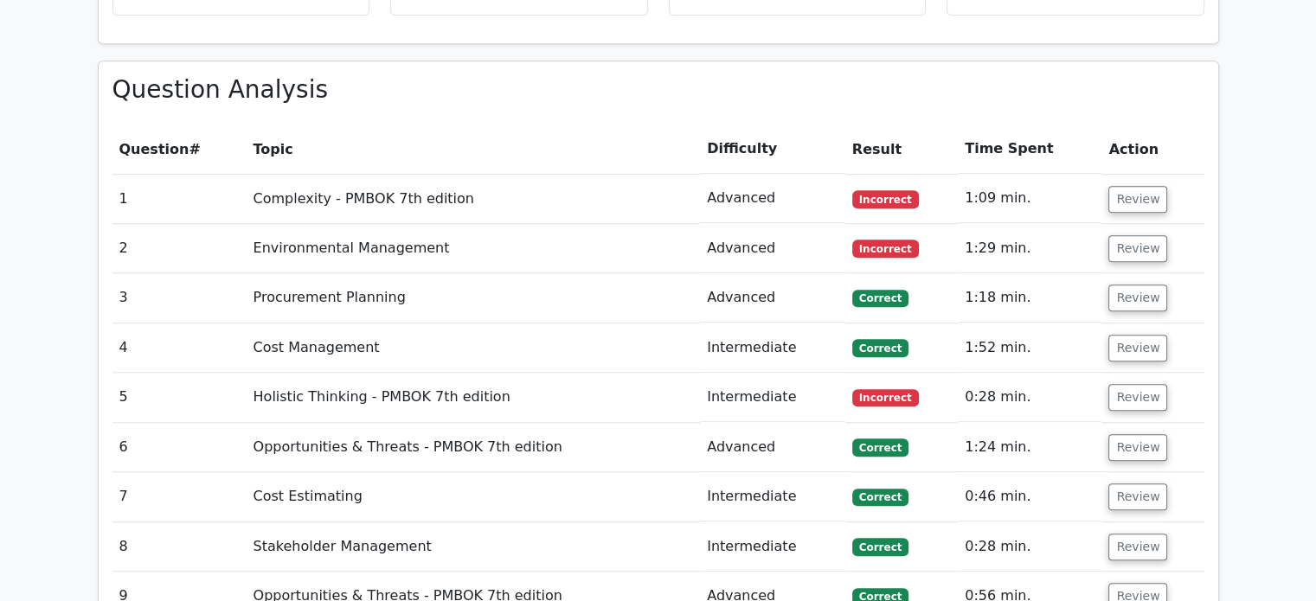
scroll to position [1384, 0]
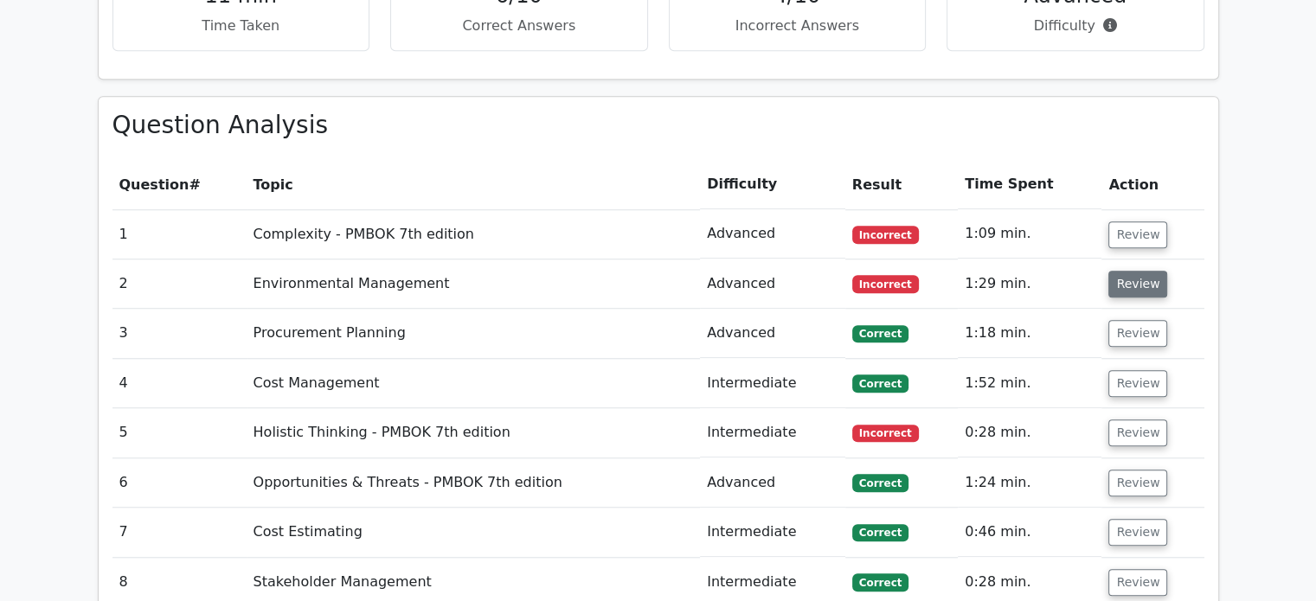
click at [1132, 271] on button "Review" at bounding box center [1137, 284] width 59 height 27
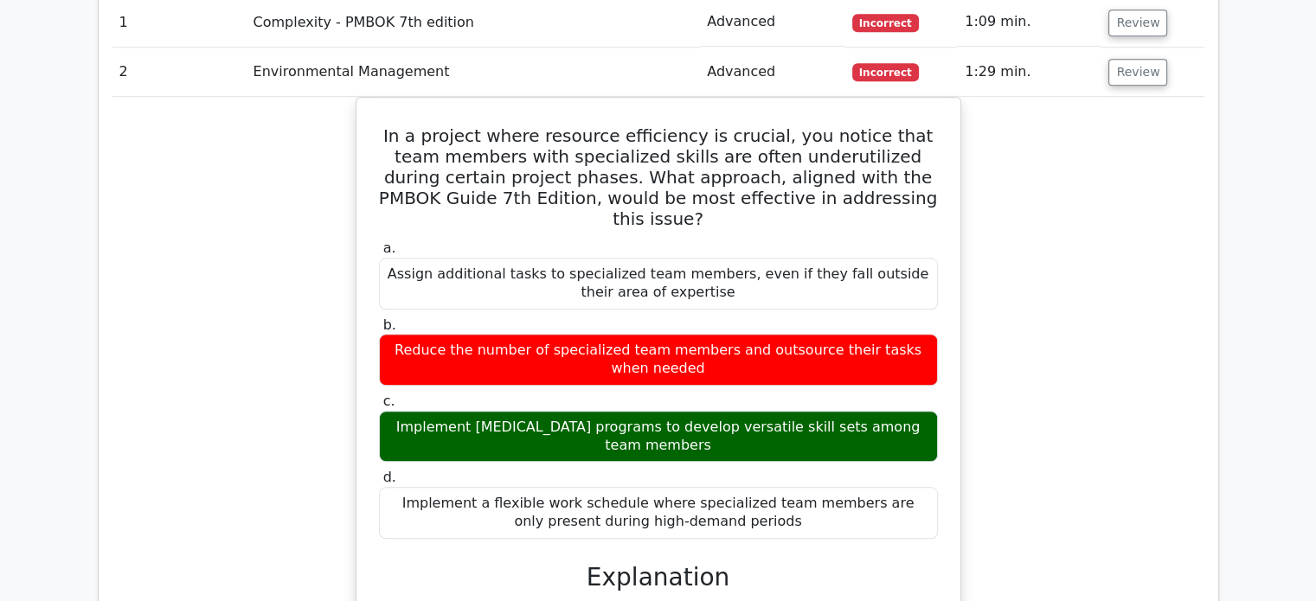
scroll to position [1557, 0]
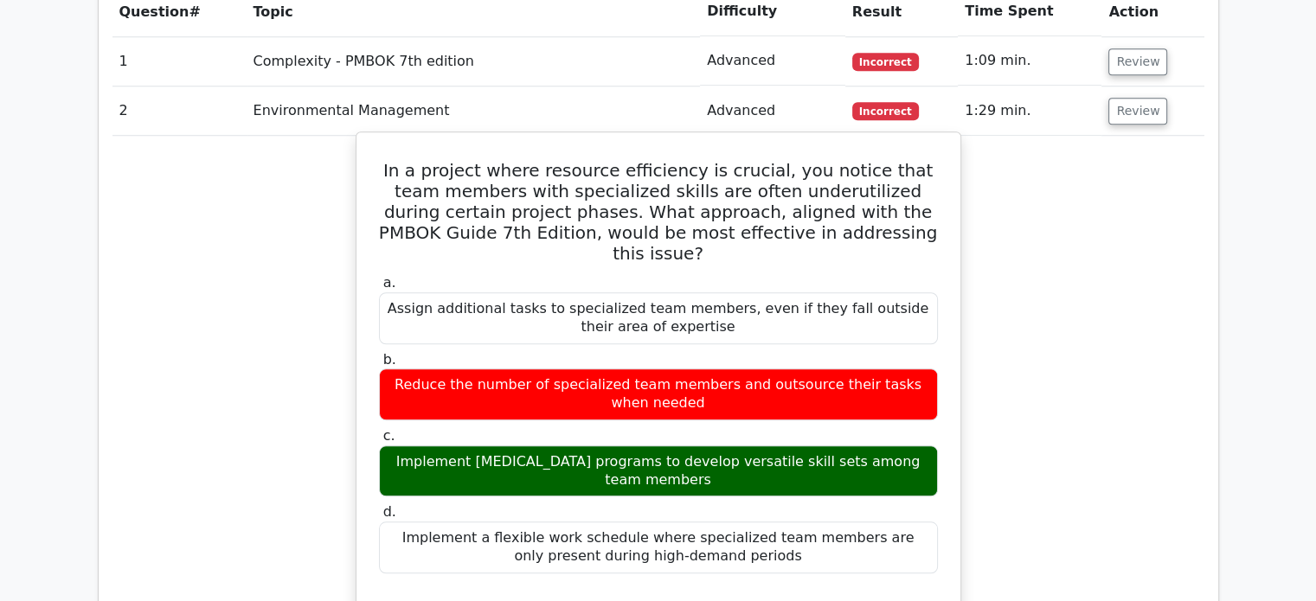
drag, startPoint x: 404, startPoint y: 359, endPoint x: 700, endPoint y: 374, distance: 296.2
click at [700, 446] on div "Implement cross-training programs to develop versatile skill sets among team me…" at bounding box center [658, 472] width 559 height 52
copy div "Implement cross-training programs to develop versatile skill sets among team me…"
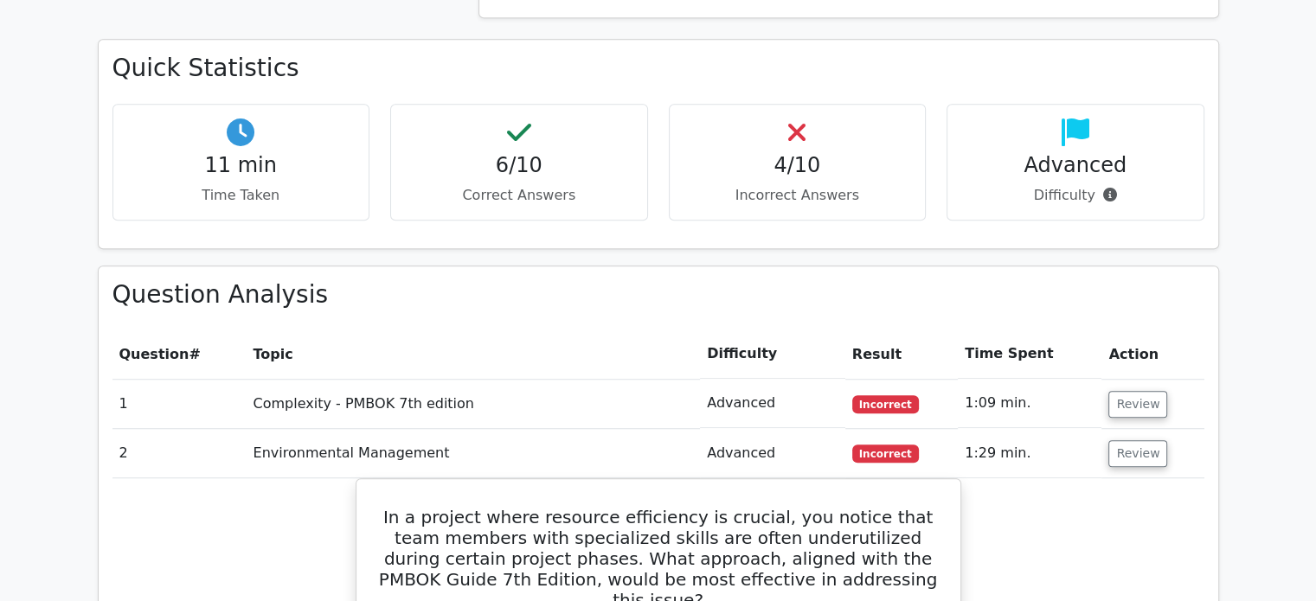
scroll to position [1211, 0]
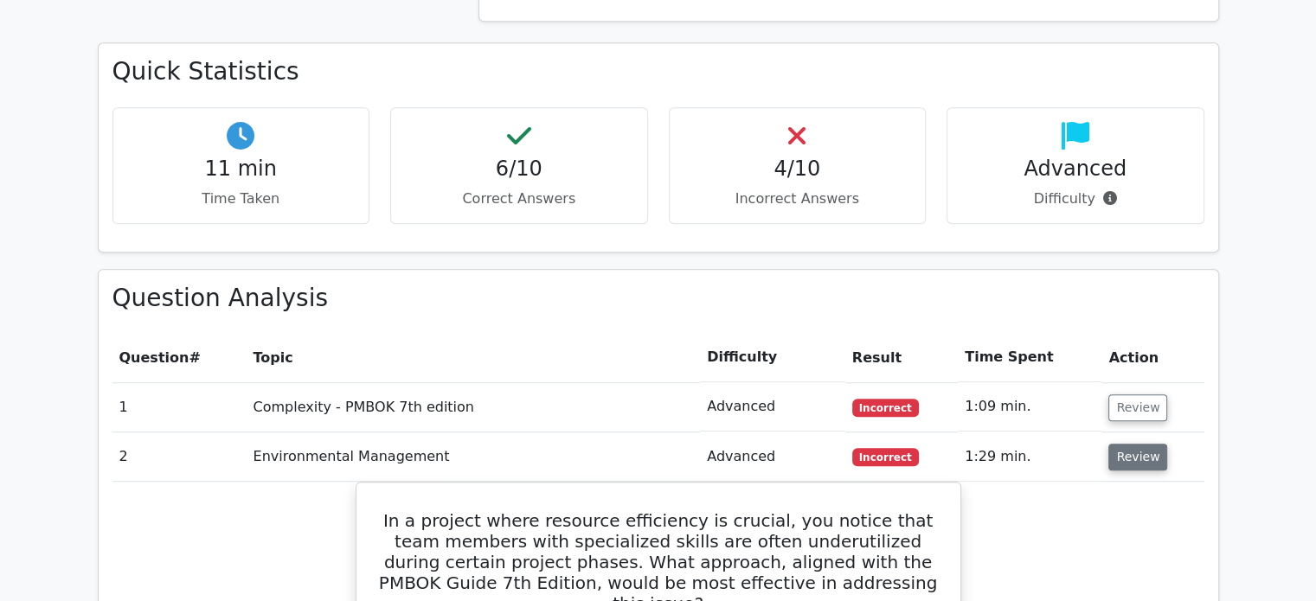
click at [1118, 444] on button "Review" at bounding box center [1137, 457] width 59 height 27
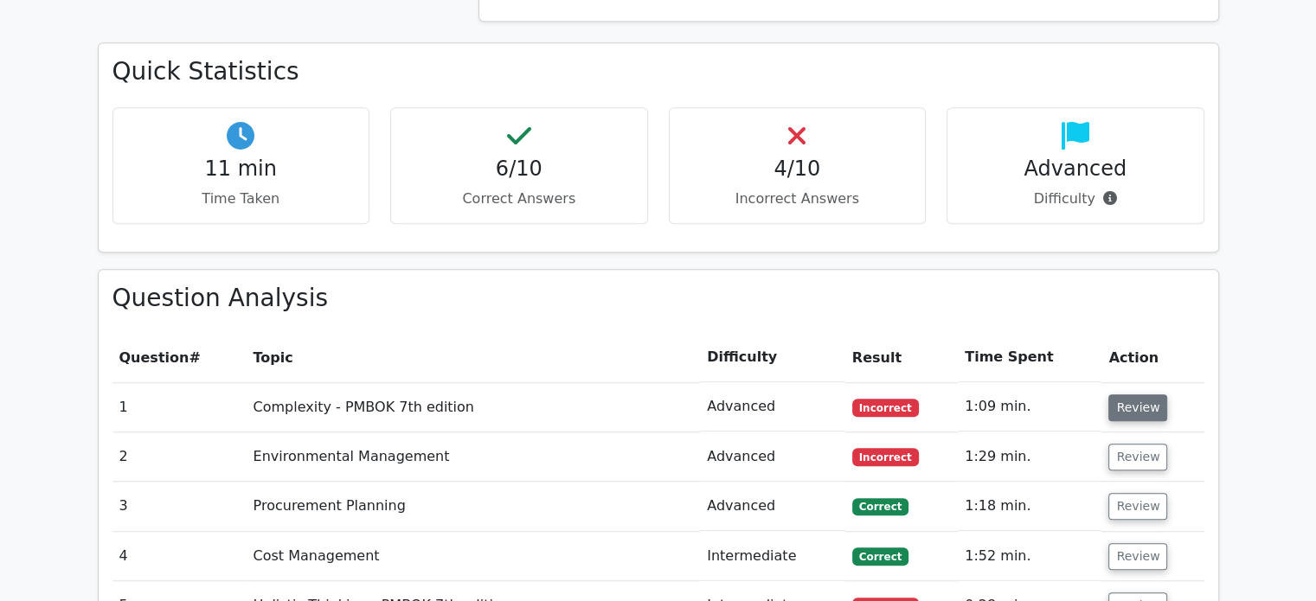
click at [1122, 395] on button "Review" at bounding box center [1137, 408] width 59 height 27
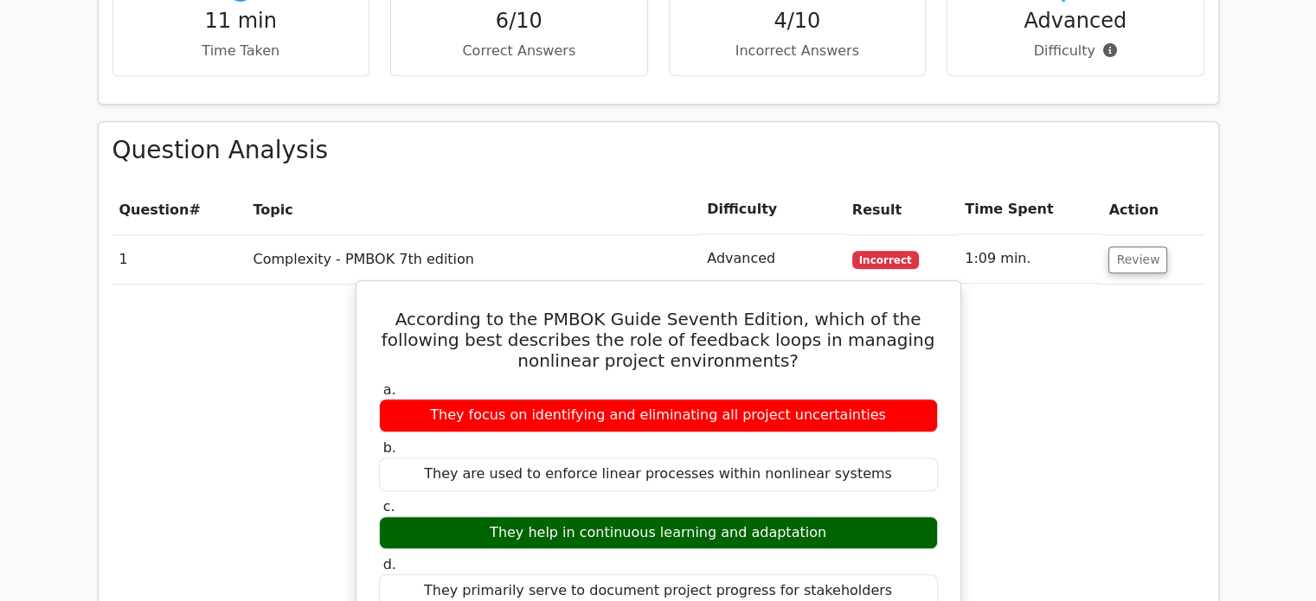
scroll to position [1471, 0]
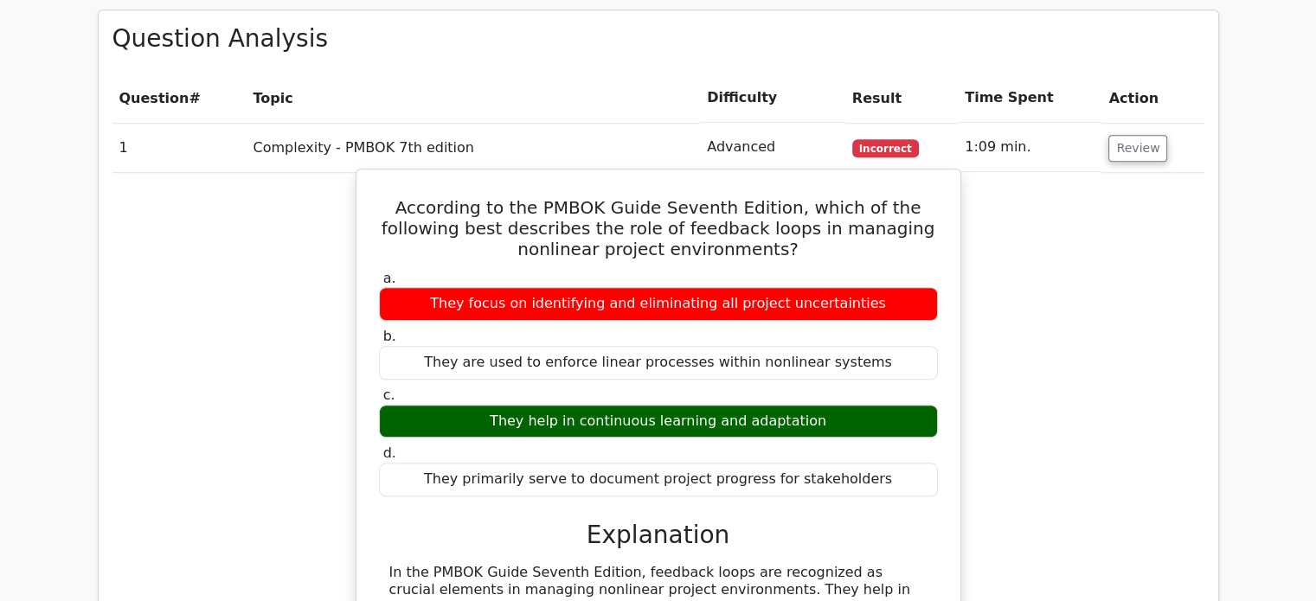
click at [670, 405] on div "They help in continuous learning and adaptation" at bounding box center [658, 422] width 559 height 34
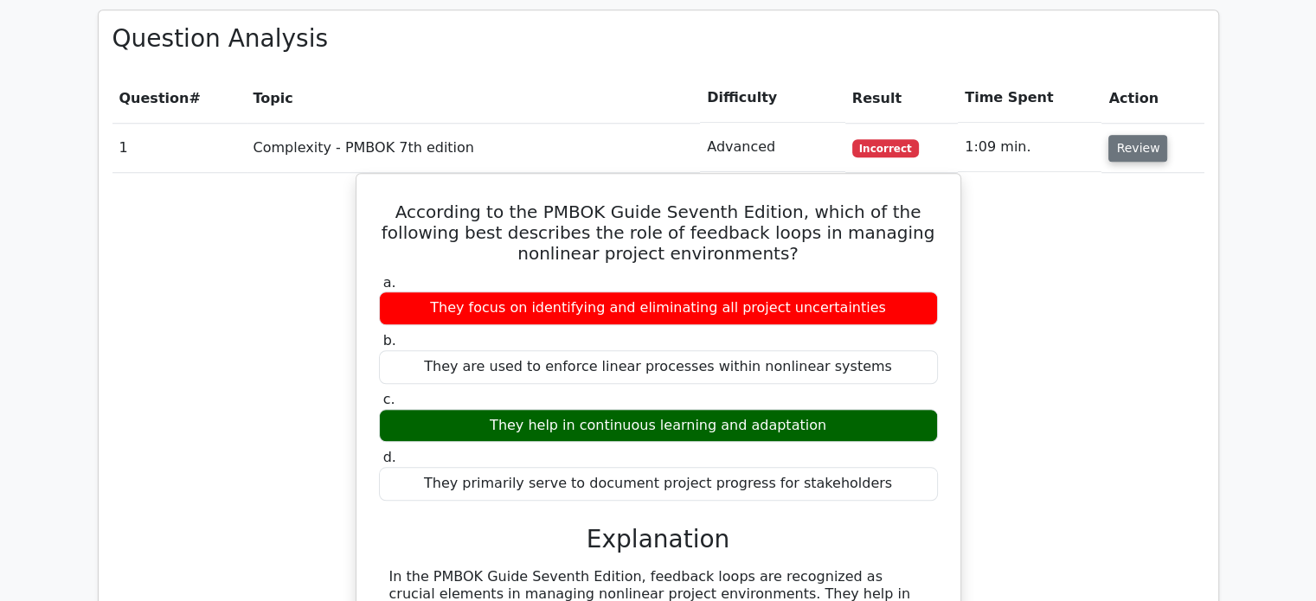
click at [1148, 135] on button "Review" at bounding box center [1137, 148] width 59 height 27
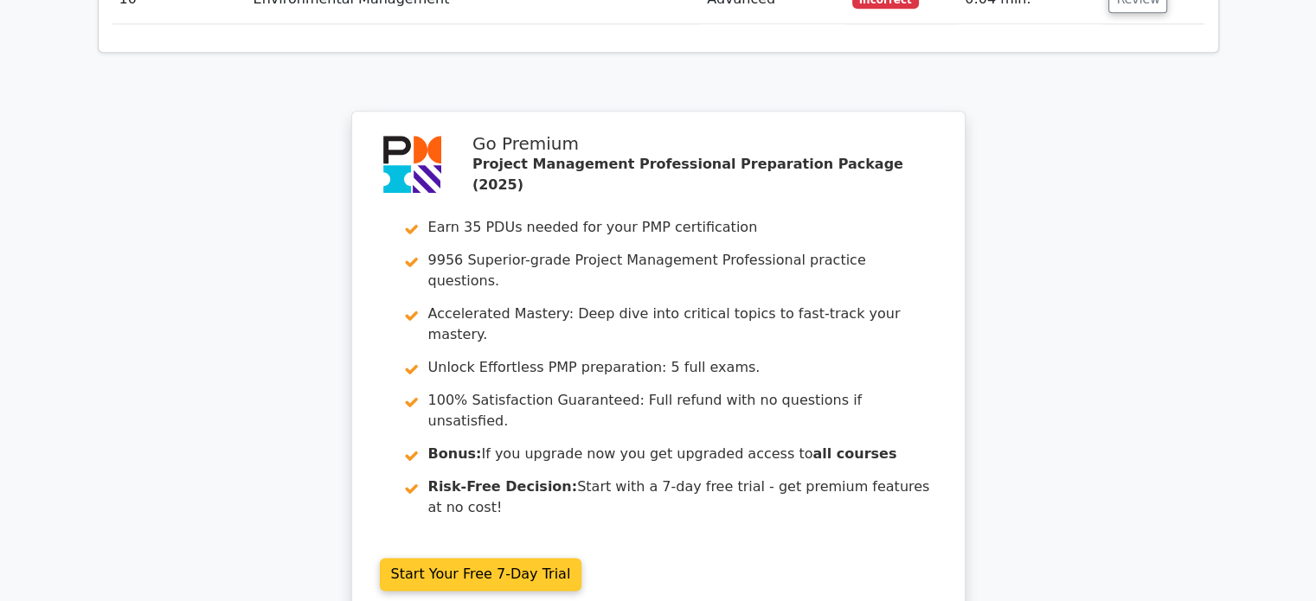
scroll to position [2076, 0]
